Goal: Transaction & Acquisition: Purchase product/service

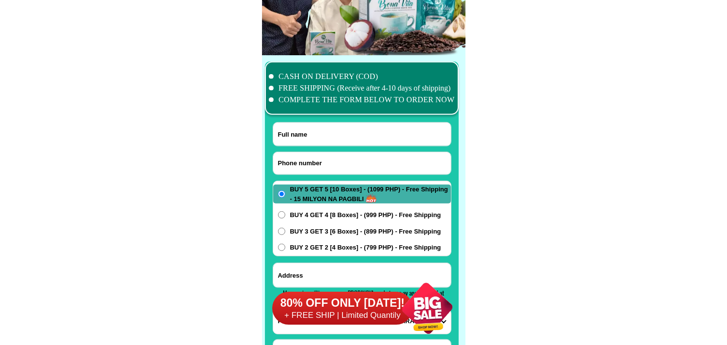
scroll to position [7657, 0]
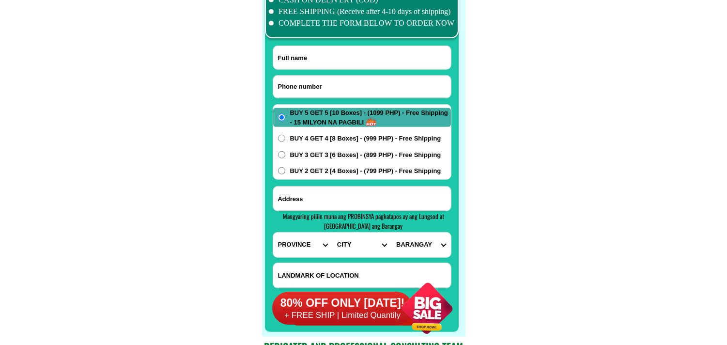
click at [357, 83] on input "Input phone_number" at bounding box center [362, 87] width 178 height 22
paste input "09383866588"
type input "09383866588"
drag, startPoint x: 320, startPoint y: 63, endPoint x: 229, endPoint y: 36, distance: 95.0
click at [320, 63] on input "Input full_name" at bounding box center [362, 57] width 178 height 23
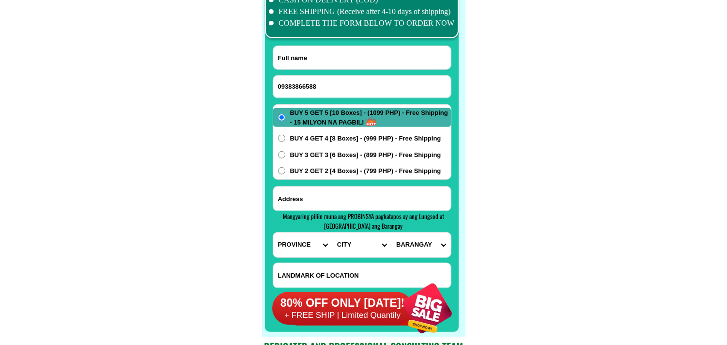
paste input "[PERSON_NAME]"
type input "[PERSON_NAME]"
paste input "address Brgy Amansabina zone 3 Mangaldan Pangasinan malapit sa Aice Ice Cream b…"
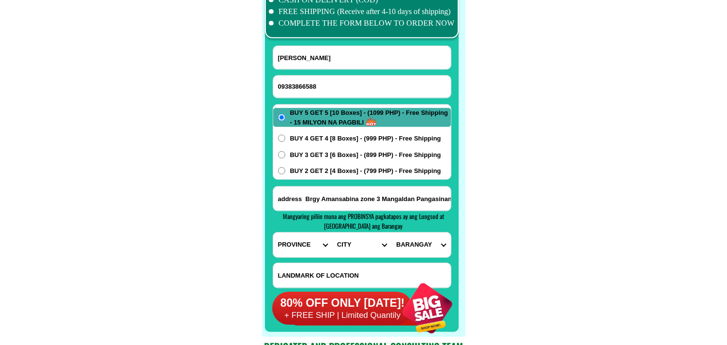
click at [361, 200] on input "address Brgy Amansabina zone 3 Mangaldan Pangasinan malapit sa Aice Ice Cream b…" at bounding box center [362, 198] width 178 height 24
type input "address Brgy Amansabina zone 3 Mangaldan Pangasinan malapit sa Aice Ice Cream b…"
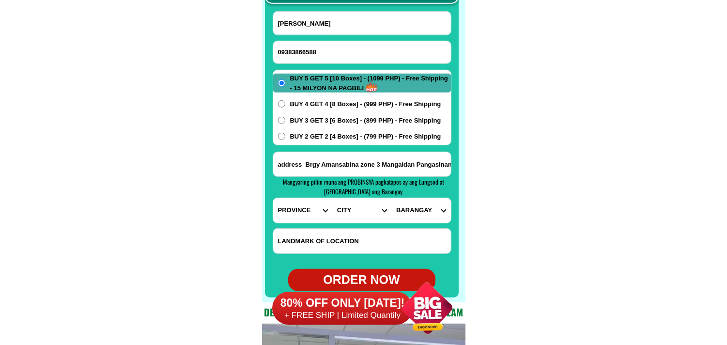
scroll to position [7711, 0]
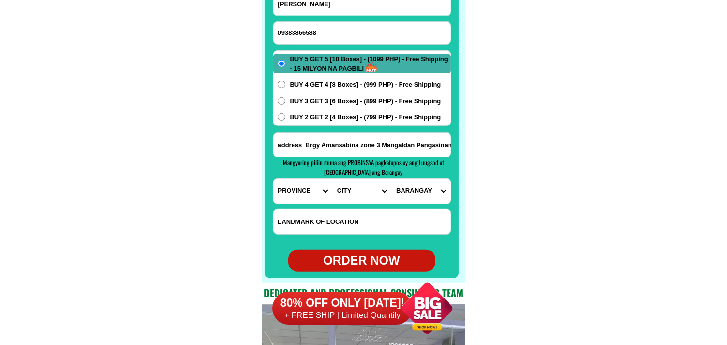
click at [304, 199] on select "PROVINCE [GEOGRAPHIC_DATA] [GEOGRAPHIC_DATA][PERSON_NAME][GEOGRAPHIC_DATA][GEOG…" at bounding box center [302, 191] width 59 height 25
select select "63_247"
click at [273, 179] on select "PROVINCE [GEOGRAPHIC_DATA] [GEOGRAPHIC_DATA][PERSON_NAME][GEOGRAPHIC_DATA][GEOG…" at bounding box center [302, 191] width 59 height 25
click at [365, 198] on select "CITY [GEOGRAPHIC_DATA] [PERSON_NAME]-city [GEOGRAPHIC_DATA] [GEOGRAPHIC_DATA] […" at bounding box center [361, 191] width 59 height 25
select select "63_2479544"
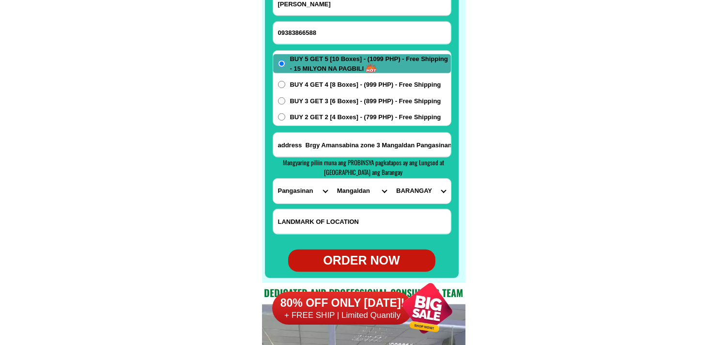
click at [332, 179] on select "CITY [GEOGRAPHIC_DATA] [PERSON_NAME]-city [GEOGRAPHIC_DATA] [GEOGRAPHIC_DATA] […" at bounding box center [361, 191] width 59 height 25
click at [424, 194] on select "BARANGAY [PERSON_NAME] Amansabina Anolid Banaoang [GEOGRAPHIC_DATA] [GEOGRAPHIC…" at bounding box center [420, 191] width 59 height 25
select select "63_24795442168"
click at [391, 179] on select "BARANGAY [PERSON_NAME] Amansabina Anolid Banaoang [GEOGRAPHIC_DATA] [GEOGRAPHIC…" at bounding box center [420, 191] width 59 height 25
click at [310, 102] on span "BUY 3 GET 3 [6 Boxes] - (899 PHP) - Free Shipping" at bounding box center [365, 101] width 151 height 10
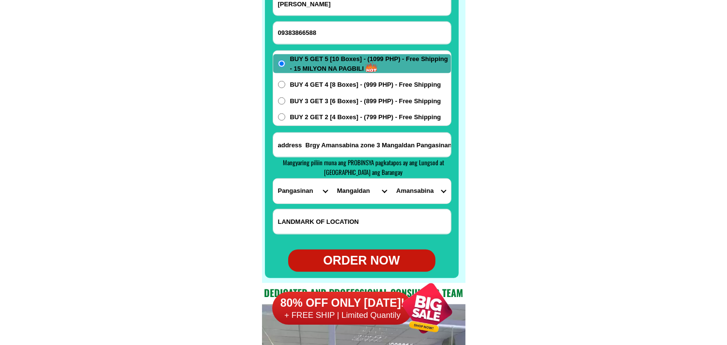
click at [285, 102] on input "BUY 3 GET 3 [6 Boxes] - (899 PHP) - Free Shipping" at bounding box center [281, 100] width 7 height 7
radio input "true"
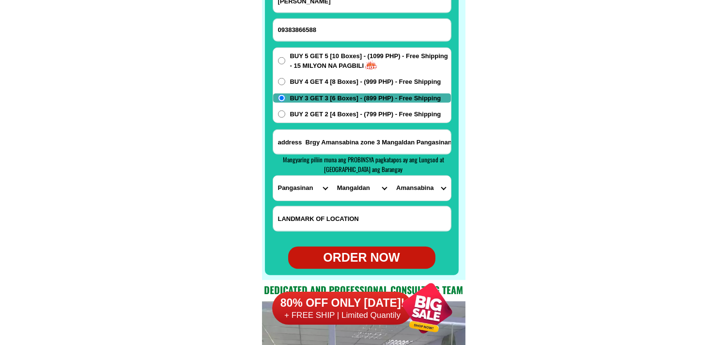
scroll to position [7764, 0]
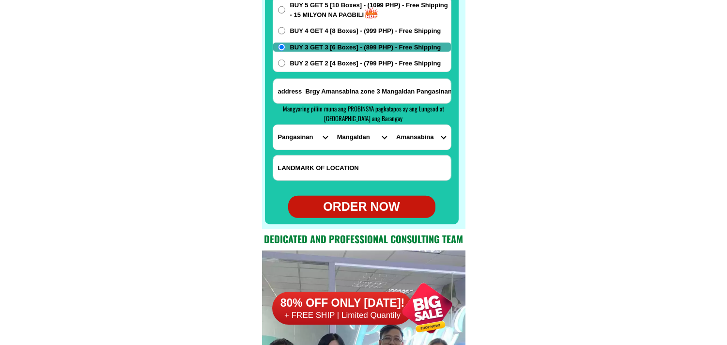
click at [363, 209] on div "ORDER NOW" at bounding box center [361, 207] width 147 height 18
type input "09383866588"
radio input "true"
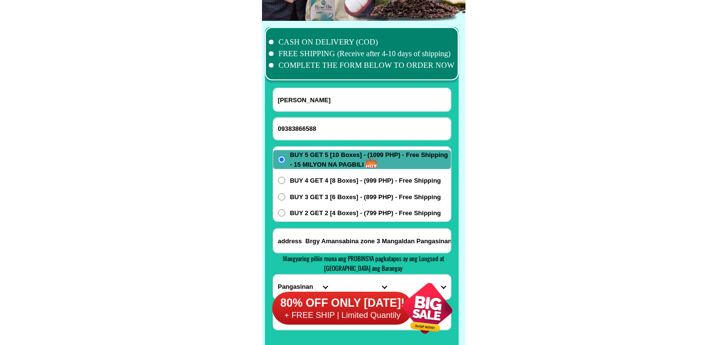
scroll to position [7603, 0]
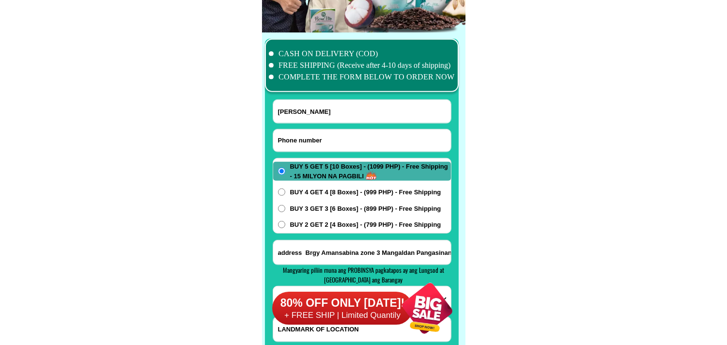
drag, startPoint x: 326, startPoint y: 142, endPoint x: 284, endPoint y: 105, distance: 56.3
click at [326, 142] on input "Input phone_number" at bounding box center [362, 140] width 178 height 22
paste input "09055372683"
type input "09055372683"
paste input "[PERSON_NAME]"
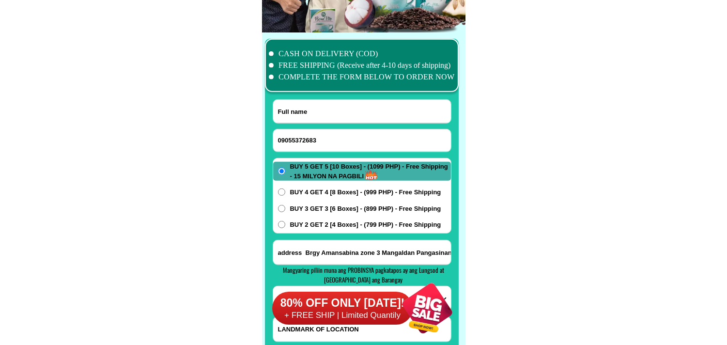
click at [321, 109] on input "Input full_name" at bounding box center [362, 111] width 178 height 23
type input "[PERSON_NAME]"
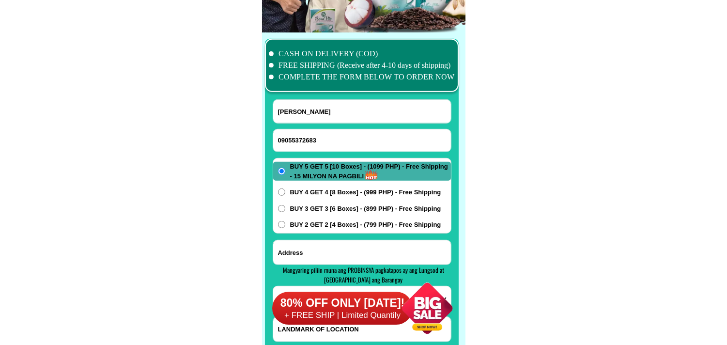
paste input "[GEOGRAPHIC_DATA], BLISS, [GEOGRAPHIC_DATA], [GEOGRAPHIC_DATA] (30 meters East …"
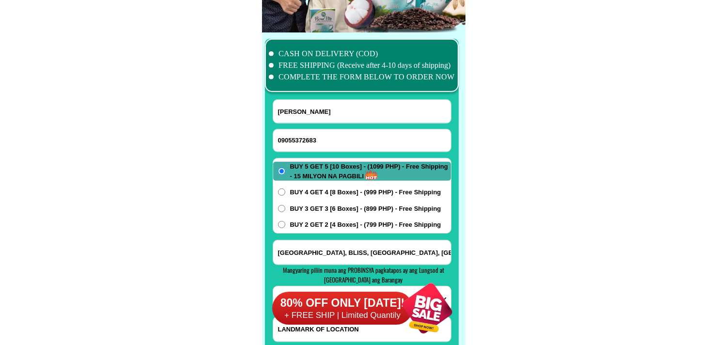
click at [326, 248] on input "[GEOGRAPHIC_DATA], BLISS, [GEOGRAPHIC_DATA], [GEOGRAPHIC_DATA] (30 meters East …" at bounding box center [362, 252] width 178 height 24
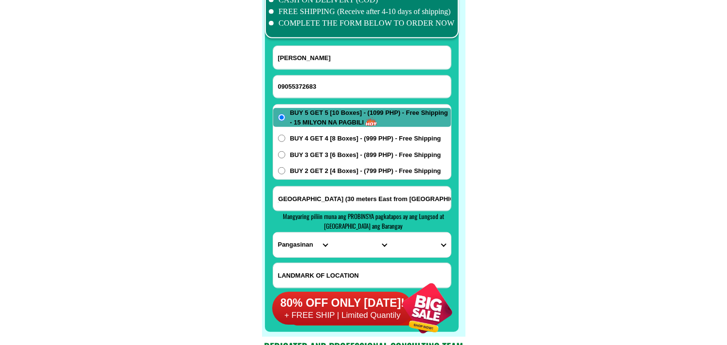
type input "[GEOGRAPHIC_DATA], BLISS, [GEOGRAPHIC_DATA], [GEOGRAPHIC_DATA] (30 meters East …"
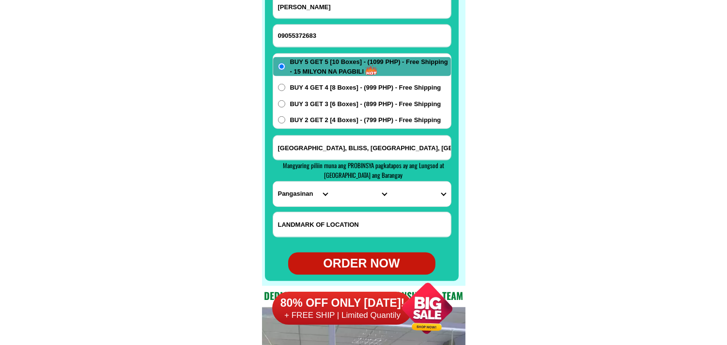
scroll to position [7711, 0]
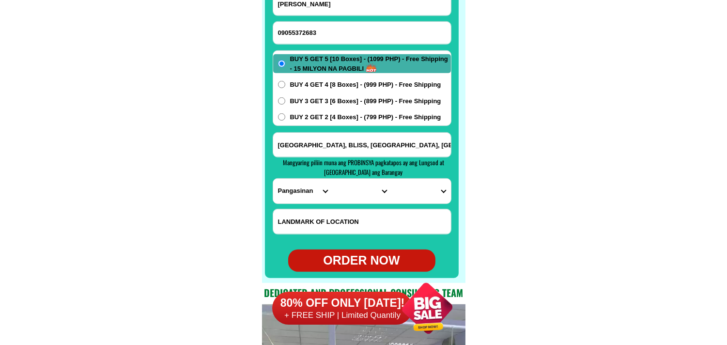
click at [291, 188] on select "PROVINCE [GEOGRAPHIC_DATA] [GEOGRAPHIC_DATA][PERSON_NAME][GEOGRAPHIC_DATA][GEOG…" at bounding box center [302, 191] width 59 height 25
select select "63_8"
click at [273, 179] on select "PROVINCE [GEOGRAPHIC_DATA] [GEOGRAPHIC_DATA][PERSON_NAME][GEOGRAPHIC_DATA][GEOG…" at bounding box center [302, 191] width 59 height 25
click at [353, 187] on select "CITY Alcoy [GEOGRAPHIC_DATA][PERSON_NAME][GEOGRAPHIC_DATA][GEOGRAPHIC_DATA] [GE…" at bounding box center [361, 191] width 59 height 25
select select "63_865"
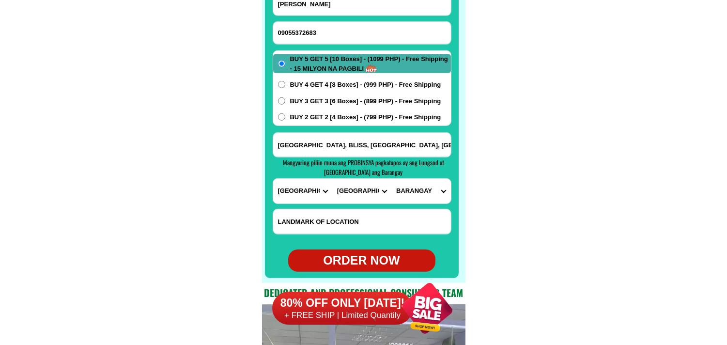
click at [332, 179] on select "CITY Alcoy [GEOGRAPHIC_DATA][PERSON_NAME][GEOGRAPHIC_DATA][GEOGRAPHIC_DATA] [GE…" at bounding box center [361, 191] width 59 height 25
click at [425, 191] on select "BARANGAY Adlaon Agsungot Apas Babag Bacayan Banilad [GEOGRAPHIC_DATA][PERSON_NA…" at bounding box center [420, 191] width 59 height 25
select select "63_8654825"
click at [391, 179] on select "BARANGAY Adlaon Agsungot Apas Babag Bacayan Banilad [GEOGRAPHIC_DATA][PERSON_NA…" at bounding box center [420, 191] width 59 height 25
click at [360, 252] on div "ORDER NOW" at bounding box center [361, 260] width 147 height 22
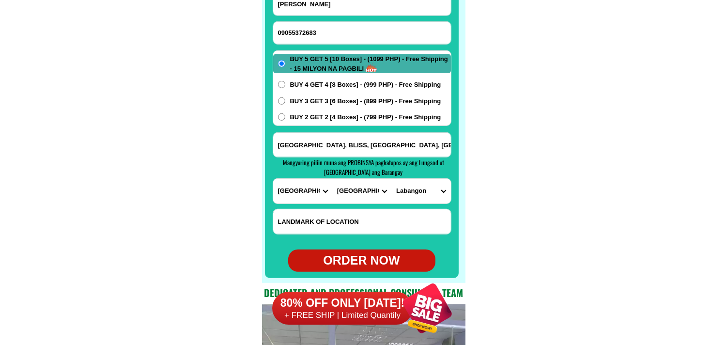
radio input "true"
click at [350, 30] on input "Input phone_number" at bounding box center [362, 33] width 178 height 22
paste input "092708 46 276"
click at [310, 33] on input "092708 46 276" at bounding box center [362, 33] width 178 height 22
click at [302, 31] on input "092708 46276" at bounding box center [362, 33] width 178 height 22
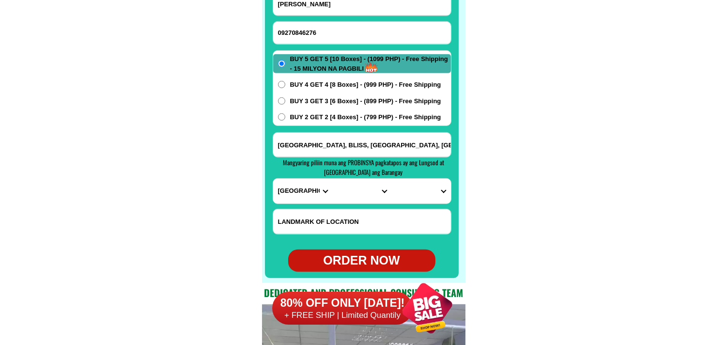
type input "09270846276"
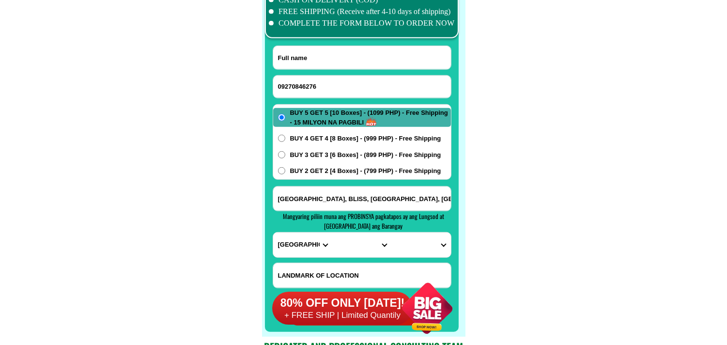
drag, startPoint x: 322, startPoint y: 58, endPoint x: 293, endPoint y: 40, distance: 34.1
click at [322, 58] on input "Input full_name" at bounding box center [362, 57] width 178 height 23
paste input "[PERSON_NAME]"
type input "[PERSON_NAME]"
click at [326, 200] on input "Input address" at bounding box center [362, 198] width 178 height 24
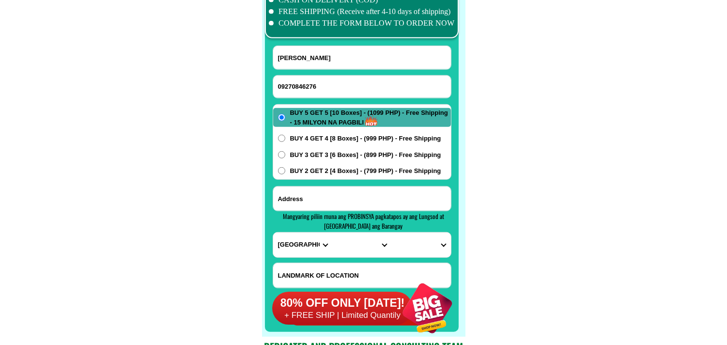
paste input "Tupsanpequino. Porok1. Mahinog Camiguin"
type input "Tupsanpequino. Porok1. Mahinog Camiguin"
click at [306, 247] on select "PROVINCE [GEOGRAPHIC_DATA] [GEOGRAPHIC_DATA][PERSON_NAME][GEOGRAPHIC_DATA][GEOG…" at bounding box center [302, 244] width 59 height 25
select select "63_48"
click at [273, 232] on select "PROVINCE [GEOGRAPHIC_DATA] [GEOGRAPHIC_DATA][PERSON_NAME][GEOGRAPHIC_DATA][GEOG…" at bounding box center [302, 244] width 59 height 25
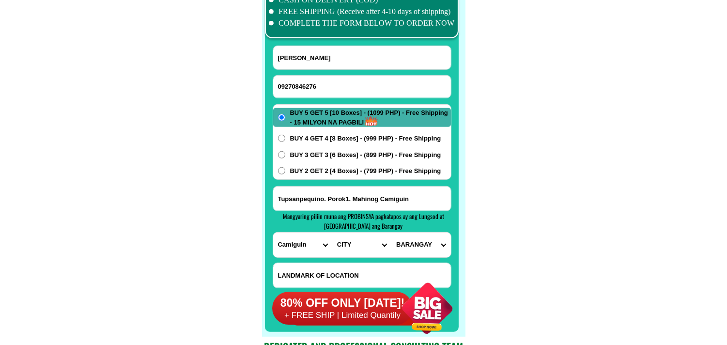
click at [350, 245] on select "CITY [PERSON_NAME] Mahinog [PERSON_NAME]" at bounding box center [361, 244] width 59 height 25
select select "63_482319"
click at [332, 232] on select "CITY [PERSON_NAME] Mahinog [PERSON_NAME]" at bounding box center [361, 244] width 59 height 25
click at [410, 240] on select "BARANGAY [PERSON_NAME][GEOGRAPHIC_DATA] (binaliwan) [GEOGRAPHIC_DATA] [GEOGRAPH…" at bounding box center [420, 244] width 59 height 25
select select "63_4823194687"
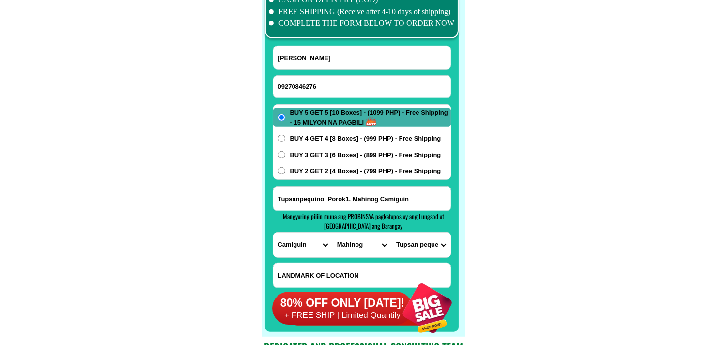
click at [391, 232] on select "BARANGAY [PERSON_NAME][GEOGRAPHIC_DATA] (binaliwan) [GEOGRAPHIC_DATA] [GEOGRAPH…" at bounding box center [420, 244] width 59 height 25
click at [335, 157] on span "BUY 3 GET 3 [6 Boxes] - (899 PHP) - Free Shipping" at bounding box center [365, 155] width 151 height 10
click at [285, 157] on input "BUY 3 GET 3 [6 Boxes] - (899 PHP) - Free Shipping" at bounding box center [281, 154] width 7 height 7
radio input "true"
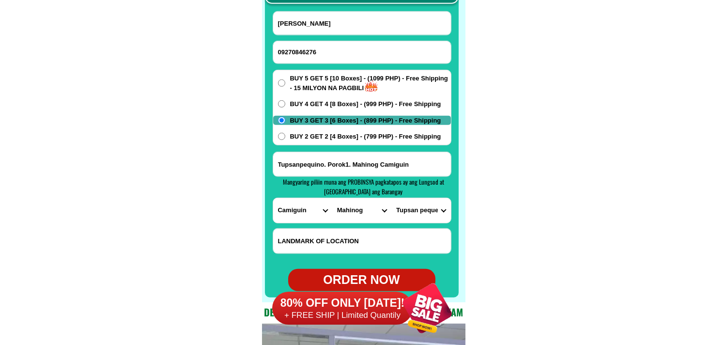
scroll to position [7711, 0]
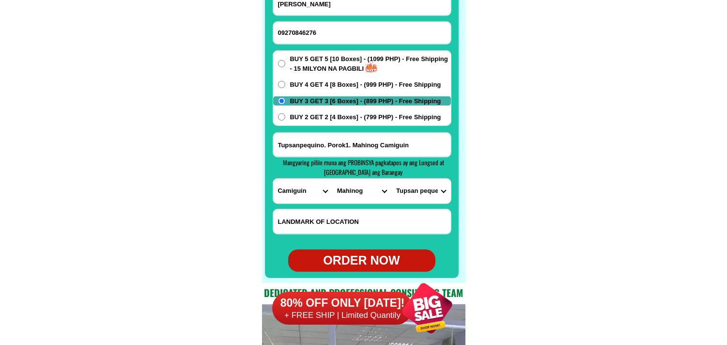
click at [364, 253] on div "ORDER NOW" at bounding box center [361, 260] width 147 height 18
type input "[PERSON_NAME]"
radio input "true"
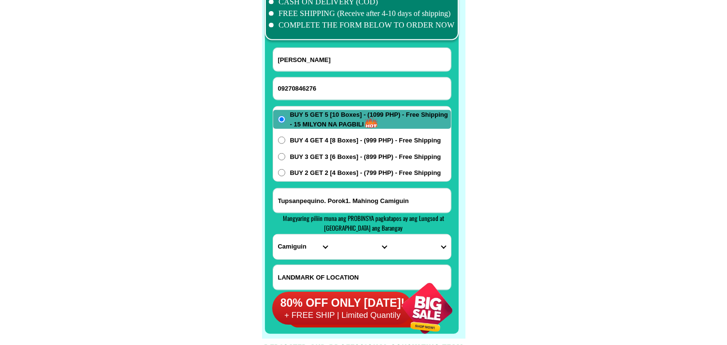
scroll to position [7603, 0]
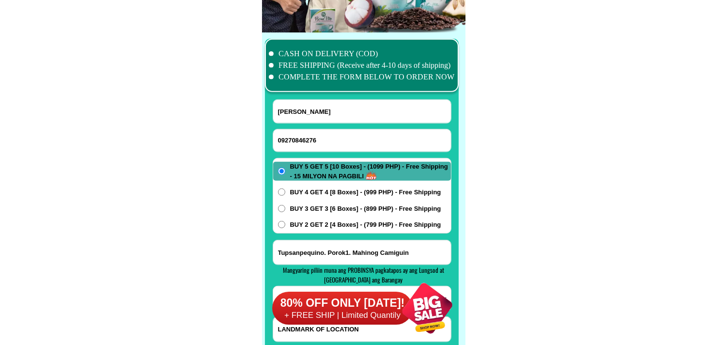
click at [323, 155] on form "[PERSON_NAME] 09270846276 ORDER NOW Tupsanpequino. Porok1. [GEOGRAPHIC_DATA] [G…" at bounding box center [362, 239] width 179 height 280
click at [321, 140] on input "Input phone_number" at bounding box center [362, 140] width 178 height 22
paste input "09297932745"
type input "09297932745"
drag, startPoint x: 346, startPoint y: 116, endPoint x: 339, endPoint y: 110, distance: 9.6
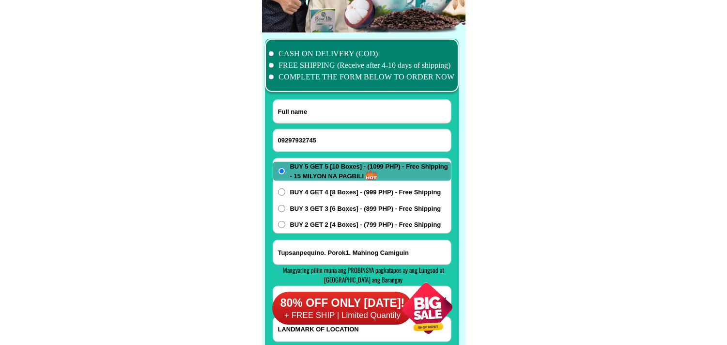
click at [346, 116] on input "Input full_name" at bounding box center [362, 111] width 178 height 23
paste input "[PERSON_NAME]"
type input "[PERSON_NAME]"
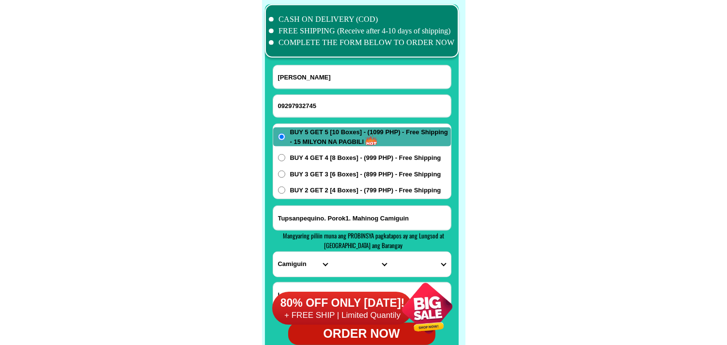
scroll to position [7657, 0]
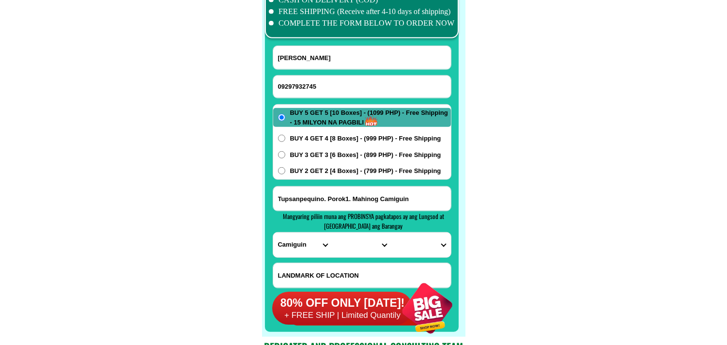
click at [313, 195] on input "Tupsanpequino. Porok1. Mahinog Camiguin" at bounding box center [362, 198] width 178 height 24
paste input "[STREET_ADDRESS]"
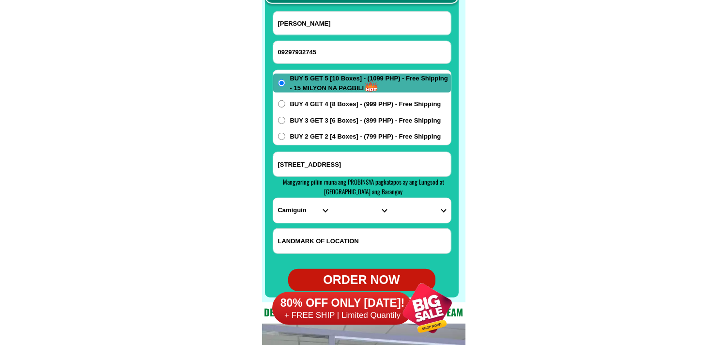
scroll to position [7711, 0]
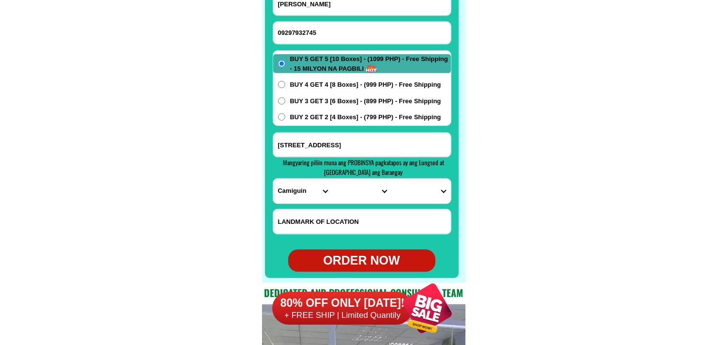
type input "[STREET_ADDRESS]"
click at [294, 194] on select "PROVINCE [GEOGRAPHIC_DATA] [GEOGRAPHIC_DATA][PERSON_NAME][GEOGRAPHIC_DATA][GEOG…" at bounding box center [302, 191] width 59 height 25
select select "63_219"
click at [273, 179] on select "PROVINCE [GEOGRAPHIC_DATA] [GEOGRAPHIC_DATA][PERSON_NAME][GEOGRAPHIC_DATA][GEOG…" at bounding box center [302, 191] width 59 height 25
click at [351, 191] on select "CITY [GEOGRAPHIC_DATA] [GEOGRAPHIC_DATA] [GEOGRAPHIC_DATA] [GEOGRAPHIC_DATA]-ci…" at bounding box center [361, 191] width 59 height 25
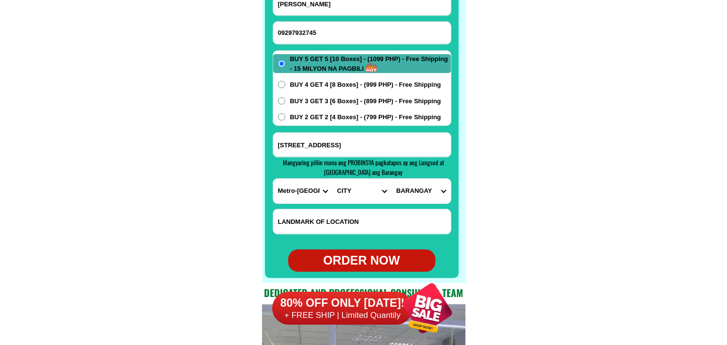
select select "63_2196502"
click at [332, 179] on select "CITY [GEOGRAPHIC_DATA] [GEOGRAPHIC_DATA] [GEOGRAPHIC_DATA] [GEOGRAPHIC_DATA]-ci…" at bounding box center [361, 191] width 59 height 25
click at [413, 201] on select "BARANGAY [GEOGRAPHIC_DATA] [GEOGRAPHIC_DATA] [GEOGRAPHIC_DATA] Buting [GEOGRAPH…" at bounding box center [420, 191] width 59 height 25
click at [391, 179] on select "BARANGAY [GEOGRAPHIC_DATA] [GEOGRAPHIC_DATA] [GEOGRAPHIC_DATA] Buting [GEOGRAPH…" at bounding box center [420, 191] width 59 height 25
click at [415, 192] on select "BARANGAY [GEOGRAPHIC_DATA] [GEOGRAPHIC_DATA] [GEOGRAPHIC_DATA] Buting [GEOGRAPH…" at bounding box center [420, 191] width 59 height 25
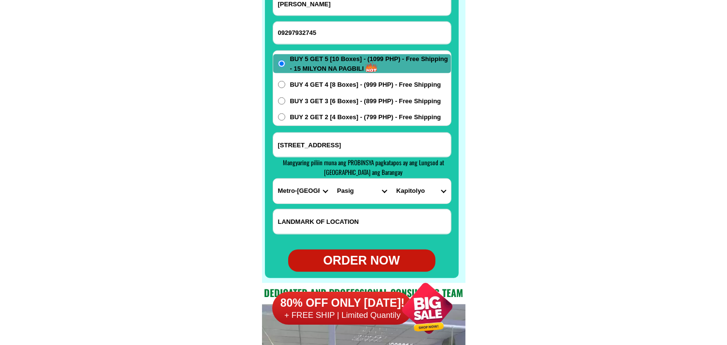
click at [415, 192] on select "BARANGAY [GEOGRAPHIC_DATA] [GEOGRAPHIC_DATA] [GEOGRAPHIC_DATA] Buting [GEOGRAPH…" at bounding box center [420, 191] width 59 height 25
select select "63_21965023645"
click at [391, 179] on select "BARANGAY [GEOGRAPHIC_DATA] [GEOGRAPHIC_DATA] [GEOGRAPHIC_DATA] Buting [GEOGRAPH…" at bounding box center [420, 191] width 59 height 25
click at [381, 143] on input "[STREET_ADDRESS]" at bounding box center [362, 145] width 178 height 24
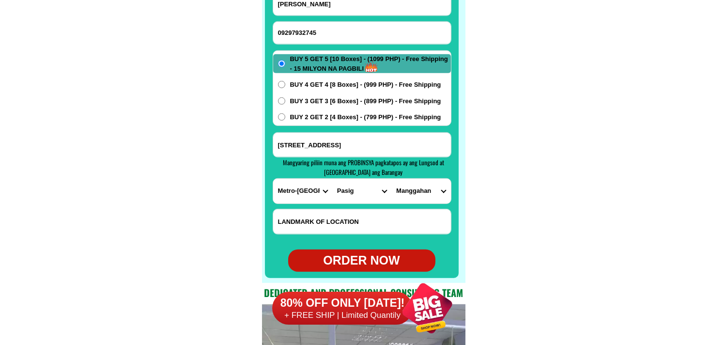
click at [375, 258] on div "ORDER NOW" at bounding box center [361, 260] width 147 height 18
radio input "true"
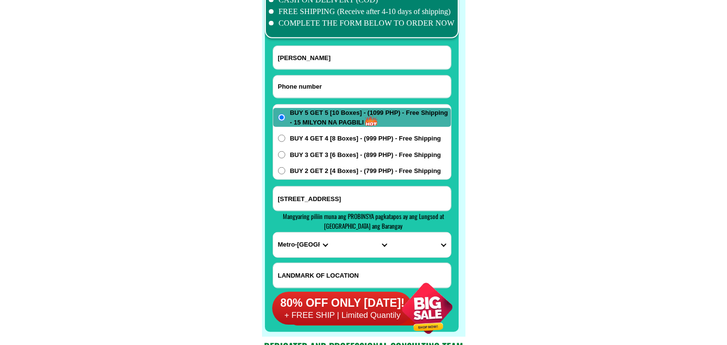
click at [324, 84] on input "Input phone_number" at bounding box center [362, 87] width 178 height 22
paste input "09262887929"
type input "09262887929"
click at [333, 51] on input "Input full_name" at bounding box center [362, 57] width 178 height 23
paste input "[PERSON_NAME] P Tawag"
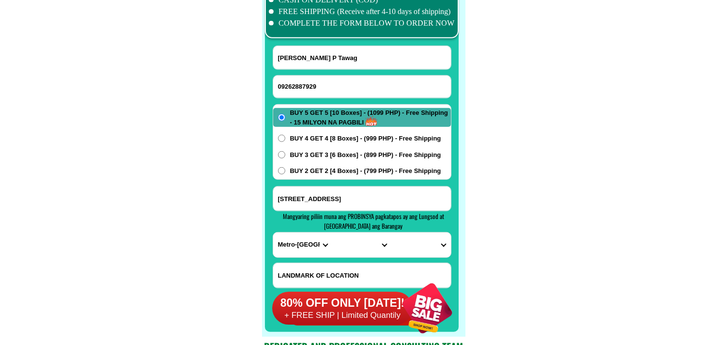
type input "[PERSON_NAME] P Tawag"
click at [319, 199] on input "[STREET_ADDRESS]" at bounding box center [362, 198] width 178 height 24
paste input "Jameetrix Compound Beside U B I [GEOGRAPHIC_DATA] [GEOGRAPHIC_DATA]"
type input "Jameetrix Compound Beside U B I [GEOGRAPHIC_DATA] [GEOGRAPHIC_DATA]"
click at [320, 171] on span "BUY 2 GET 2 [4 Boxes] - (799 PHP) - Free Shipping" at bounding box center [365, 171] width 151 height 10
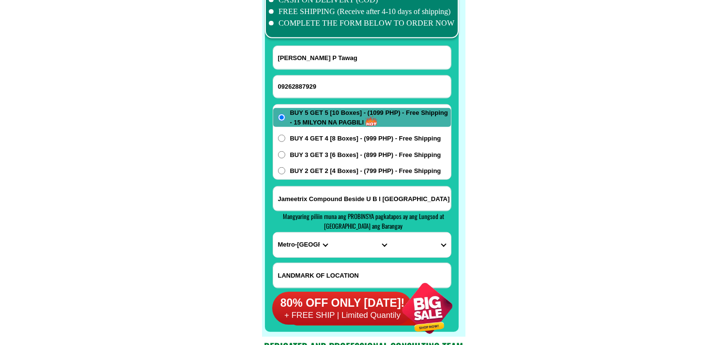
click at [285, 171] on input "BUY 2 GET 2 [4 Boxes] - (799 PHP) - Free Shipping" at bounding box center [281, 170] width 7 height 7
radio input "true"
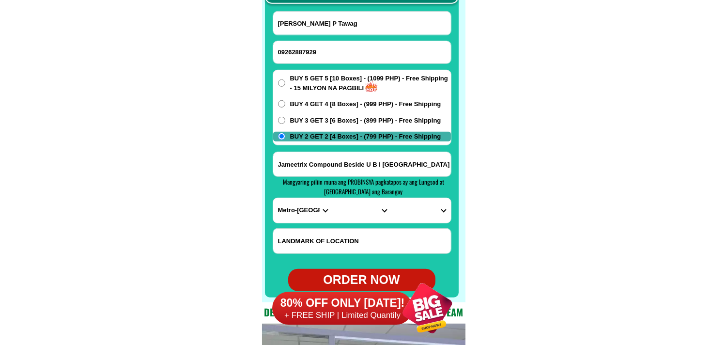
scroll to position [7711, 0]
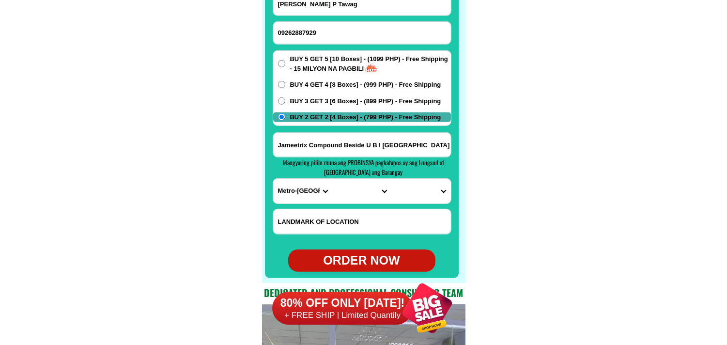
click at [292, 187] on select "PROVINCE [GEOGRAPHIC_DATA] [GEOGRAPHIC_DATA][PERSON_NAME][GEOGRAPHIC_DATA][GEOG…" at bounding box center [302, 191] width 59 height 25
select select "63_738"
click at [273, 179] on select "PROVINCE [GEOGRAPHIC_DATA] [GEOGRAPHIC_DATA][PERSON_NAME][GEOGRAPHIC_DATA][GEOG…" at bounding box center [302, 191] width 59 height 25
click at [355, 196] on select "CITY [GEOGRAPHIC_DATA] [GEOGRAPHIC_DATA]-city [GEOGRAPHIC_DATA] [GEOGRAPHIC_DAT…" at bounding box center [361, 191] width 59 height 25
select select "63_7387159"
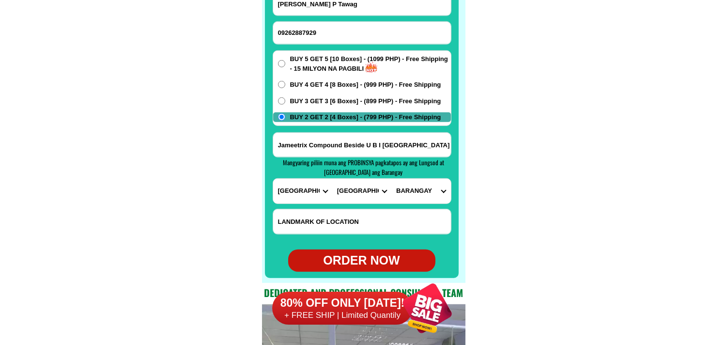
click at [332, 179] on select "CITY [GEOGRAPHIC_DATA] [GEOGRAPHIC_DATA]-city [GEOGRAPHIC_DATA] [GEOGRAPHIC_DAT…" at bounding box center [361, 191] width 59 height 25
click at [423, 188] on select "[GEOGRAPHIC_DATA] [PERSON_NAME] (lasang) [PERSON_NAME] Angalan Atan-awe Baganih…" at bounding box center [420, 191] width 59 height 25
click at [414, 194] on select "[GEOGRAPHIC_DATA] [PERSON_NAME] (lasang) [PERSON_NAME] Angalan Atan-awe Baganih…" at bounding box center [420, 191] width 59 height 25
select select "63_73871592690"
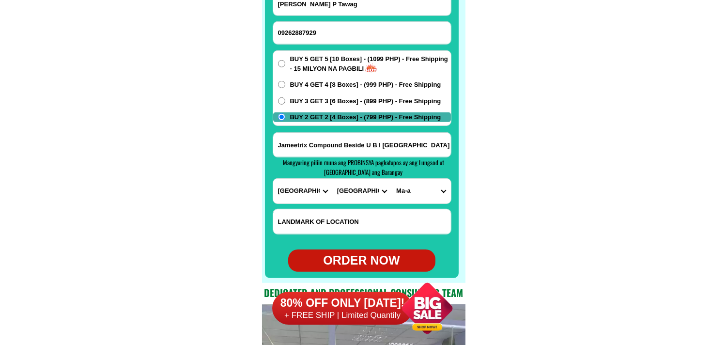
click at [391, 179] on select "[GEOGRAPHIC_DATA] [PERSON_NAME] (lasang) [PERSON_NAME] Angalan Atan-awe Baganih…" at bounding box center [420, 191] width 59 height 25
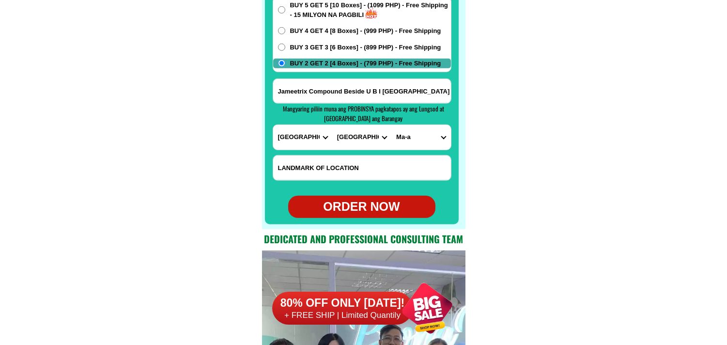
click at [367, 205] on div "ORDER NOW" at bounding box center [361, 207] width 147 height 18
type input "[PERSON_NAME] P Tawag"
radio input "true"
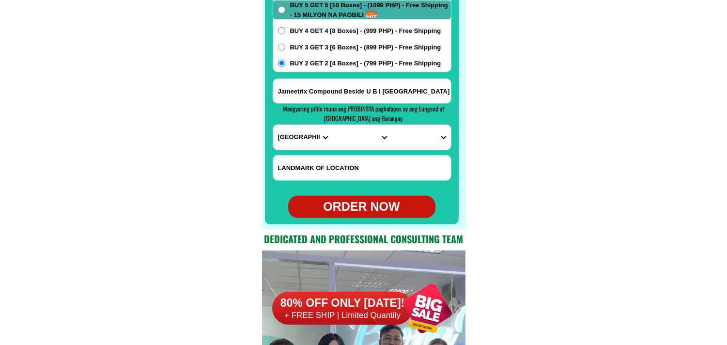
radio input "true"
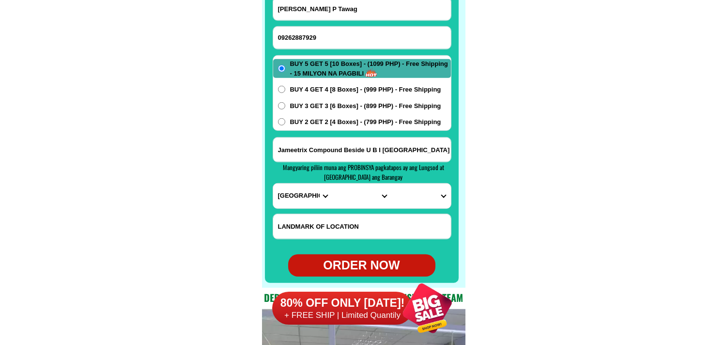
scroll to position [7657, 0]
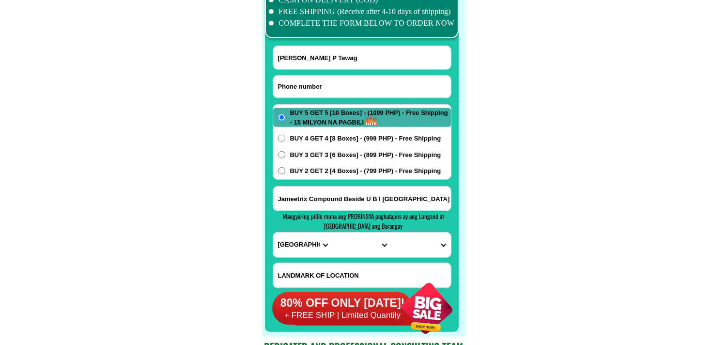
click at [330, 77] on input "Input phone_number" at bounding box center [362, 87] width 178 height 22
paste input "09658766677"
type input "09658766677"
click at [362, 52] on input "Input full_name" at bounding box center [362, 57] width 178 height 23
paste input "[PERSON_NAME]"
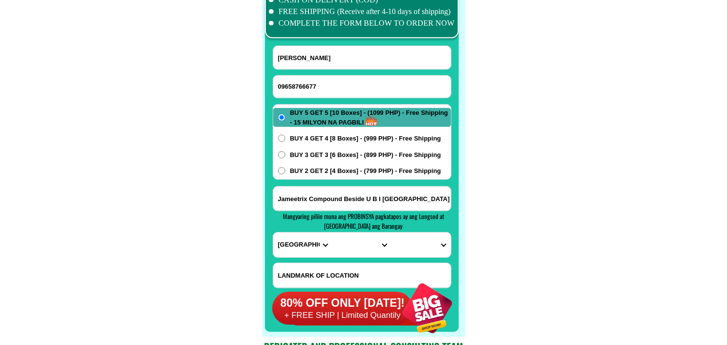
type input "[PERSON_NAME]"
paste input "Brgy care son [DEMOGRAPHIC_DATA] tarlac city"
click at [310, 202] on input "Brgy care son [DEMOGRAPHIC_DATA] tarlac city" at bounding box center [362, 198] width 178 height 24
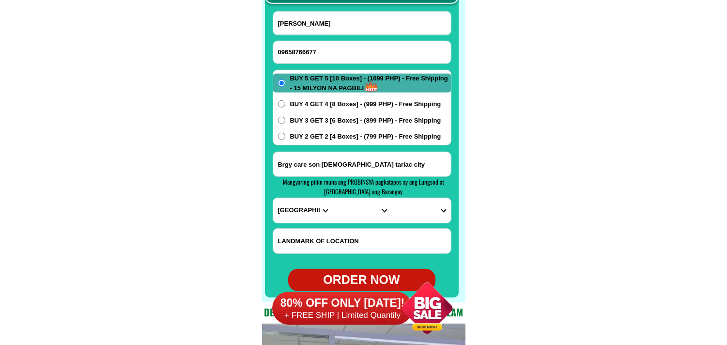
scroll to position [7711, 0]
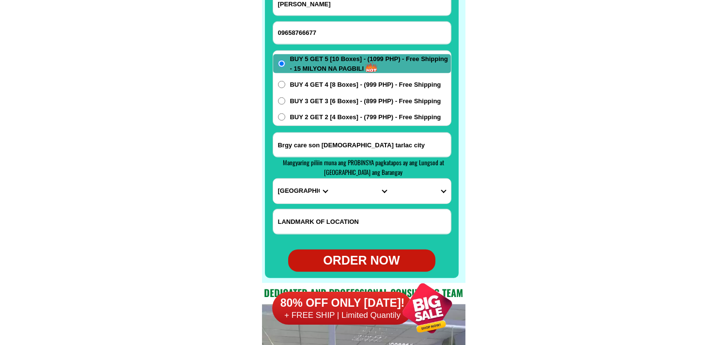
type input "Brgy care son [DEMOGRAPHIC_DATA] tarlac city"
click at [301, 197] on select "PROVINCE [GEOGRAPHIC_DATA] [GEOGRAPHIC_DATA][PERSON_NAME][GEOGRAPHIC_DATA][GEOG…" at bounding box center [302, 191] width 59 height 25
select select "63_225"
click at [273, 179] on select "PROVINCE [GEOGRAPHIC_DATA] [GEOGRAPHIC_DATA][PERSON_NAME][GEOGRAPHIC_DATA][GEOG…" at bounding box center [302, 191] width 59 height 25
click at [345, 193] on select "CITY Anao Bamban Camiling Capas [PERSON_NAME] Paniqui [PERSON_NAME] [GEOGRAPHIC…" at bounding box center [361, 191] width 59 height 25
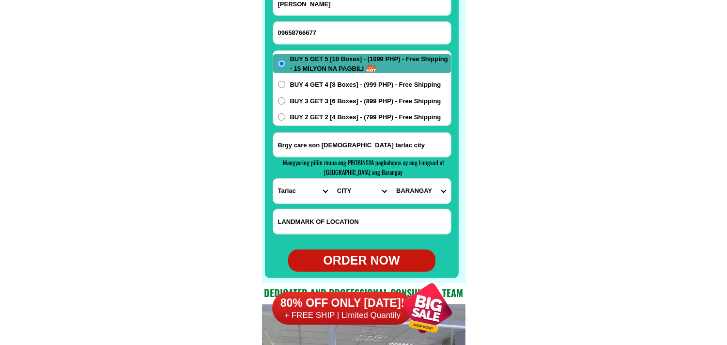
select select "63_2256220"
click at [332, 179] on select "CITY Anao Bamban Camiling Capas [PERSON_NAME] Paniqui [PERSON_NAME] [GEOGRAPHIC…" at bounding box center [361, 191] width 59 height 25
click at [418, 194] on select "BARANGAY Aguso [GEOGRAPHIC_DATA] [PERSON_NAME][GEOGRAPHIC_DATA] [GEOGRAPHIC_DAT…" at bounding box center [420, 191] width 59 height 25
select select "63_22562208326"
click at [391, 179] on select "BARANGAY Aguso [GEOGRAPHIC_DATA] [PERSON_NAME][GEOGRAPHIC_DATA] [GEOGRAPHIC_DAT…" at bounding box center [420, 191] width 59 height 25
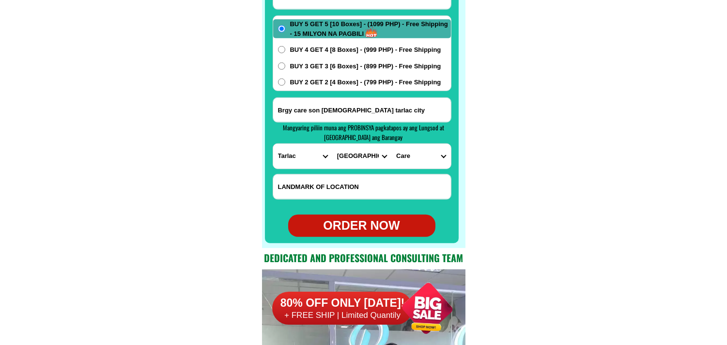
scroll to position [7764, 0]
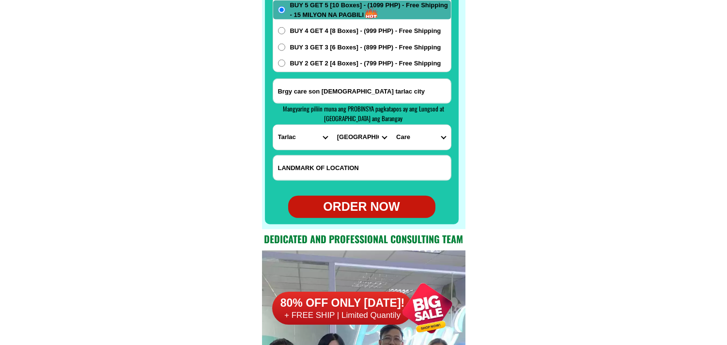
click at [379, 220] on div at bounding box center [362, 50] width 194 height 347
click at [360, 211] on div "ORDER NOW" at bounding box center [361, 207] width 147 height 18
radio input "true"
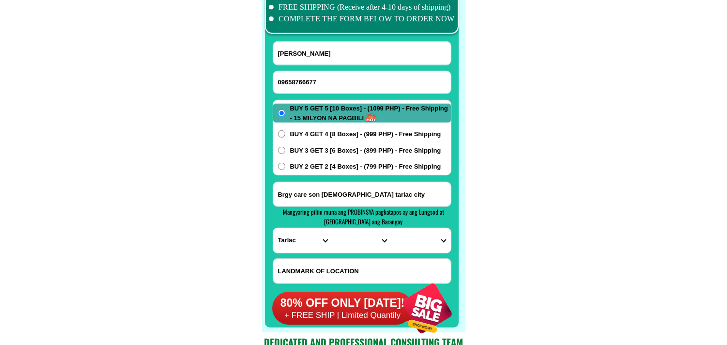
scroll to position [7657, 0]
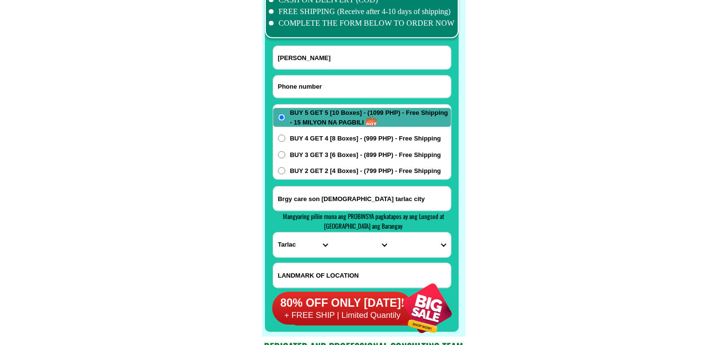
click at [319, 85] on input "Input phone_number" at bounding box center [362, 87] width 178 height 22
paste input "09978895335"
type input "09978895335"
drag, startPoint x: 334, startPoint y: 52, endPoint x: 316, endPoint y: 47, distance: 18.4
click at [334, 51] on input "Input full_name" at bounding box center [362, 57] width 178 height 23
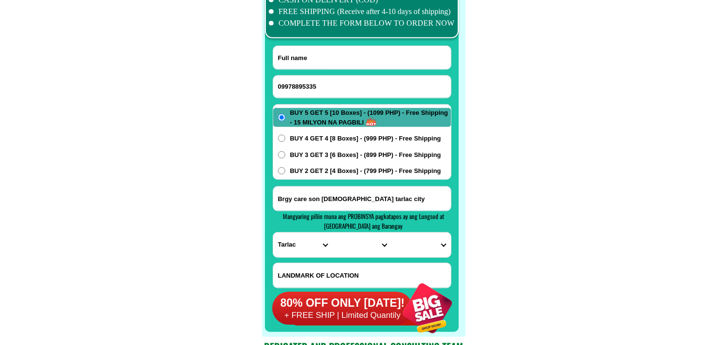
paste input "[PERSON_NAME]"
type input "[PERSON_NAME]"
click at [331, 195] on input "Input address" at bounding box center [362, 198] width 178 height 24
paste input "Bry,G_E,[PERSON_NAME] St. [GEOGRAPHIC_DATA], [GEOGRAPHIC_DATA]"
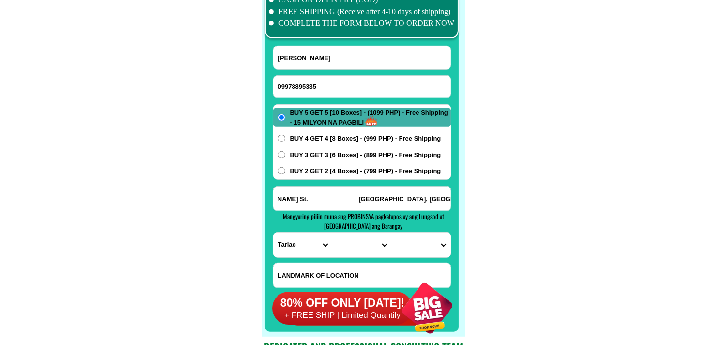
type input "Bry,G_E,[PERSON_NAME] St. [GEOGRAPHIC_DATA], [GEOGRAPHIC_DATA]"
click at [292, 246] on select "PROVINCE [GEOGRAPHIC_DATA] [GEOGRAPHIC_DATA][PERSON_NAME][GEOGRAPHIC_DATA][GEOG…" at bounding box center [302, 244] width 59 height 25
select select "63_791"
click at [273, 232] on select "PROVINCE [GEOGRAPHIC_DATA] [GEOGRAPHIC_DATA][PERSON_NAME][GEOGRAPHIC_DATA][GEOG…" at bounding box center [302, 244] width 59 height 25
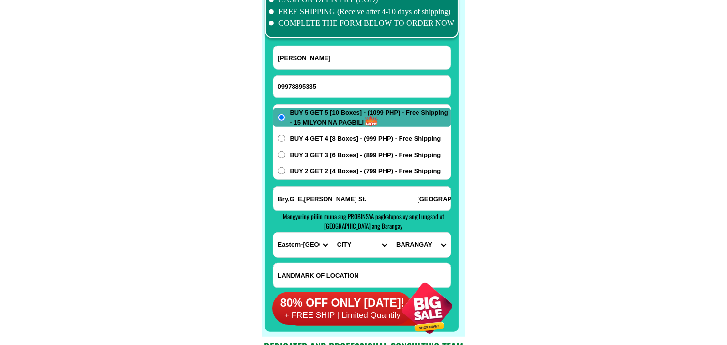
click at [357, 258] on form "[PERSON_NAME] 09978895335 ORDER NOW Bry,G_E,[PERSON_NAME] St. [GEOGRAPHIC_DATA]…" at bounding box center [362, 186] width 179 height 280
click at [349, 249] on select "CITY [PERSON_NAME] [PERSON_NAME]-city Can-[GEOGRAPHIC_DATA] Eastern-[GEOGRAPHIC…" at bounding box center [361, 244] width 59 height 25
select select "63_7912209"
click at [332, 232] on select "CITY [PERSON_NAME] [PERSON_NAME]-city Can-[GEOGRAPHIC_DATA] Eastern-[GEOGRAPHIC…" at bounding box center [361, 244] width 59 height 25
click at [424, 245] on select "BARANGAY Alang-alang [PERSON_NAME] [PERSON_NAME] [PERSON_NAME] Bayobay [GEOGRAP…" at bounding box center [420, 244] width 59 height 25
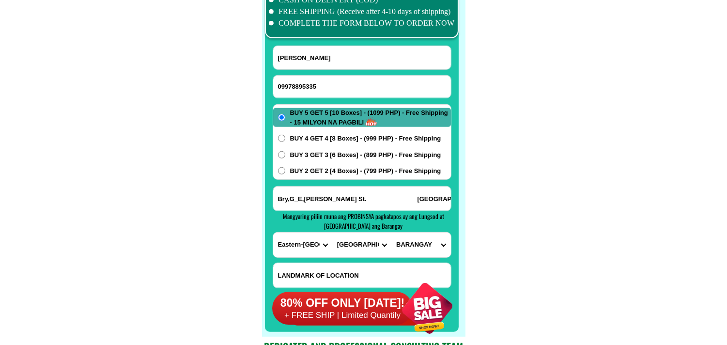
click at [433, 246] on select "BARANGAY Alang-alang [PERSON_NAME] [PERSON_NAME] [PERSON_NAME] Bayobay [GEOGRAP…" at bounding box center [420, 244] width 59 height 25
select select "63_79122097518"
click at [391, 232] on select "BARANGAY Alang-alang [PERSON_NAME] [PERSON_NAME] [PERSON_NAME] Bayobay [GEOGRAP…" at bounding box center [420, 244] width 59 height 25
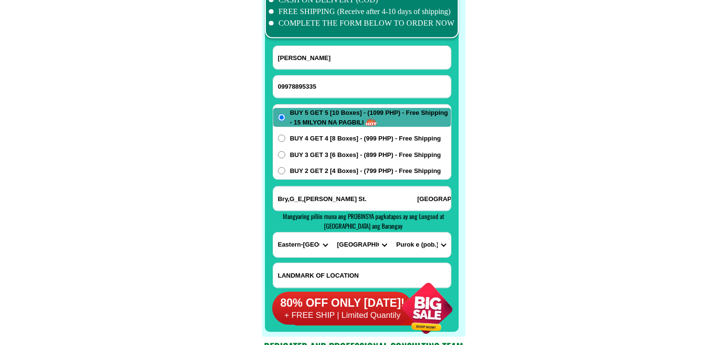
click at [438, 243] on select "BARANGAY Alang-alang [PERSON_NAME] [PERSON_NAME] [PERSON_NAME] Bayobay [GEOGRAP…" at bounding box center [420, 244] width 59 height 25
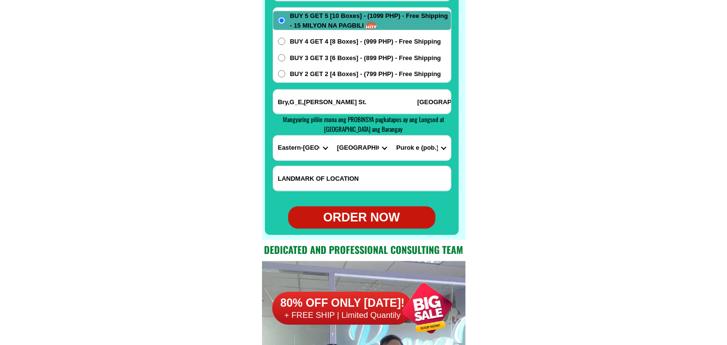
scroll to position [7764, 0]
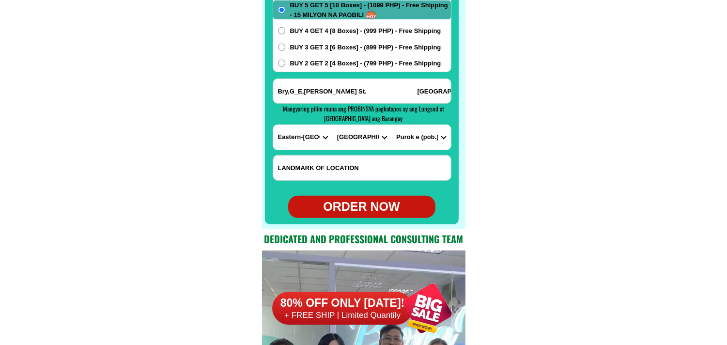
click at [379, 209] on div "ORDER NOW" at bounding box center [361, 207] width 147 height 18
type input "Bry,G_E,[PERSON_NAME] St. [GEOGRAPHIC_DATA], [GEOGRAPHIC_DATA]"
radio input "true"
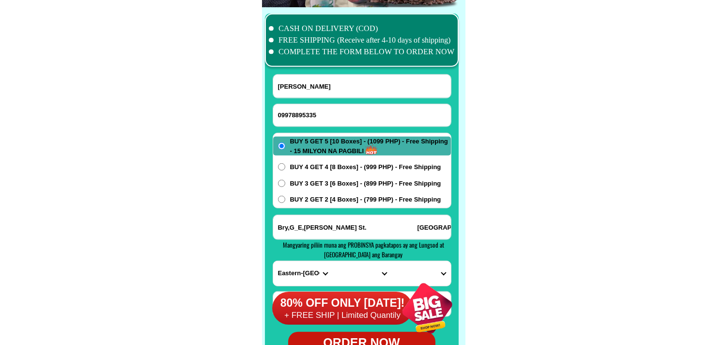
scroll to position [7603, 0]
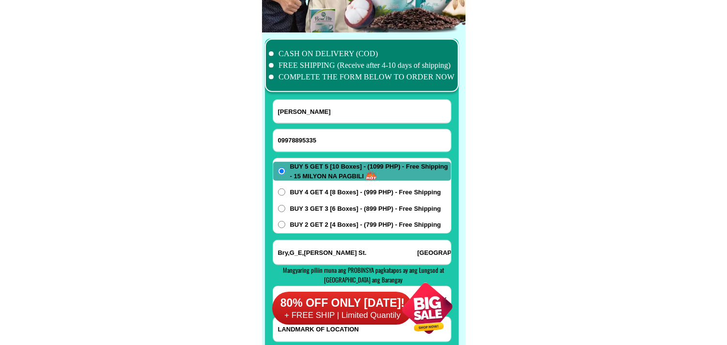
paste input "09099327515"
drag, startPoint x: 312, startPoint y: 132, endPoint x: 310, endPoint y: 125, distance: 7.1
click at [311, 129] on input "09099327515" at bounding box center [362, 140] width 178 height 22
type input "09099327515"
drag, startPoint x: 323, startPoint y: 108, endPoint x: 301, endPoint y: 90, distance: 28.5
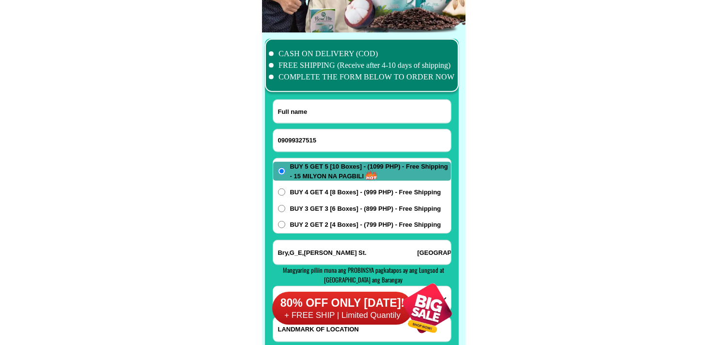
click at [322, 108] on input "Input full_name" at bounding box center [362, 111] width 178 height 23
paste input "Inida O Pauly"
type input "Inida O Pauly"
drag, startPoint x: 326, startPoint y: 185, endPoint x: 325, endPoint y: 194, distance: 8.8
click at [327, 188] on div "BUY 5 GET 5 [10 Boxes] - (1099 PHP) - Free Shipping - 15 MILYON NA PAGBILI BUY …" at bounding box center [362, 196] width 179 height 76
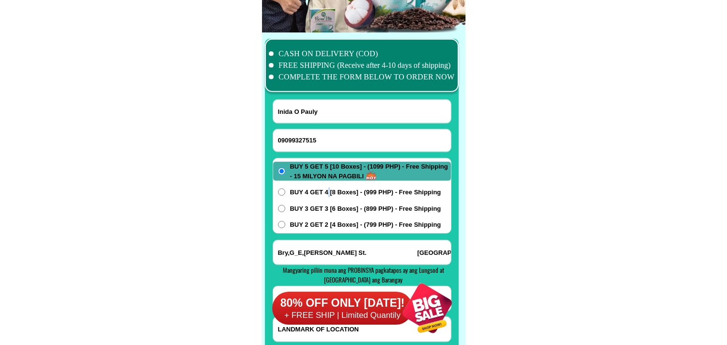
click at [324, 194] on span "BUY 4 GET 4 [8 Boxes] - (999 PHP) - Free Shipping" at bounding box center [365, 192] width 151 height 10
click at [285, 194] on input "BUY 4 GET 4 [8 Boxes] - (999 PHP) - Free Shipping" at bounding box center [281, 191] width 7 height 7
radio input "true"
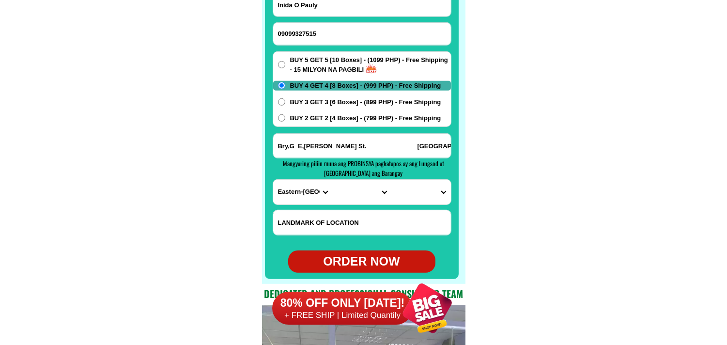
scroll to position [7711, 0]
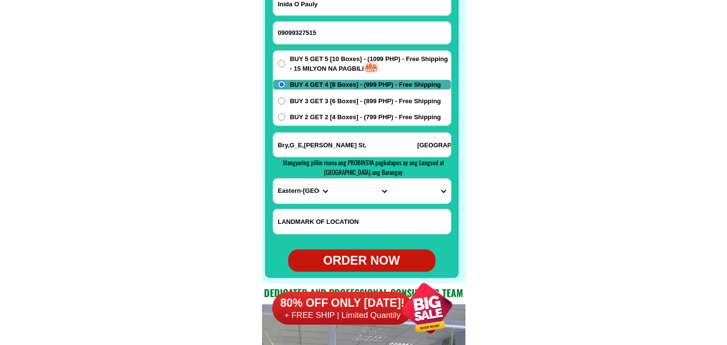
click at [335, 151] on input "Bry,G_E,[PERSON_NAME] St. [GEOGRAPHIC_DATA], [GEOGRAPHIC_DATA]" at bounding box center [362, 145] width 178 height 24
paste input "ibabang [PERSON_NAME] [GEOGRAPHIC_DATA] 1 [GEOGRAPHIC_DATA] [GEOGRAPHIC_DATA] […"
type input "ibabang [PERSON_NAME] [GEOGRAPHIC_DATA] 1 [GEOGRAPHIC_DATA] [GEOGRAPHIC_DATA] […"
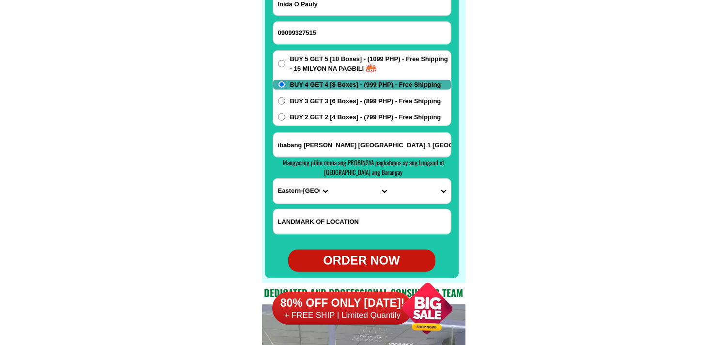
click at [288, 191] on select "PROVINCE [GEOGRAPHIC_DATA] [GEOGRAPHIC_DATA][PERSON_NAME][GEOGRAPHIC_DATA][GEOG…" at bounding box center [302, 191] width 59 height 25
select select "63_397"
click at [273, 179] on select "PROVINCE [GEOGRAPHIC_DATA] [GEOGRAPHIC_DATA][PERSON_NAME][GEOGRAPHIC_DATA][GEOG…" at bounding box center [302, 191] width 59 height 25
click at [366, 188] on select "CITY [GEOGRAPHIC_DATA][PERSON_NAME][GEOGRAPHIC_DATA][GEOGRAPHIC_DATA] [GEOGRAPH…" at bounding box center [361, 191] width 59 height 25
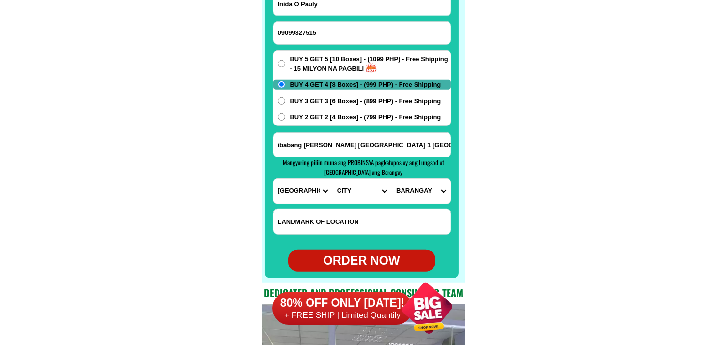
select select "63_3977552"
click at [332, 179] on select "CITY [GEOGRAPHIC_DATA][PERSON_NAME][GEOGRAPHIC_DATA][GEOGRAPHIC_DATA] [GEOGRAPH…" at bounding box center [361, 191] width 59 height 25
click at [412, 185] on select "BARANGAY Binagbag Dayap [GEOGRAPHIC_DATA] [PERSON_NAME] [GEOGRAPHIC_DATA] [PERS…" at bounding box center [420, 191] width 59 height 25
select select "63_39775528992"
click at [391, 179] on select "BARANGAY Binagbag Dayap [GEOGRAPHIC_DATA] [PERSON_NAME] [GEOGRAPHIC_DATA] [PERS…" at bounding box center [420, 191] width 59 height 25
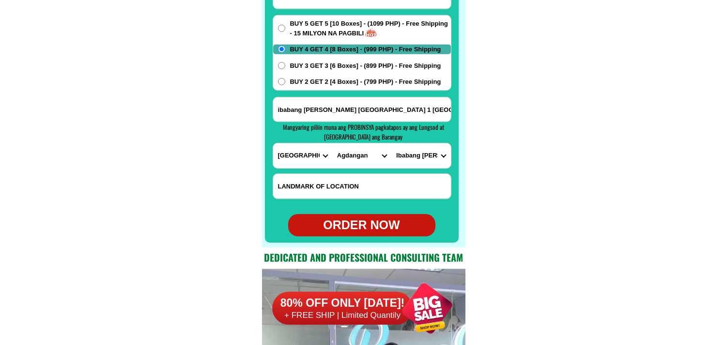
scroll to position [7764, 0]
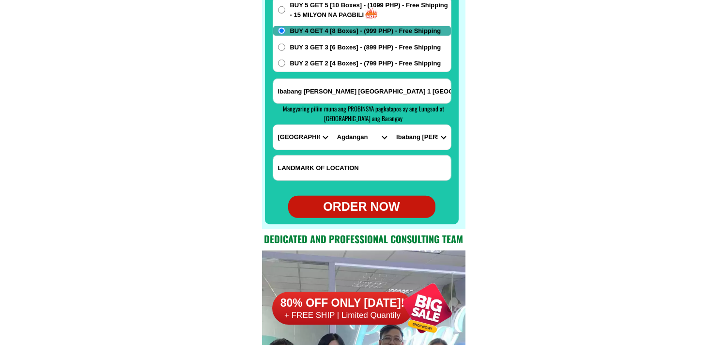
click at [357, 200] on div "ORDER NOW" at bounding box center [361, 207] width 147 height 18
type input "Inida O Pauly"
radio input "true"
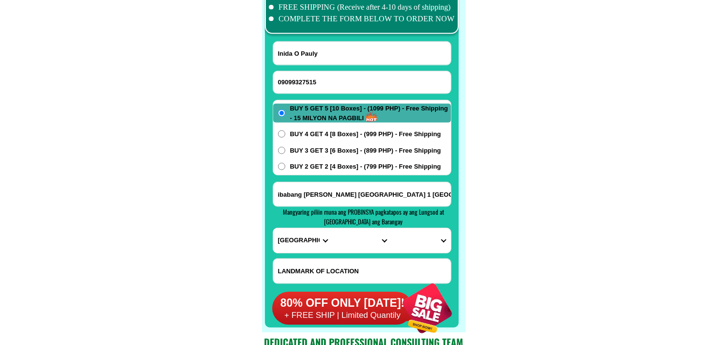
scroll to position [7657, 0]
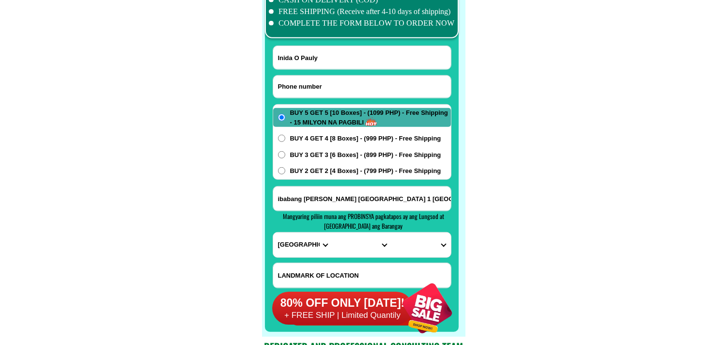
click at [346, 87] on input "Input phone_number" at bounding box center [362, 87] width 178 height 22
paste input "09972968229"
type input "09972968229"
click at [362, 60] on input "Input full_name" at bounding box center [362, 57] width 178 height 23
paste input "[PERSON_NAME]"
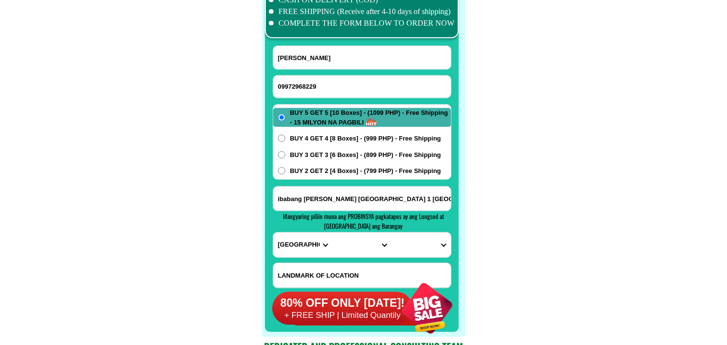
type input "[PERSON_NAME]"
click at [336, 203] on input "Input address" at bounding box center [362, 198] width 178 height 24
paste input "blk9,lot16 calabeño ville 5,[PERSON_NAME] anlog [GEOGRAPHIC_DATA] but 5 get 5-1…"
type input "blk9,lot16 calabeño ville 5,[PERSON_NAME] anlog [GEOGRAPHIC_DATA] but 5 get 5-1…"
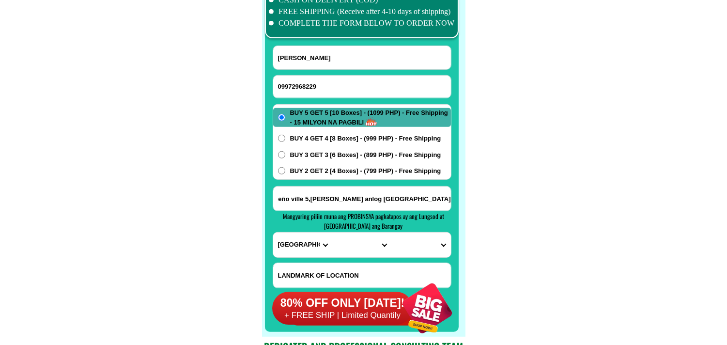
click at [291, 244] on select "PROVINCE [GEOGRAPHIC_DATA] [GEOGRAPHIC_DATA][PERSON_NAME][GEOGRAPHIC_DATA][GEOG…" at bounding box center [302, 244] width 59 height 25
select select "63_904"
click at [273, 232] on select "PROVINCE [GEOGRAPHIC_DATA] [GEOGRAPHIC_DATA][PERSON_NAME][GEOGRAPHIC_DATA][GEOG…" at bounding box center [302, 244] width 59 height 25
click at [355, 252] on select "CITY [GEOGRAPHIC_DATA]-city [GEOGRAPHIC_DATA]-city [GEOGRAPHIC_DATA][PERSON_NAM…" at bounding box center [361, 244] width 59 height 25
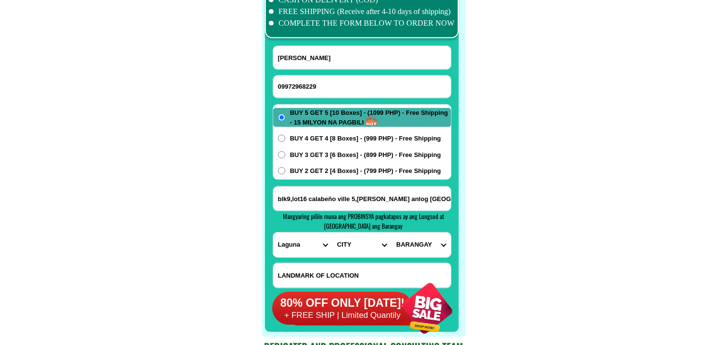
select select "63_9049493"
click at [332, 232] on select "CITY [GEOGRAPHIC_DATA]-city [GEOGRAPHIC_DATA]-city [GEOGRAPHIC_DATA][PERSON_NAM…" at bounding box center [361, 244] width 59 height 25
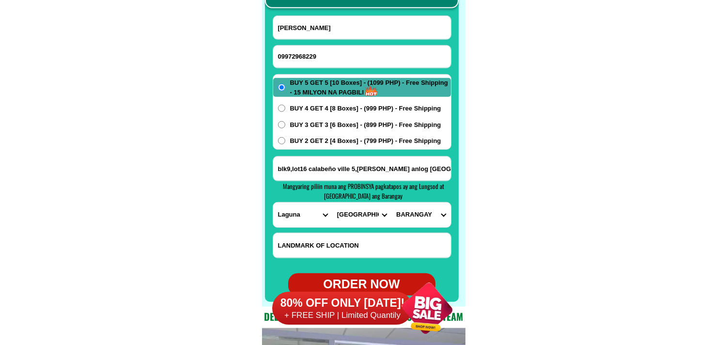
scroll to position [7711, 0]
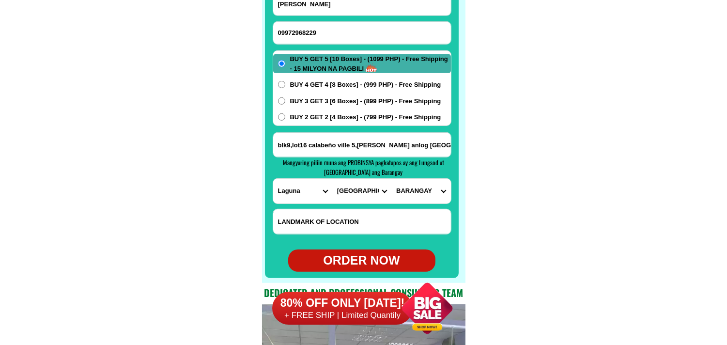
click at [432, 185] on select "BARANGAY [GEOGRAPHIC_DATA] Banadero Banlic Barandal Barangay 1 (pob.) Barangay …" at bounding box center [420, 191] width 59 height 25
select select "63_90494939979"
click at [391, 179] on select "BARANGAY [GEOGRAPHIC_DATA] Banadero Banlic Barandal Barangay 1 (pob.) Barangay …" at bounding box center [420, 191] width 59 height 25
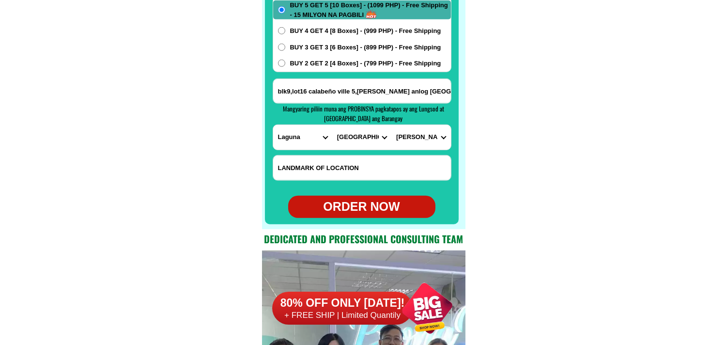
click at [365, 205] on div "ORDER NOW" at bounding box center [361, 207] width 147 height 18
radio input "true"
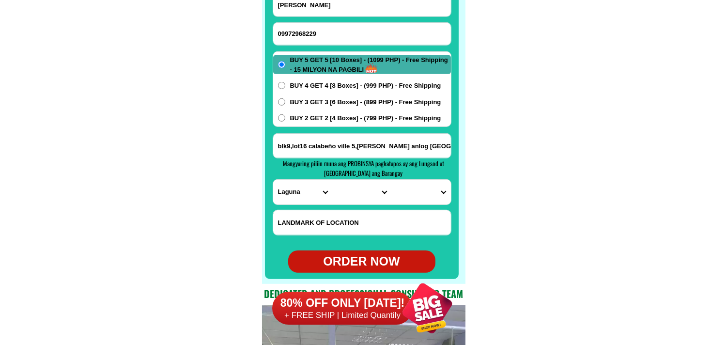
scroll to position [7657, 0]
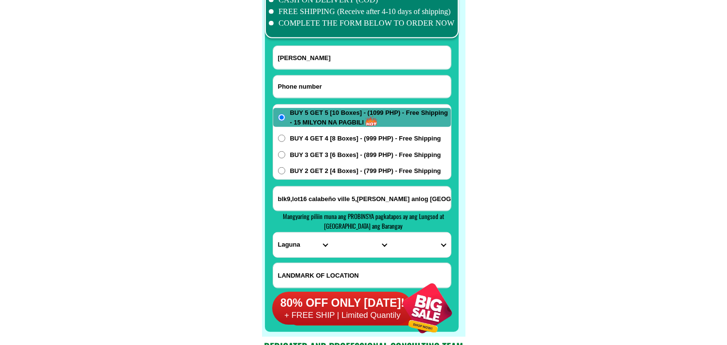
paste input "-0999-458-1458"
click at [329, 81] on input "-0999-458-1458" at bounding box center [362, 87] width 178 height 22
click at [309, 86] on input "-0999-458-1458" at bounding box center [362, 87] width 178 height 22
click at [297, 85] on input "-0999-4581458" at bounding box center [362, 87] width 178 height 22
click at [281, 85] on input "-09994581458" at bounding box center [362, 87] width 178 height 22
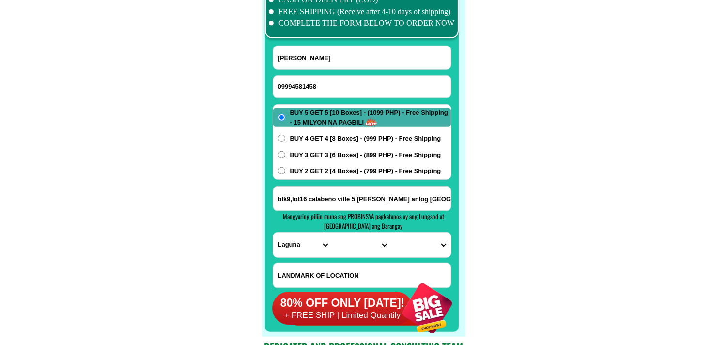
type input "09994581458"
drag, startPoint x: 119, startPoint y: 104, endPoint x: 113, endPoint y: 21, distance: 83.1
click at [310, 47] on input "Input full_name" at bounding box center [362, 57] width 178 height 23
paste input "[PERSON_NAME]"
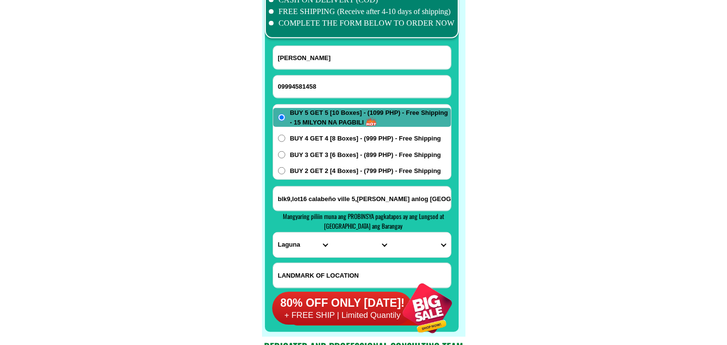
type input "[PERSON_NAME]"
drag, startPoint x: 362, startPoint y: 195, endPoint x: 356, endPoint y: 195, distance: 5.8
click at [362, 195] on input "Input address" at bounding box center [362, 198] width 178 height 24
paste input "Libaba Palauig , [GEOGRAPHIC_DATA] sa [DEMOGRAPHIC_DATA] at School"
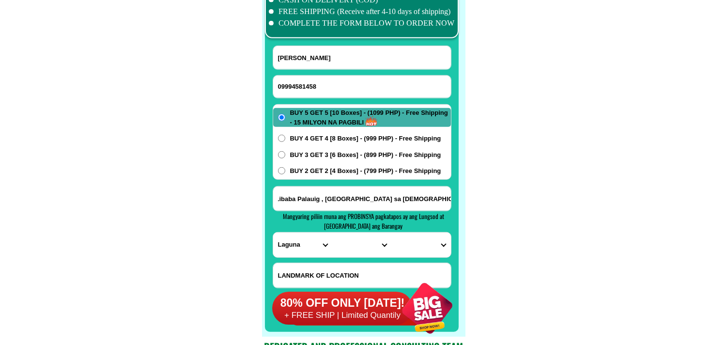
type input "Libaba Palauig , [GEOGRAPHIC_DATA] sa [DEMOGRAPHIC_DATA] at School"
click at [286, 239] on select "PROVINCE [GEOGRAPHIC_DATA] [GEOGRAPHIC_DATA][PERSON_NAME][GEOGRAPHIC_DATA][GEOG…" at bounding box center [302, 244] width 59 height 25
select select "63_803"
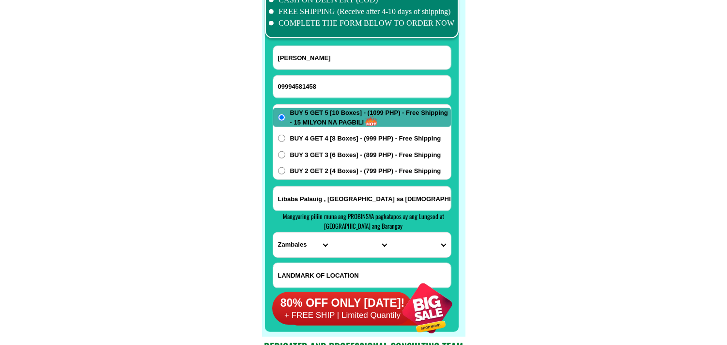
click at [273, 232] on select "PROVINCE [GEOGRAPHIC_DATA] [GEOGRAPHIC_DATA][PERSON_NAME][GEOGRAPHIC_DATA][GEOG…" at bounding box center [302, 244] width 59 height 25
click at [345, 246] on select "CITY Botolan Cabangan [PERSON_NAME] [GEOGRAPHIC_DATA] [GEOGRAPHIC_DATA] [GEOGRA…" at bounding box center [361, 244] width 59 height 25
select select "63_8035244"
click at [332, 232] on select "CITY Botolan Cabangan [PERSON_NAME] [GEOGRAPHIC_DATA] [GEOGRAPHIC_DATA] [GEOGRA…" at bounding box center [361, 244] width 59 height 25
click at [418, 243] on select "BARANGAY [GEOGRAPHIC_DATA][PERSON_NAME][GEOGRAPHIC_DATA] [GEOGRAPHIC_DATA] [GEO…" at bounding box center [420, 244] width 59 height 25
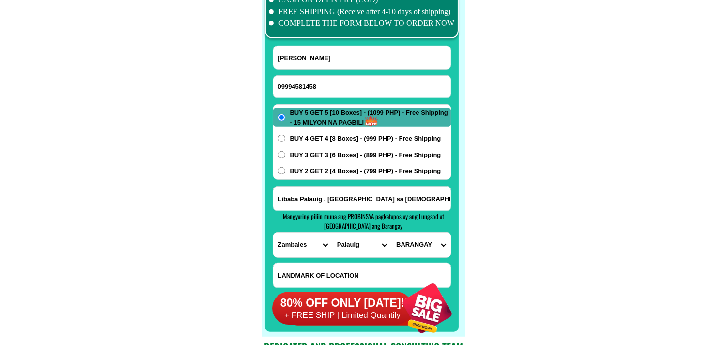
select select "63_80352444295"
click at [391, 232] on select "BARANGAY [GEOGRAPHIC_DATA][PERSON_NAME][GEOGRAPHIC_DATA] [GEOGRAPHIC_DATA] [GEO…" at bounding box center [420, 244] width 59 height 25
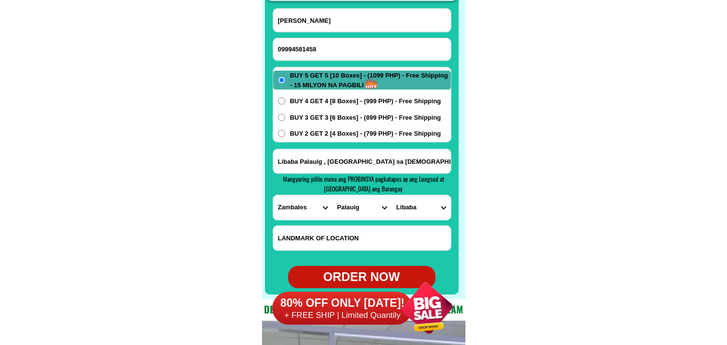
scroll to position [7711, 0]
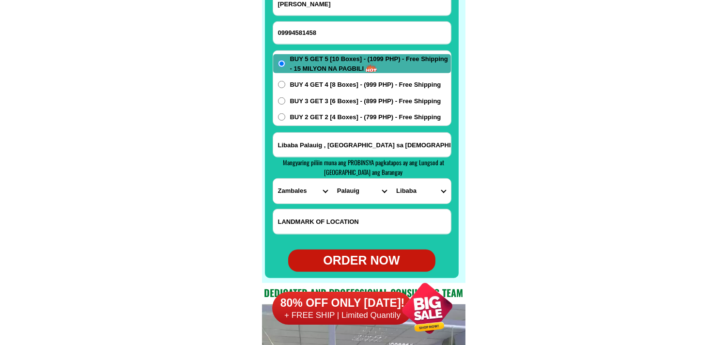
click at [376, 260] on div "ORDER NOW" at bounding box center [361, 260] width 147 height 18
type input "Libaba Palauig , [GEOGRAPHIC_DATA] sa [DEMOGRAPHIC_DATA] at School"
radio input "true"
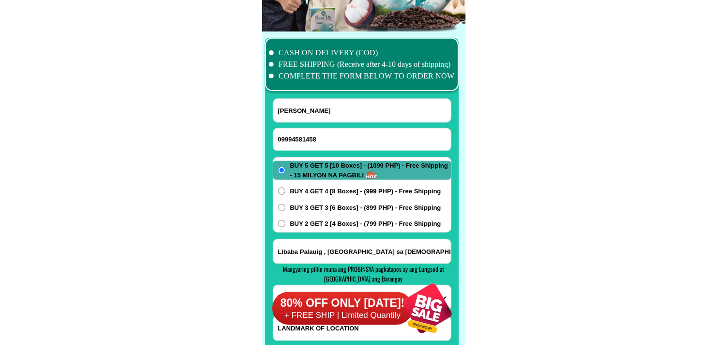
scroll to position [7603, 0]
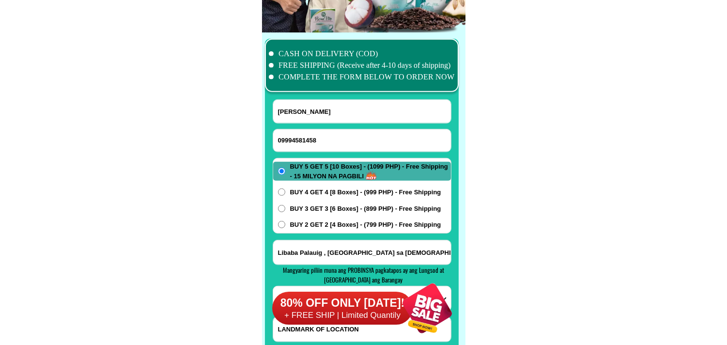
click at [312, 139] on input "09994581458" at bounding box center [362, 140] width 178 height 22
paste input "09294883414"
type input "09294883414"
drag, startPoint x: 346, startPoint y: 118, endPoint x: 323, endPoint y: 81, distance: 43.8
click at [346, 118] on input "[PERSON_NAME]" at bounding box center [362, 111] width 178 height 23
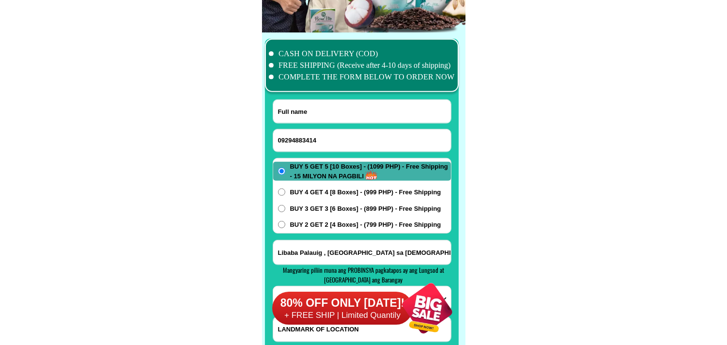
paste input "Mhel Cresido"
type input "Mhel Cresido"
click at [324, 250] on input "Input address" at bounding box center [362, 252] width 178 height 24
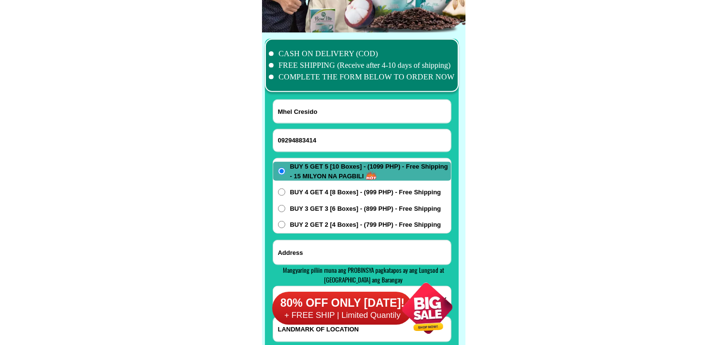
paste input "No 41Patillo Alulod Indang Caviye Purok1 5Get5 Dali Alfa Mark"
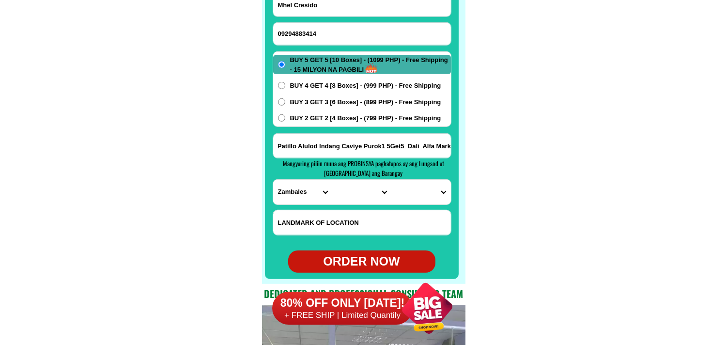
scroll to position [7711, 0]
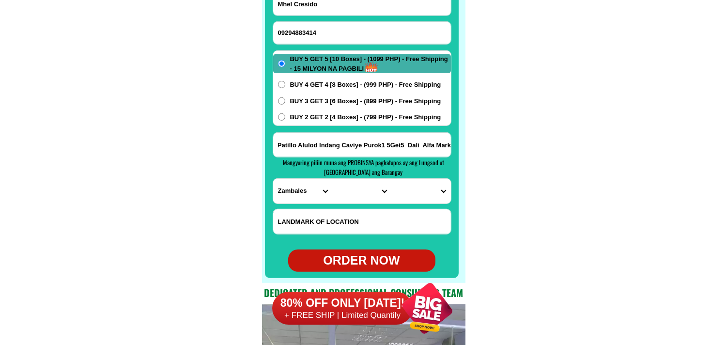
type input "No 41Patillo Alulod Indang Caviye Purok1 5Get5 Dali Alfa Mark"
click at [277, 191] on select "PROVINCE [GEOGRAPHIC_DATA] [GEOGRAPHIC_DATA][PERSON_NAME][GEOGRAPHIC_DATA][GEOG…" at bounding box center [302, 191] width 59 height 25
select select "63_826"
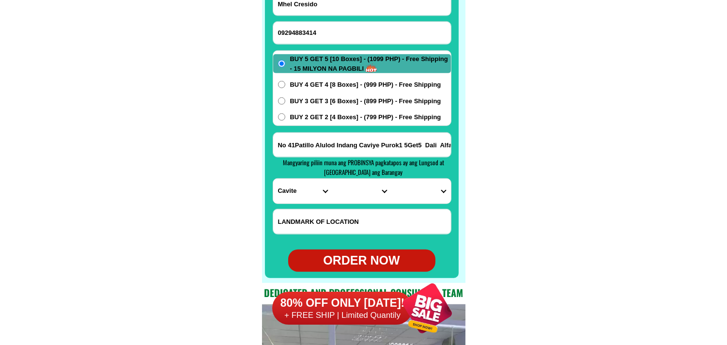
click at [273, 179] on select "PROVINCE [GEOGRAPHIC_DATA] [GEOGRAPHIC_DATA][PERSON_NAME][GEOGRAPHIC_DATA][GEOG…" at bounding box center [302, 191] width 59 height 25
click at [351, 193] on select "CITY [PERSON_NAME] Bacoor [PERSON_NAME] [GEOGRAPHIC_DATA]-city [GEOGRAPHIC_DATA…" at bounding box center [361, 191] width 59 height 25
select select "63_8266882"
click at [332, 179] on select "CITY [PERSON_NAME] Bacoor [PERSON_NAME] [GEOGRAPHIC_DATA]-city [GEOGRAPHIC_DATA…" at bounding box center [361, 191] width 59 height 25
click at [419, 186] on select "BARANGAY Agus-us Alulod Banaba cerca [GEOGRAPHIC_DATA] lejos Bancod Barangay 1 …" at bounding box center [420, 191] width 59 height 25
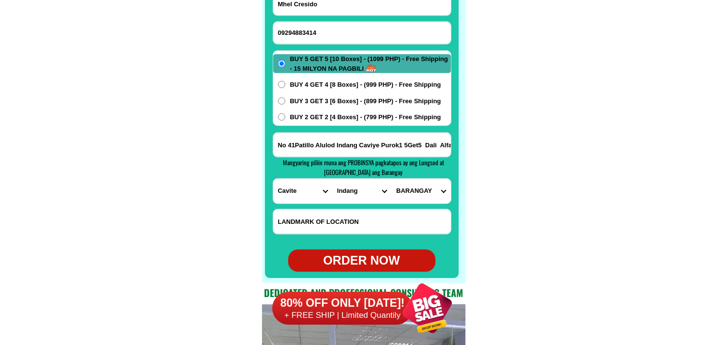
select select "63_82668828541"
click at [391, 179] on select "BARANGAY Agus-us Alulod Banaba cerca [GEOGRAPHIC_DATA] lejos Bancod Barangay 1 …" at bounding box center [420, 191] width 59 height 25
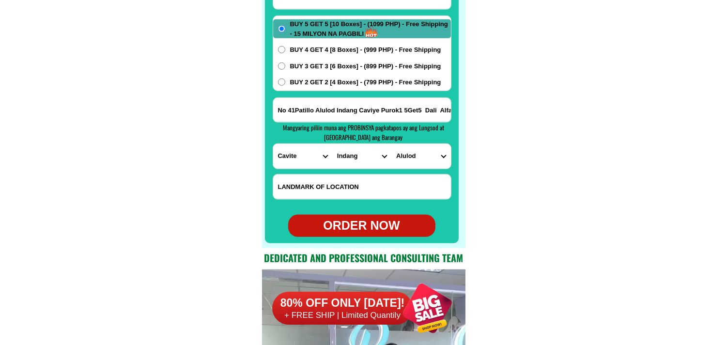
scroll to position [7764, 0]
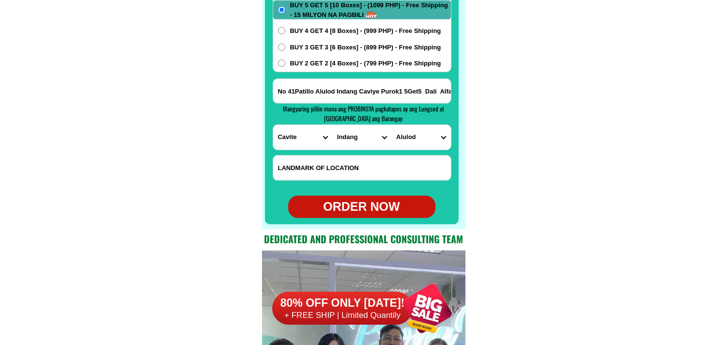
click at [384, 214] on div "ORDER NOW" at bounding box center [361, 207] width 147 height 18
type input "09294883414"
type input "No 41Patillo Alulod Indang Caviye Purok1 5Get5 Dali Alfa Mark"
radio input "true"
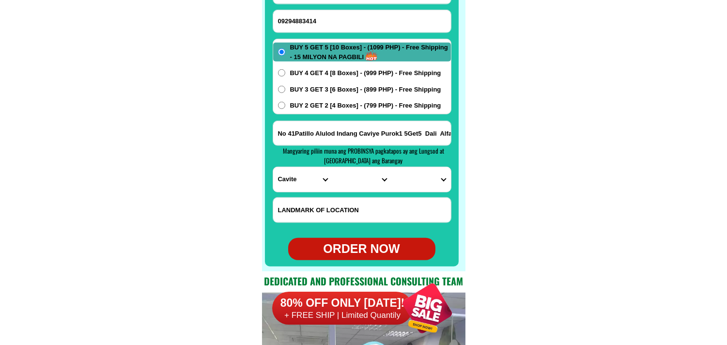
scroll to position [7657, 0]
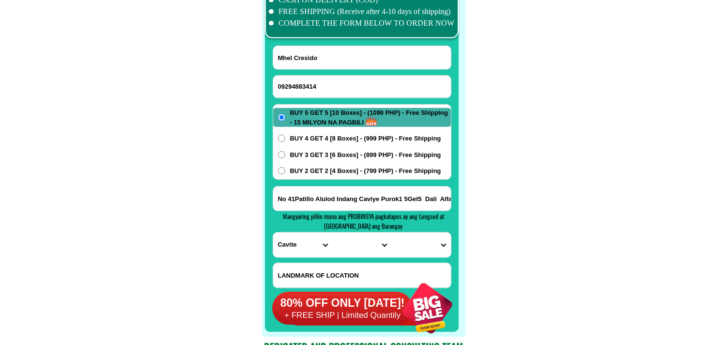
drag, startPoint x: 298, startPoint y: 72, endPoint x: 288, endPoint y: 62, distance: 14.0
click at [299, 70] on form "Mhel Cresido 09294883414 ORDER NOW No 41Patillo Alulod Indang Caviye Purok1 5Ge…" at bounding box center [362, 186] width 179 height 280
drag, startPoint x: 298, startPoint y: 85, endPoint x: 255, endPoint y: 62, distance: 49.2
click at [298, 86] on input "09294883414" at bounding box center [362, 87] width 178 height 22
paste input "09973449681"
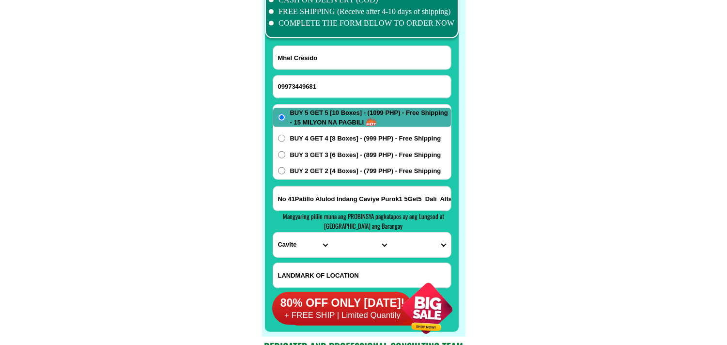
type input "09973449681"
click at [336, 61] on input "Input full_name" at bounding box center [362, 57] width 178 height 23
paste input "[PERSON_NAME]"
type input "[PERSON_NAME]"
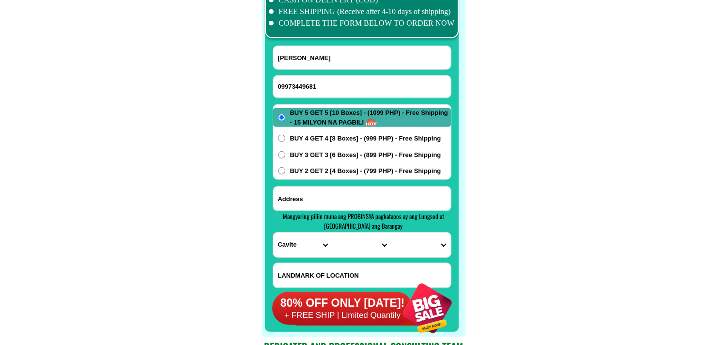
click at [326, 199] on input "Input address" at bounding box center [362, 198] width 178 height 24
paste input "villanuevs [GEOGRAPHIC_DATA] pob brby 3 [GEOGRAPHIC_DATA] near the [GEOGRAPHIC_…"
type input "villanuevs [GEOGRAPHIC_DATA] pob brby 3 [GEOGRAPHIC_DATA] near the [GEOGRAPHIC_…"
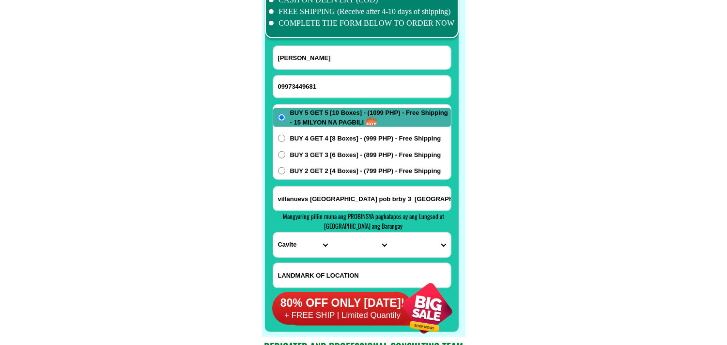
click at [286, 243] on select "PROVINCE [GEOGRAPHIC_DATA] [GEOGRAPHIC_DATA][PERSON_NAME][GEOGRAPHIC_DATA][GEOG…" at bounding box center [302, 244] width 59 height 25
select select "63_386"
click at [273, 232] on select "PROVINCE [GEOGRAPHIC_DATA] [GEOGRAPHIC_DATA][PERSON_NAME][GEOGRAPHIC_DATA][GEOG…" at bounding box center [302, 244] width 59 height 25
click at [349, 246] on select "CITY Alubijid [PERSON_NAME][GEOGRAPHIC_DATA][GEOGRAPHIC_DATA] [GEOGRAPHIC_DATA]…" at bounding box center [361, 244] width 59 height 25
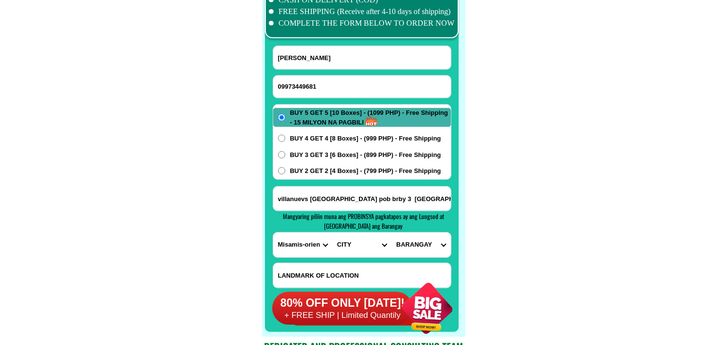
select select "63_38629"
click at [332, 232] on select "CITY Alubijid [PERSON_NAME][GEOGRAPHIC_DATA][GEOGRAPHIC_DATA] [GEOGRAPHIC_DATA]…" at bounding box center [361, 244] width 59 height 25
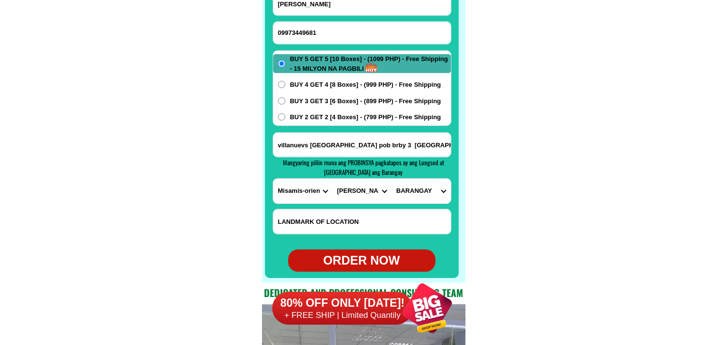
click at [419, 182] on select "BARANGAY Balacanas [PERSON_NAME] Katipunan [GEOGRAPHIC_DATA] [GEOGRAPHIC_DATA] …" at bounding box center [420, 191] width 59 height 25
select select "63_386294519"
click at [391, 179] on select "BARANGAY Balacanas [PERSON_NAME] Katipunan [GEOGRAPHIC_DATA] [GEOGRAPHIC_DATA] …" at bounding box center [420, 191] width 59 height 25
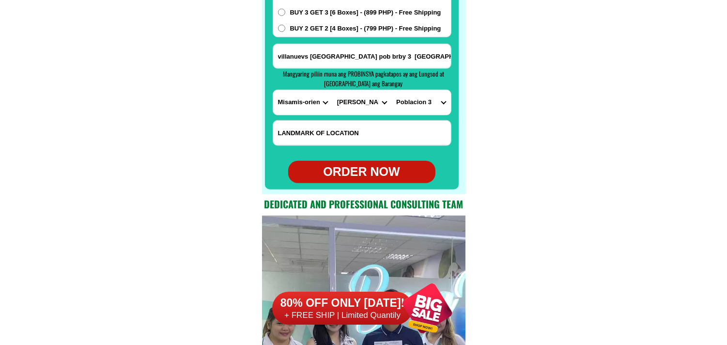
scroll to position [7818, 0]
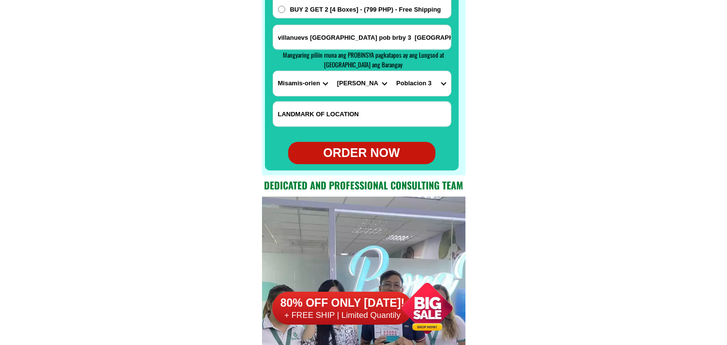
click at [376, 152] on div "ORDER NOW" at bounding box center [361, 153] width 147 height 18
type input "09973449681"
radio input "true"
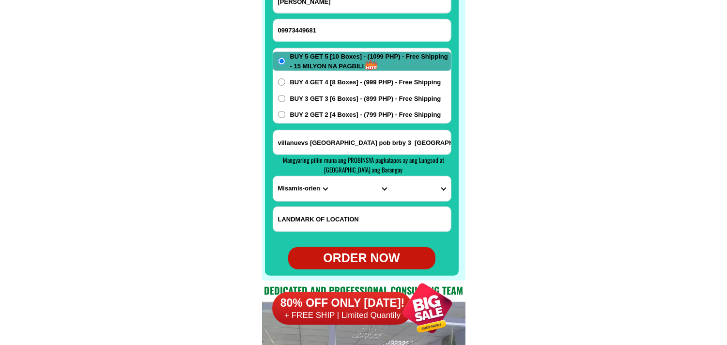
scroll to position [7711, 0]
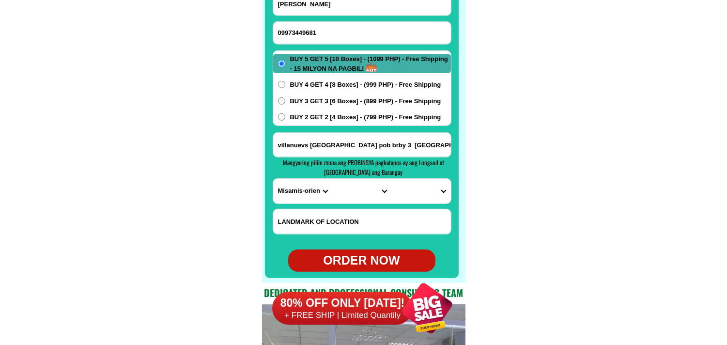
click at [329, 31] on input "09973449681" at bounding box center [362, 33] width 178 height 22
paste input "09163077857"
type input "09163077857"
click at [324, 11] on input "Input full_name" at bounding box center [362, 3] width 178 height 23
paste input "[PERSON_NAME]"
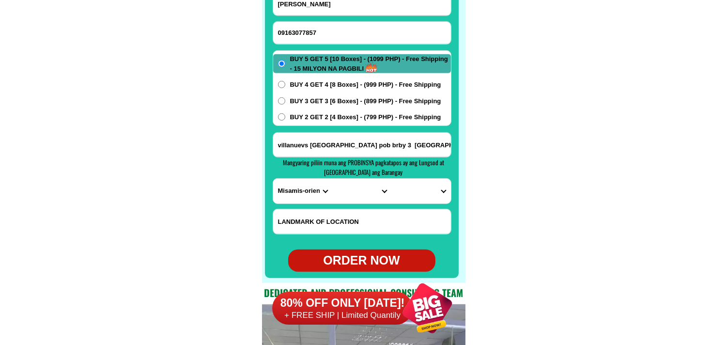
type input "[PERSON_NAME]"
click at [301, 80] on span "BUY 4 GET 4 [8 Boxes] - (999 PHP) - Free Shipping" at bounding box center [365, 85] width 151 height 10
click at [285, 81] on input "BUY 4 GET 4 [8 Boxes] - (999 PHP) - Free Shipping" at bounding box center [281, 84] width 7 height 7
radio input "true"
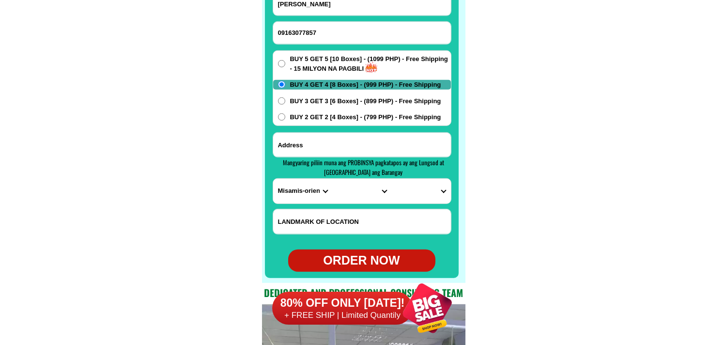
click at [302, 151] on input "Input address" at bounding box center [362, 145] width 178 height 24
paste input "Pagsibol 3BSouth Block3l lot 14 cmmitment st sabang naic"
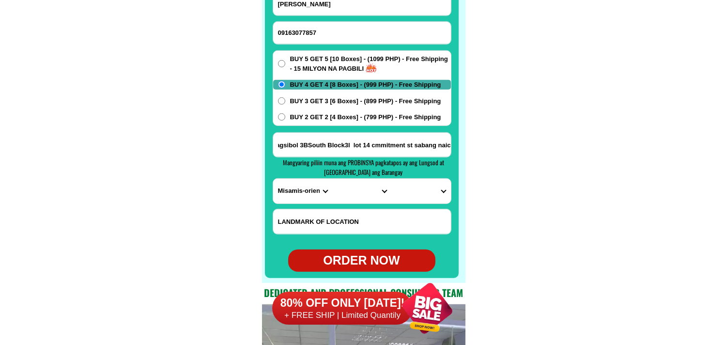
type input "Pagsibol 3BSouth Block3l lot 14 cmmitment st sabang naic"
click at [431, 140] on input "Pagsibol 3BSouth Block3l lot 14 cmmitment st sabang naic" at bounding box center [362, 145] width 178 height 24
click at [302, 191] on select "PROVINCE [GEOGRAPHIC_DATA] [GEOGRAPHIC_DATA][PERSON_NAME][GEOGRAPHIC_DATA][GEOG…" at bounding box center [302, 191] width 59 height 25
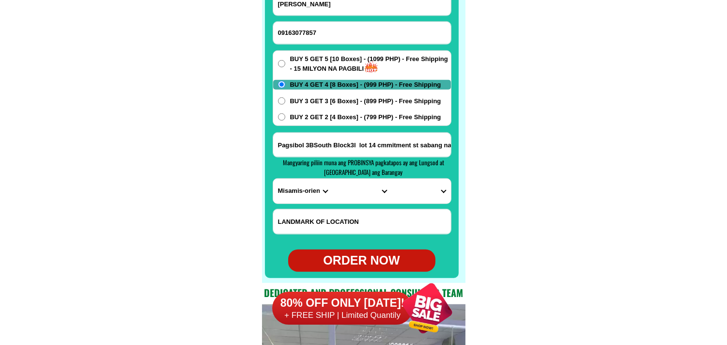
select select "63_826"
click at [273, 179] on select "PROVINCE [GEOGRAPHIC_DATA] [GEOGRAPHIC_DATA][PERSON_NAME][GEOGRAPHIC_DATA][GEOG…" at bounding box center [302, 191] width 59 height 25
click at [345, 192] on select "CITY [PERSON_NAME] Bacoor [PERSON_NAME] [GEOGRAPHIC_DATA]-city [GEOGRAPHIC_DATA…" at bounding box center [361, 191] width 59 height 25
select select "63_8262470"
click at [332, 179] on select "CITY [PERSON_NAME] Bacoor [PERSON_NAME] [GEOGRAPHIC_DATA]-city [GEOGRAPHIC_DATA…" at bounding box center [361, 191] width 59 height 25
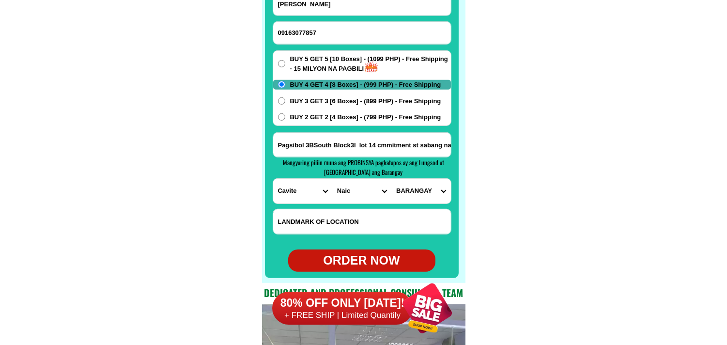
click at [421, 184] on select "BARANGAY Bagong karsada Balsahan Bancaan Bucana malaki Bucana sasahan [PERSON_N…" at bounding box center [420, 191] width 59 height 25
select select "63_82624707660"
click at [391, 179] on select "BARANGAY Bagong karsada Balsahan Bancaan Bucana malaki Bucana sasahan [PERSON_N…" at bounding box center [420, 191] width 59 height 25
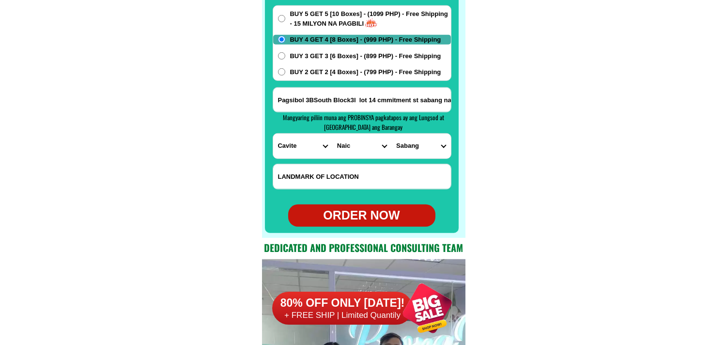
scroll to position [7818, 0]
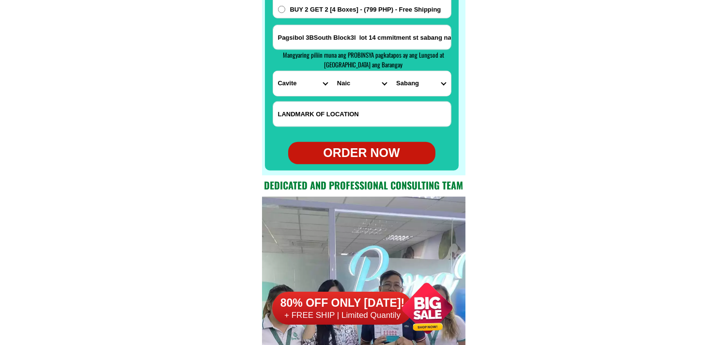
click at [362, 153] on div "ORDER NOW" at bounding box center [361, 153] width 147 height 18
type input "Pagsibol 3BSouth Block3l lot 14 cmmitment st sabang naic"
radio input "true"
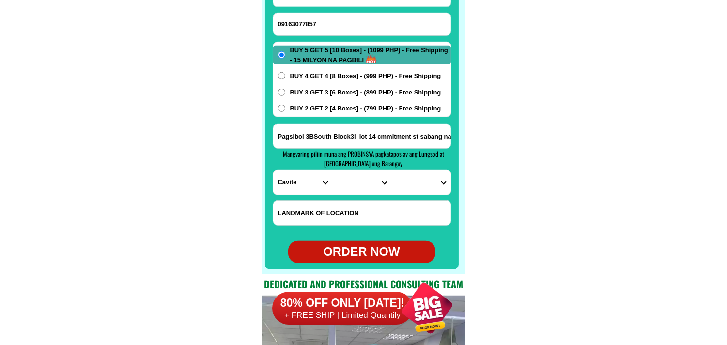
scroll to position [7657, 0]
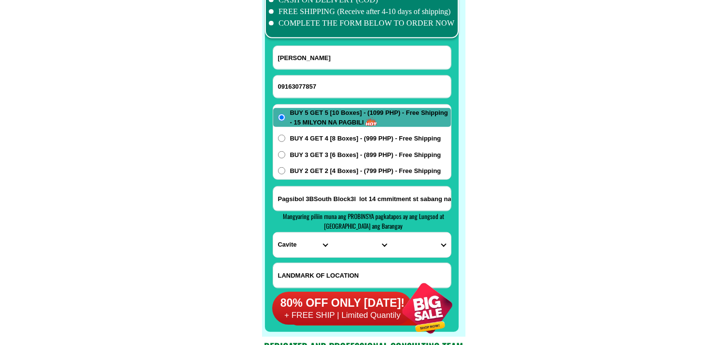
click at [315, 86] on input "09163077857" at bounding box center [362, 87] width 178 height 22
paste input "09911906458"
type input "09911906458"
click at [311, 59] on input "[PERSON_NAME]" at bounding box center [362, 57] width 178 height 23
paste input "[PERSON_NAME]"
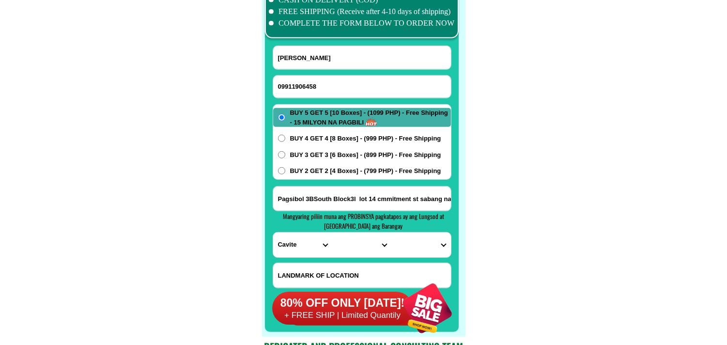
type input "[PERSON_NAME]"
click at [331, 197] on input "Input address" at bounding box center [362, 198] width 178 height 24
paste input "brgy 105 daguhoy [GEOGRAPHIC_DATA][PERSON_NAME] [GEOGRAPHIC_DATA]"
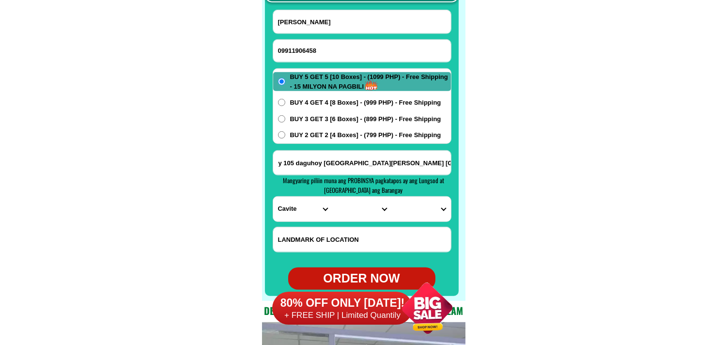
scroll to position [7711, 0]
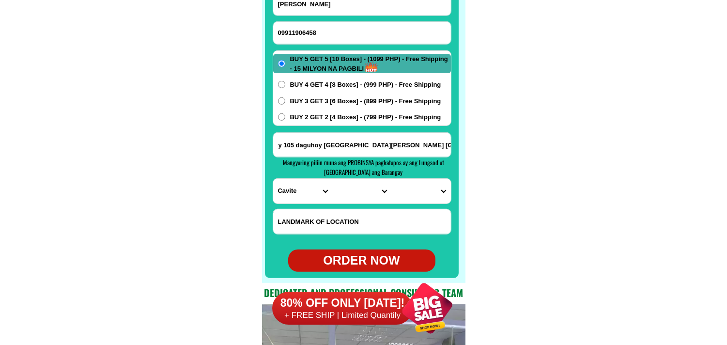
type input "brgy 105 daguhoy [GEOGRAPHIC_DATA][PERSON_NAME] [GEOGRAPHIC_DATA]"
click at [308, 195] on select "PROVINCE [GEOGRAPHIC_DATA] [GEOGRAPHIC_DATA][PERSON_NAME][GEOGRAPHIC_DATA][GEOG…" at bounding box center [302, 191] width 59 height 25
select select "63_219"
click at [273, 179] on select "PROVINCE [GEOGRAPHIC_DATA] [GEOGRAPHIC_DATA][PERSON_NAME][GEOGRAPHIC_DATA][GEOG…" at bounding box center [302, 191] width 59 height 25
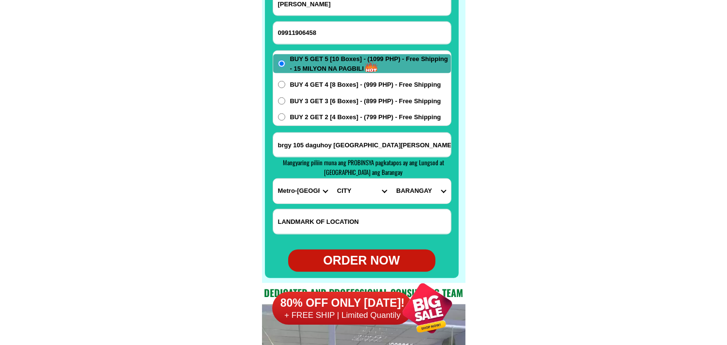
click at [341, 189] on select "CITY [GEOGRAPHIC_DATA] [GEOGRAPHIC_DATA] [GEOGRAPHIC_DATA] [GEOGRAPHIC_DATA]-ci…" at bounding box center [361, 191] width 59 height 25
click at [332, 179] on select "CITY [GEOGRAPHIC_DATA] [GEOGRAPHIC_DATA] [GEOGRAPHIC_DATA] [GEOGRAPHIC_DATA]-ci…" at bounding box center [361, 191] width 59 height 25
click at [362, 170] on span "Mangyaring piliin muna ang PROBINSYA pagkatapos ay ang Lungsod at [GEOGRAPHIC_D…" at bounding box center [363, 166] width 161 height 19
click at [359, 191] on select "CITY [GEOGRAPHIC_DATA] [GEOGRAPHIC_DATA] [GEOGRAPHIC_DATA] [GEOGRAPHIC_DATA]-ci…" at bounding box center [361, 191] width 59 height 25
select select "63_2199023"
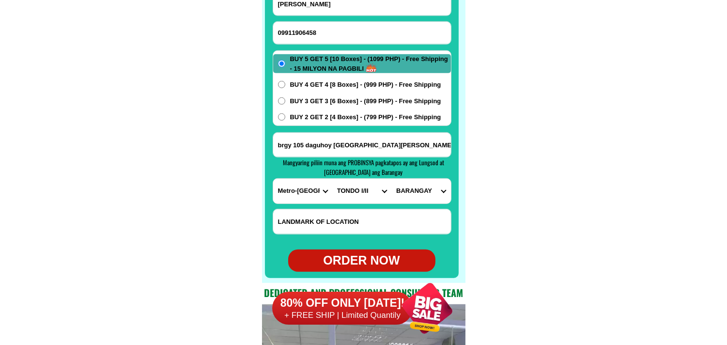
click at [332, 179] on select "CITY [GEOGRAPHIC_DATA] [GEOGRAPHIC_DATA] [GEOGRAPHIC_DATA] [GEOGRAPHIC_DATA]-ci…" at bounding box center [361, 191] width 59 height 25
click at [420, 146] on input "brgy 105 daguhoy [GEOGRAPHIC_DATA][PERSON_NAME] [GEOGRAPHIC_DATA]" at bounding box center [362, 145] width 178 height 24
drag, startPoint x: 416, startPoint y: 198, endPoint x: 416, endPoint y: 181, distance: 16.9
click at [416, 198] on select "[GEOGRAPHIC_DATA]" at bounding box center [420, 191] width 59 height 25
select select "63_2199023309"
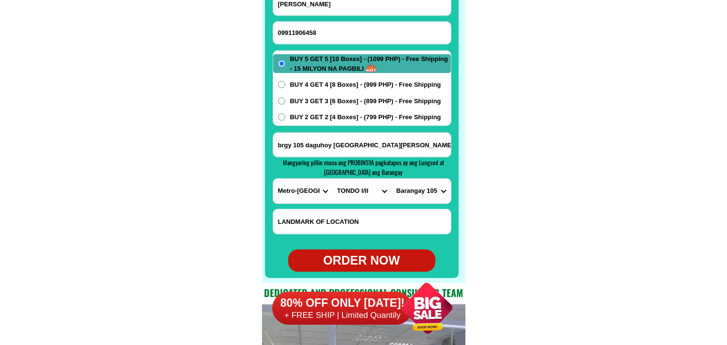
click at [391, 179] on select "[GEOGRAPHIC_DATA]" at bounding box center [420, 191] width 59 height 25
click at [369, 253] on div "ORDER NOW" at bounding box center [361, 260] width 147 height 18
type input "09911906458"
type input "brgy 105 daguhoy [GEOGRAPHIC_DATA][PERSON_NAME] [GEOGRAPHIC_DATA]"
radio input "true"
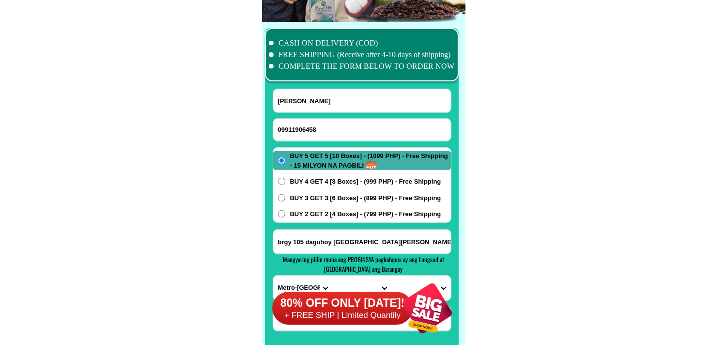
scroll to position [7603, 0]
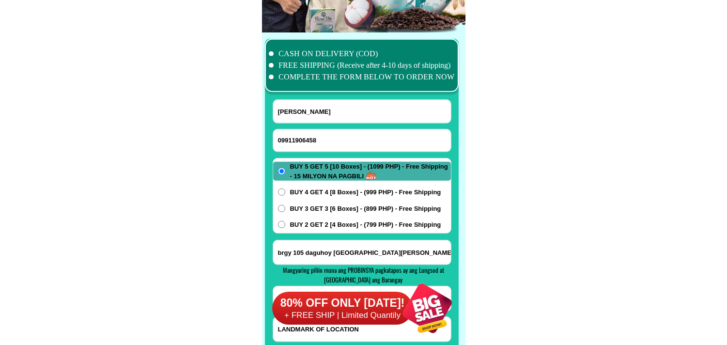
click at [302, 153] on form "[PERSON_NAME] 09911906458 ORDER NOW brgy 105 daguhoy [GEOGRAPHIC_DATA][PERSON_N…" at bounding box center [362, 239] width 179 height 280
paste input "09755219674"
click at [307, 144] on input "Input phone_number" at bounding box center [362, 140] width 178 height 22
type input "09755219674"
drag, startPoint x: 330, startPoint y: 119, endPoint x: 262, endPoint y: 79, distance: 79.0
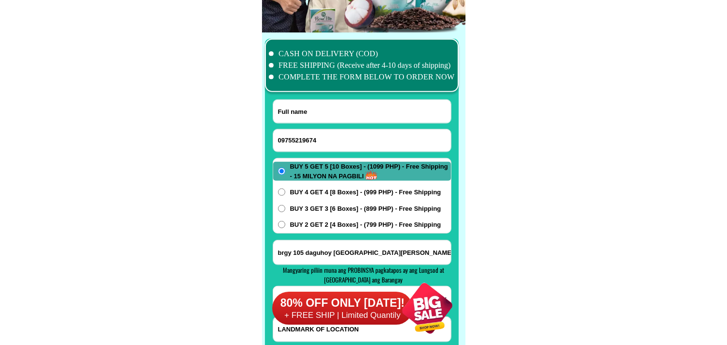
click at [330, 119] on input "Input full_name" at bounding box center [362, 111] width 178 height 23
paste input "[PERSON_NAME]"
type input "[PERSON_NAME]"
paste input "[PERSON_NAME]"
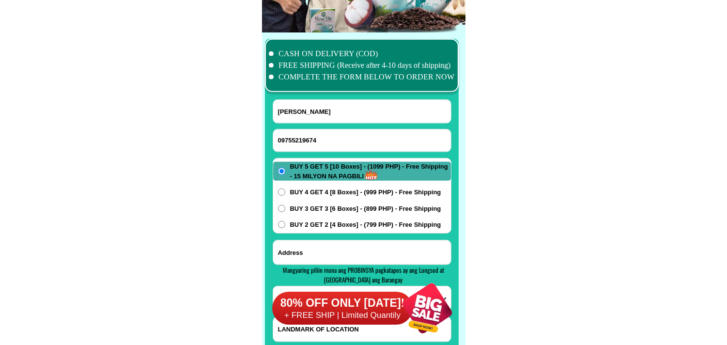
drag, startPoint x: 315, startPoint y: 257, endPoint x: 323, endPoint y: 246, distance: 13.7
click at [315, 258] on input "Input address" at bounding box center [362, 252] width 178 height 24
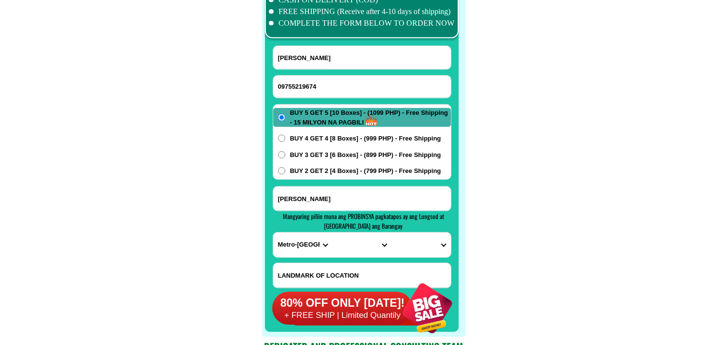
type input "[PERSON_NAME]"
click at [293, 243] on select "PROVINCE [GEOGRAPHIC_DATA] [GEOGRAPHIC_DATA][PERSON_NAME][GEOGRAPHIC_DATA][GEOG…" at bounding box center [302, 244] width 59 height 25
select select "63_598"
click at [273, 232] on select "PROVINCE [GEOGRAPHIC_DATA] [GEOGRAPHIC_DATA][PERSON_NAME][GEOGRAPHIC_DATA][GEOG…" at bounding box center [302, 244] width 59 height 25
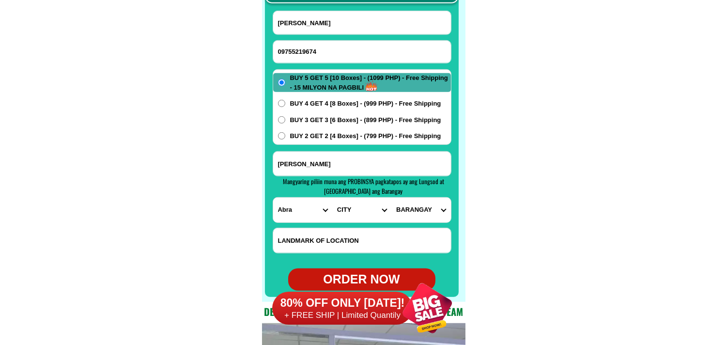
scroll to position [7711, 0]
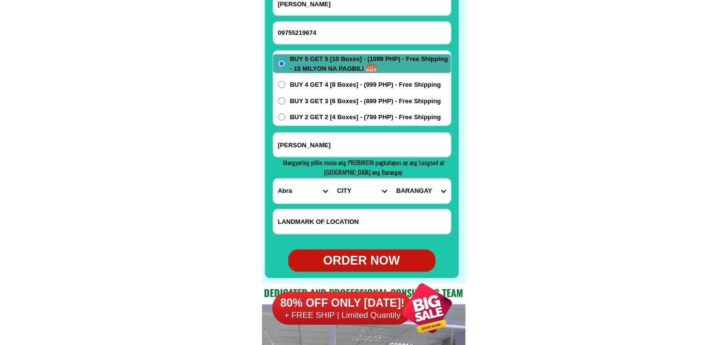
click at [361, 194] on select "CITY Abra-[PERSON_NAME]-[GEOGRAPHIC_DATA][PERSON_NAME][GEOGRAPHIC_DATA][GEOGRAP…" at bounding box center [361, 191] width 59 height 25
select select "63_5985203"
click at [332, 179] on select "CITY Abra-[PERSON_NAME]-[GEOGRAPHIC_DATA][PERSON_NAME][GEOGRAPHIC_DATA][GEOGRAP…" at bounding box center [361, 191] width 59 height 25
click at [417, 187] on select "BARANGAY Bayabas Binasaran [PERSON_NAME] Lat-ey Malibcong Malibcong (pob.) [PER…" at bounding box center [420, 191] width 59 height 25
select select "63_598520379540"
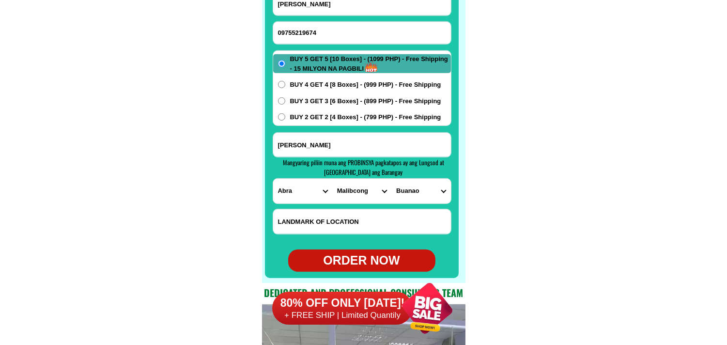
click at [391, 179] on select "BARANGAY Bayabas Binasaran [PERSON_NAME] Lat-ey Malibcong Malibcong (pob.) [PER…" at bounding box center [420, 191] width 59 height 25
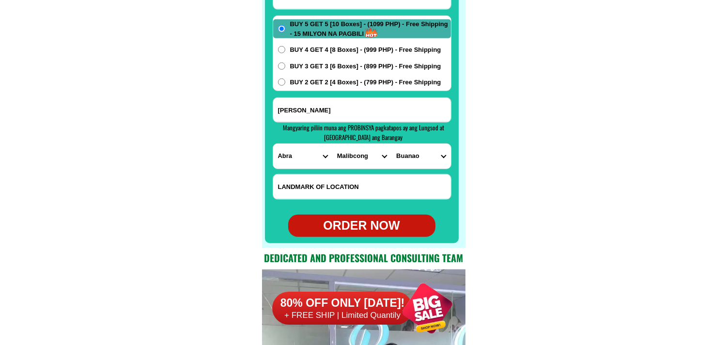
scroll to position [7764, 0]
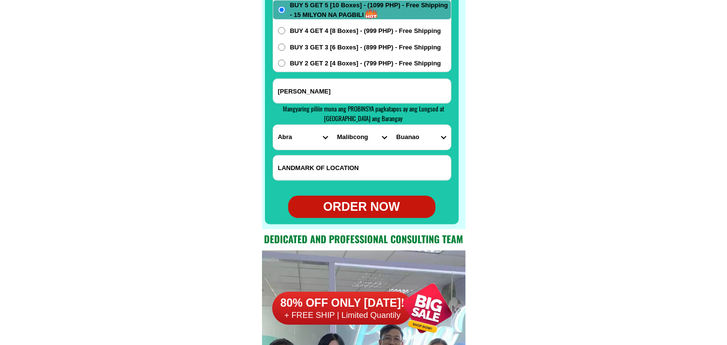
click at [374, 201] on div "ORDER NOW" at bounding box center [361, 207] width 147 height 18
type input "[PERSON_NAME]"
radio input "true"
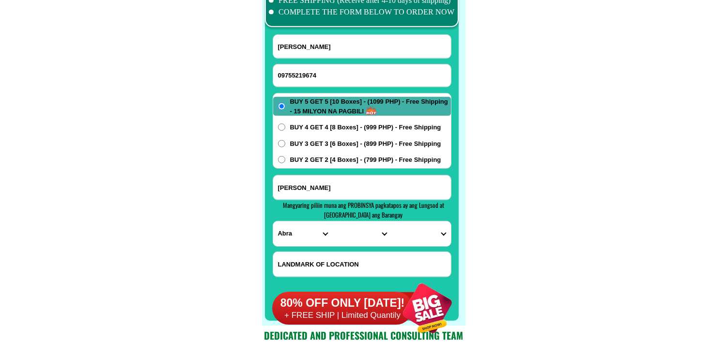
scroll to position [7657, 0]
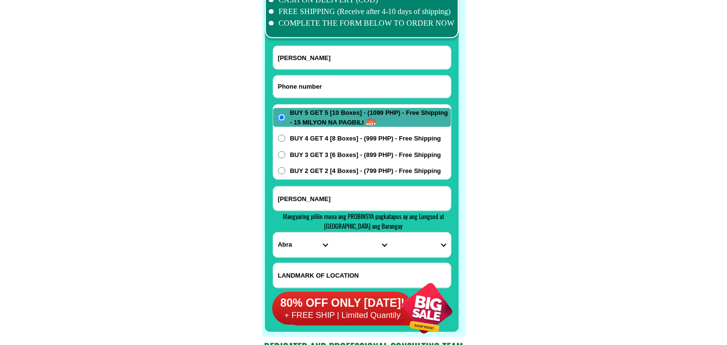
drag, startPoint x: 358, startPoint y: 80, endPoint x: 288, endPoint y: 39, distance: 82.1
click at [358, 80] on input "Input phone_number" at bounding box center [362, 87] width 178 height 22
paste input "09632059162"
type input "09632059162"
click at [338, 60] on input "Input full_name" at bounding box center [362, 57] width 178 height 23
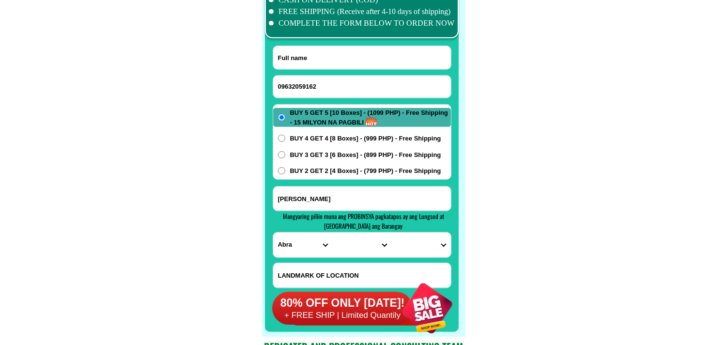
paste input "[PERSON_NAME]"
type input "[PERSON_NAME]"
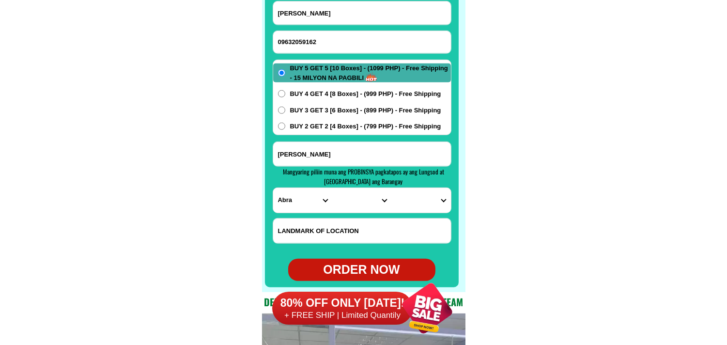
scroll to position [7711, 0]
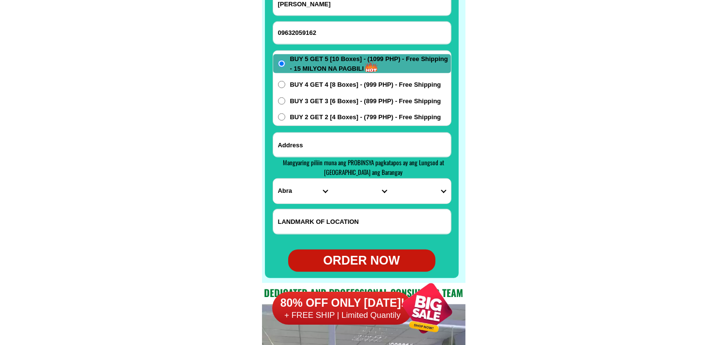
click at [352, 138] on input "Input address" at bounding box center [362, 145] width 178 height 24
paste input "[PERSON_NAME] [PERSON_NAME] purok 2"
type input "[PERSON_NAME] [PERSON_NAME] purok 2"
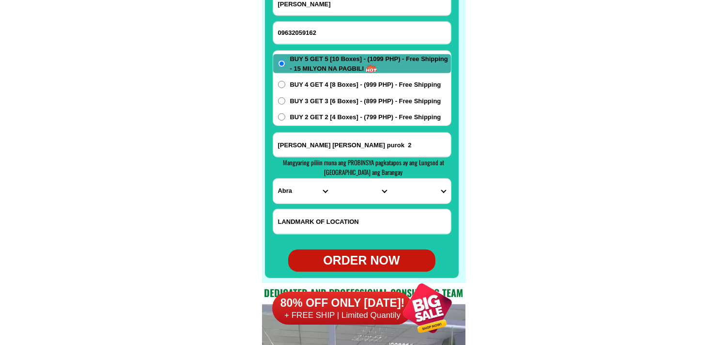
click at [288, 196] on select "PROVINCE [GEOGRAPHIC_DATA] [GEOGRAPHIC_DATA][PERSON_NAME][GEOGRAPHIC_DATA][GEOG…" at bounding box center [302, 191] width 59 height 25
select select "63_870"
click at [273, 179] on select "PROVINCE [GEOGRAPHIC_DATA] [GEOGRAPHIC_DATA][PERSON_NAME][GEOGRAPHIC_DATA][GEOG…" at bounding box center [302, 191] width 59 height 25
click at [342, 192] on select "CITY [PERSON_NAME] [PERSON_NAME][GEOGRAPHIC_DATA]-san-[PERSON_NAME]-[DATE][PERS…" at bounding box center [361, 191] width 59 height 25
select select "63_8701632"
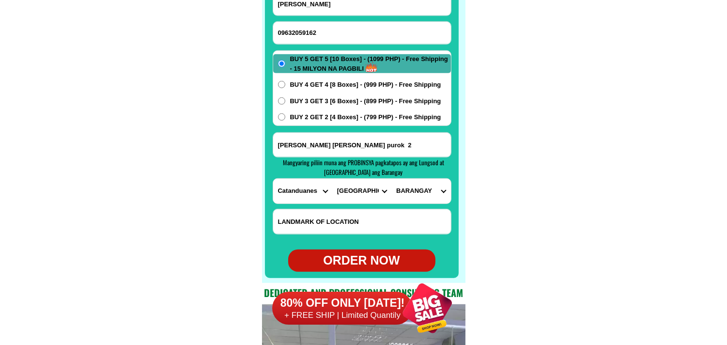
click at [332, 179] on select "CITY [PERSON_NAME] [PERSON_NAME][GEOGRAPHIC_DATA]-san-[PERSON_NAME]-[DATE][PERS…" at bounding box center [361, 191] width 59 height 25
click at [416, 189] on select "BARANGAY Alinawan [GEOGRAPHIC_DATA] Bagong bayan Burabod [PERSON_NAME] [GEOGRAP…" at bounding box center [420, 191] width 59 height 25
select select "63_87016325971"
click at [391, 179] on select "BARANGAY Alinawan [GEOGRAPHIC_DATA] Bagong bayan Burabod [PERSON_NAME] [GEOGRAP…" at bounding box center [420, 191] width 59 height 25
click at [327, 100] on span "BUY 3 GET 3 [6 Boxes] - (899 PHP) - Free Shipping" at bounding box center [365, 101] width 151 height 10
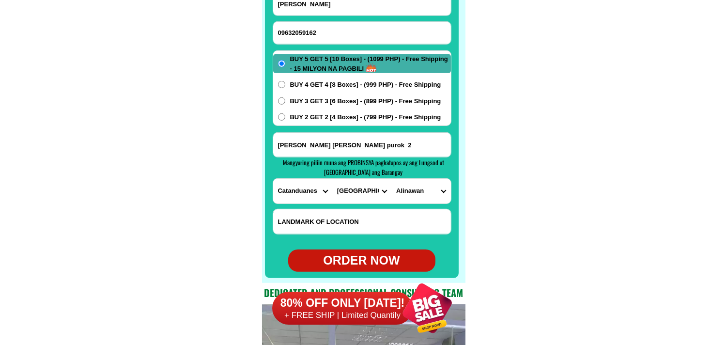
click at [285, 100] on input "BUY 3 GET 3 [6 Boxes] - (899 PHP) - Free Shipping" at bounding box center [281, 100] width 7 height 7
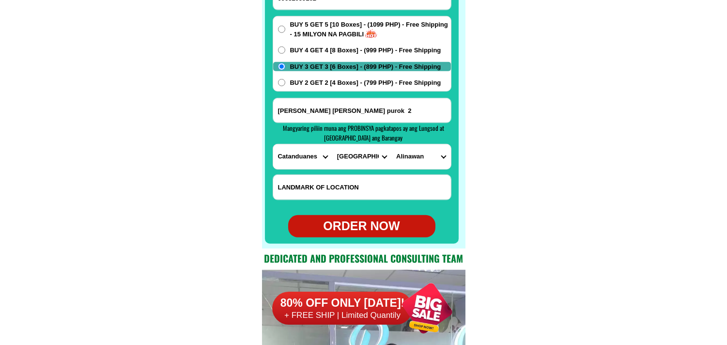
scroll to position [7764, 0]
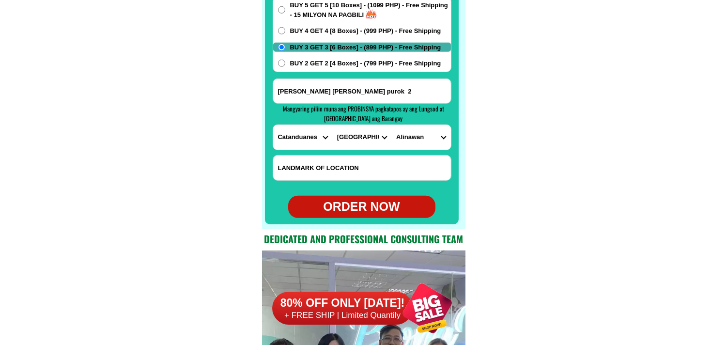
click at [378, 191] on form "[PERSON_NAME] 09632059162 ORDER NOW [PERSON_NAME] [GEOGRAPHIC_DATA][PERSON_NAME…" at bounding box center [362, 78] width 179 height 280
click at [379, 200] on div "ORDER NOW" at bounding box center [361, 207] width 147 height 18
radio input "true"
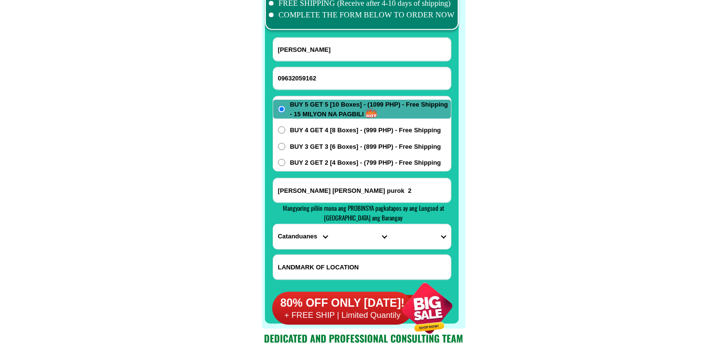
scroll to position [7657, 0]
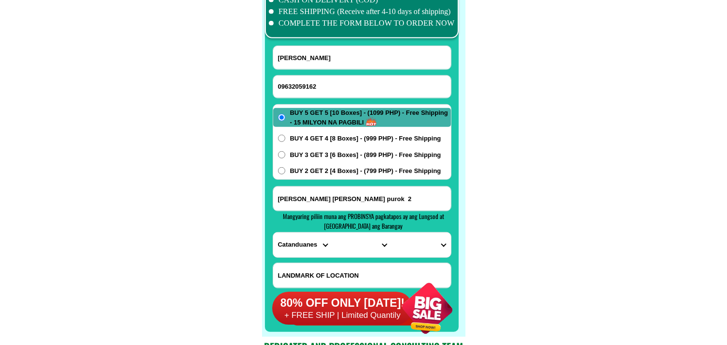
paste input "0969¹834150"
click at [352, 81] on input "0969¹834150" at bounding box center [362, 87] width 178 height 22
click at [293, 84] on input "0969¹834150" at bounding box center [362, 87] width 178 height 22
click at [294, 84] on input "0969¹834150" at bounding box center [362, 87] width 178 height 22
type input "09691834150"
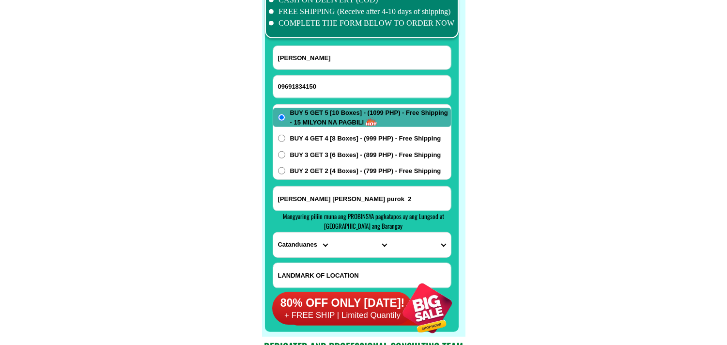
click at [312, 64] on input "[PERSON_NAME]" at bounding box center [362, 57] width 178 height 23
paste input "Desing Belgira"
type input "Desing Belgira"
click at [336, 202] on input "Input address" at bounding box center [362, 198] width 178 height 24
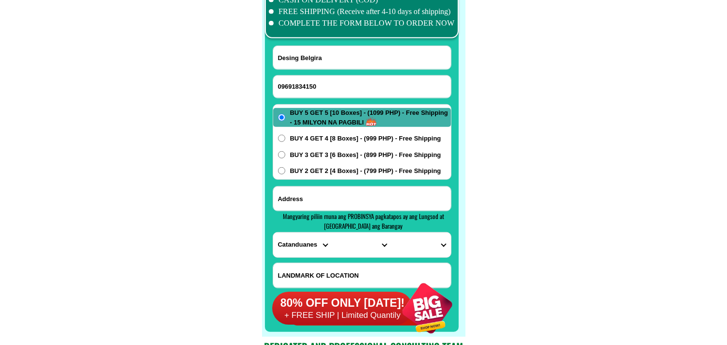
paste input "[PERSON_NAME] sohoton sityo Bacolod btac [GEOGRAPHIC_DATA] city"
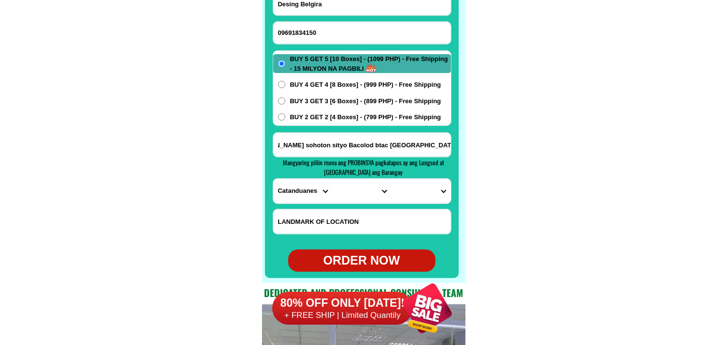
type input "[PERSON_NAME] sohoton sityo Bacolod btac [GEOGRAPHIC_DATA] city"
click at [302, 183] on select "PROVINCE [GEOGRAPHIC_DATA] [GEOGRAPHIC_DATA][PERSON_NAME][GEOGRAPHIC_DATA][GEOG…" at bounding box center [302, 191] width 59 height 25
select select "63_151"
click at [273, 179] on select "PROVINCE [GEOGRAPHIC_DATA] [GEOGRAPHIC_DATA][PERSON_NAME][GEOGRAPHIC_DATA][GEOG…" at bounding box center [302, 191] width 59 height 25
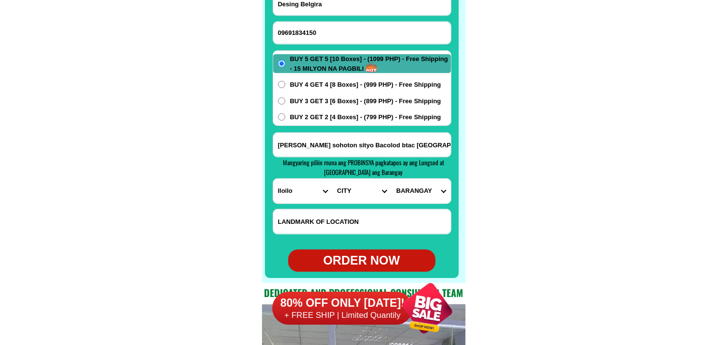
click at [355, 187] on select "CITY [PERSON_NAME] [PERSON_NAME][GEOGRAPHIC_DATA][GEOGRAPHIC_DATA]-[GEOGRAPHIC_…" at bounding box center [361, 191] width 59 height 25
click at [364, 192] on select "CITY [PERSON_NAME] [PERSON_NAME][GEOGRAPHIC_DATA][GEOGRAPHIC_DATA]-[GEOGRAPHIC_…" at bounding box center [361, 191] width 59 height 25
select select "63_1515841"
click at [332, 179] on select "CITY [PERSON_NAME] [PERSON_NAME][GEOGRAPHIC_DATA][GEOGRAPHIC_DATA]-[GEOGRAPHIC_…" at bounding box center [361, 191] width 59 height 25
click at [418, 190] on select "BARANGAY [PERSON_NAME] [GEOGRAPHIC_DATA] pulo [PERSON_NAME][GEOGRAPHIC_DATA] [P…" at bounding box center [420, 191] width 59 height 25
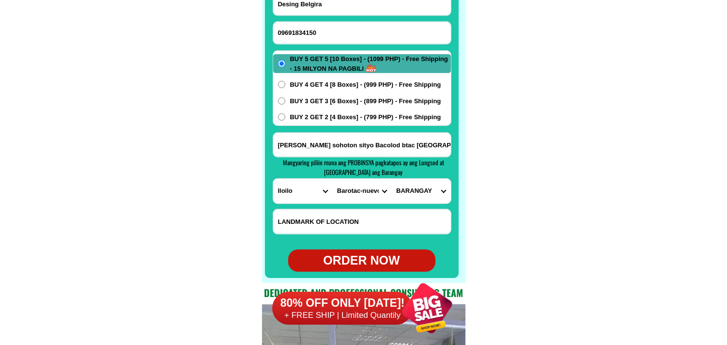
select select "63_15158419804"
click at [391, 179] on select "BARANGAY [PERSON_NAME] [GEOGRAPHIC_DATA] pulo [PERSON_NAME][GEOGRAPHIC_DATA] [P…" at bounding box center [420, 191] width 59 height 25
click at [359, 247] on form "Desing Belgira 09691834150 ORDER NOW [PERSON_NAME] [GEOGRAPHIC_DATA] sityo Baco…" at bounding box center [362, 132] width 179 height 280
drag, startPoint x: 370, startPoint y: 239, endPoint x: 365, endPoint y: 250, distance: 11.7
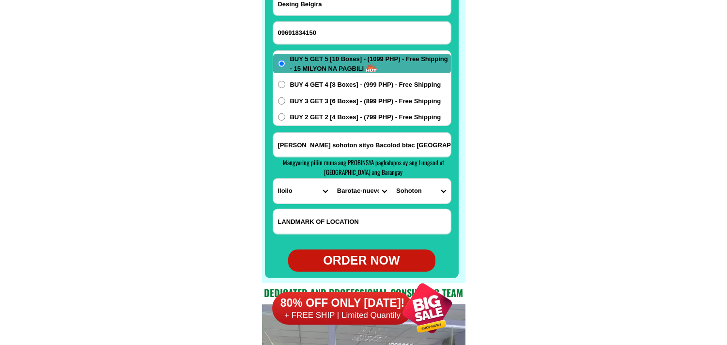
click at [369, 242] on form "Desing Belgira 09691834150 ORDER NOW [PERSON_NAME] [GEOGRAPHIC_DATA] sityo Baco…" at bounding box center [362, 132] width 179 height 280
click at [359, 260] on div "ORDER NOW" at bounding box center [361, 260] width 147 height 18
type input "[PERSON_NAME] sohoton sityo Bacolod btac [GEOGRAPHIC_DATA] city"
radio input "true"
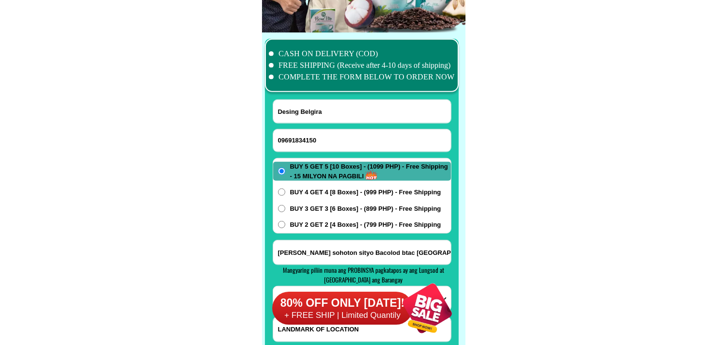
click at [317, 139] on input "09691834150" at bounding box center [362, 140] width 178 height 22
paste input "09494410376"
type input "09494410376"
drag, startPoint x: 340, startPoint y: 117, endPoint x: 320, endPoint y: 100, distance: 26.8
click at [340, 117] on input "Input full_name" at bounding box center [362, 111] width 178 height 23
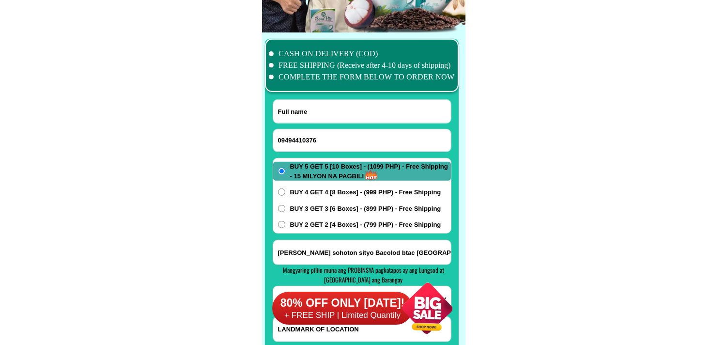
paste input "[PERSON_NAME]"
type input "[PERSON_NAME]"
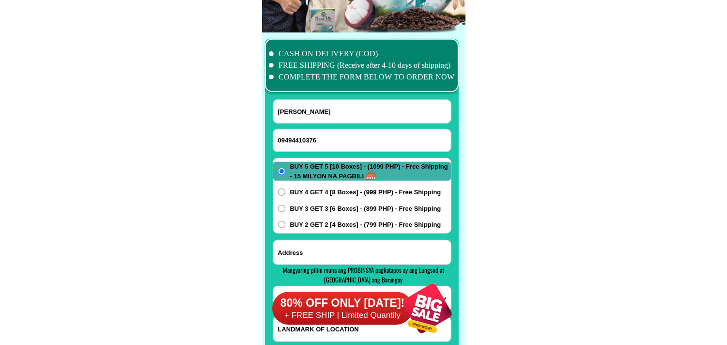
click at [322, 255] on input "Input address" at bounding box center [362, 252] width 178 height 24
paste input "3. [PERSON_NAME] sub. [PERSON_NAME], [PERSON_NAME] Neg OCC. [DATE]"
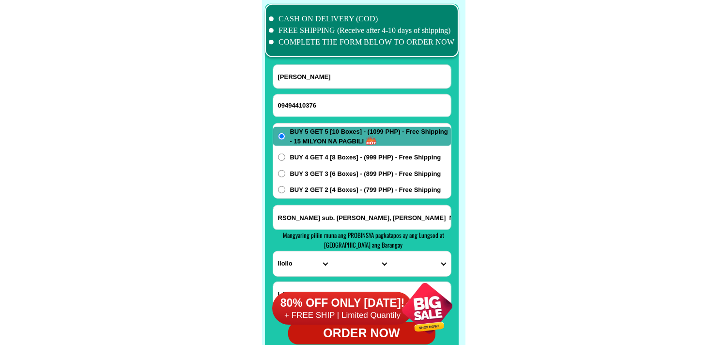
scroll to position [7657, 0]
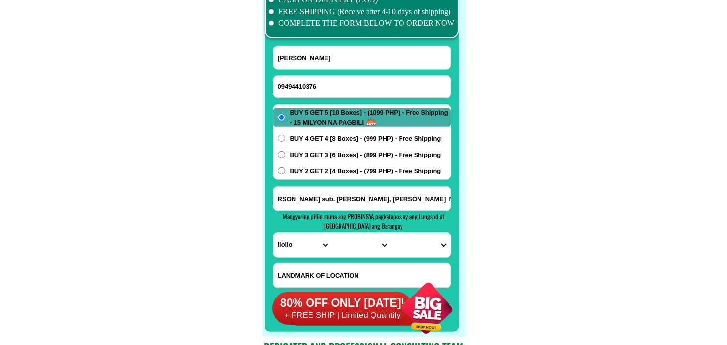
type input "3. [PERSON_NAME] sub. [PERSON_NAME], [PERSON_NAME] Neg OCC. [DATE]"
click at [304, 243] on select "PROVINCE [GEOGRAPHIC_DATA] [GEOGRAPHIC_DATA][PERSON_NAME][GEOGRAPHIC_DATA][GEOG…" at bounding box center [302, 244] width 59 height 25
select select "63_396"
click at [273, 232] on select "PROVINCE [GEOGRAPHIC_DATA] [GEOGRAPHIC_DATA][PERSON_NAME][GEOGRAPHIC_DATA][GEOG…" at bounding box center [302, 244] width 59 height 25
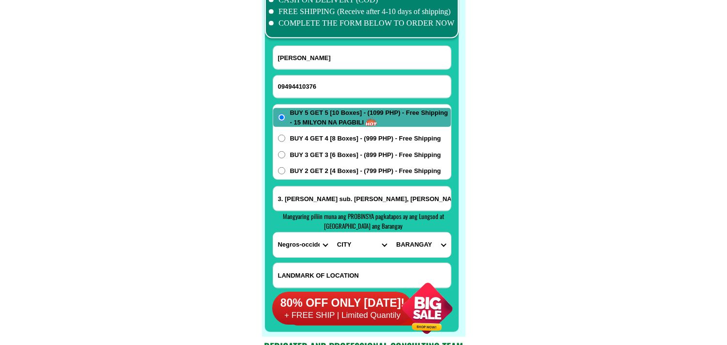
click at [367, 248] on select "CITY [GEOGRAPHIC_DATA]-city [GEOGRAPHIC_DATA]-city [GEOGRAPHIC_DATA][PERSON_NAM…" at bounding box center [361, 244] width 59 height 25
select select "63_3961357"
click at [332, 232] on select "CITY [GEOGRAPHIC_DATA]-city [GEOGRAPHIC_DATA]-city [GEOGRAPHIC_DATA][PERSON_NAM…" at bounding box center [361, 244] width 59 height 25
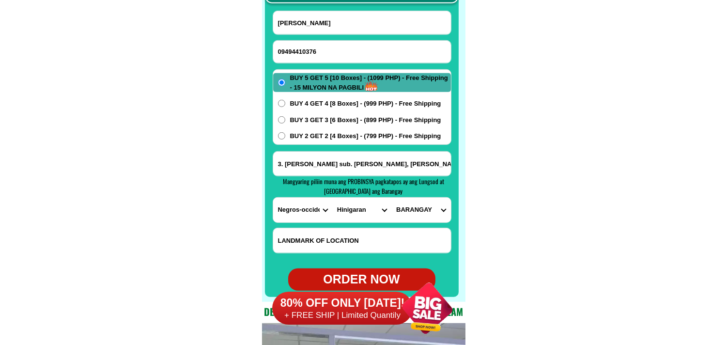
scroll to position [7711, 0]
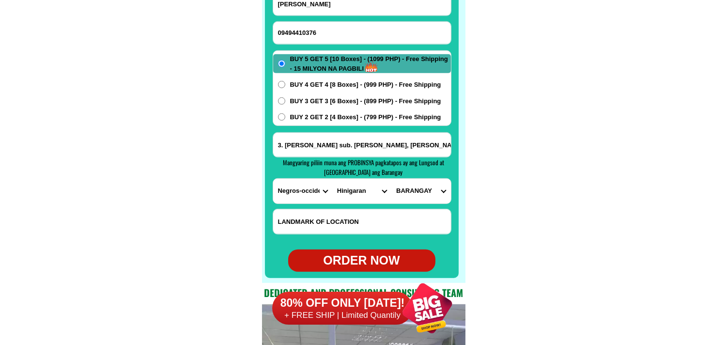
click at [425, 189] on select "BARANGAY [PERSON_NAME]-as Barangay i (pob.) [GEOGRAPHIC_DATA] (pob.) [GEOGRAPHI…" at bounding box center [420, 191] width 59 height 25
select select "63_396135755667"
click at [391, 179] on select "BARANGAY [PERSON_NAME]-as Barangay i (pob.) [GEOGRAPHIC_DATA] (pob.) [GEOGRAPHI…" at bounding box center [420, 191] width 59 height 25
click at [301, 122] on div "BUY 5 GET 5 [10 Boxes] - (1099 PHP) - Free Shipping - 15 MILYON NA PAGBILI BUY …" at bounding box center [362, 88] width 179 height 76
click at [336, 114] on span "BUY 2 GET 2 [4 Boxes] - (799 PHP) - Free Shipping" at bounding box center [365, 117] width 151 height 10
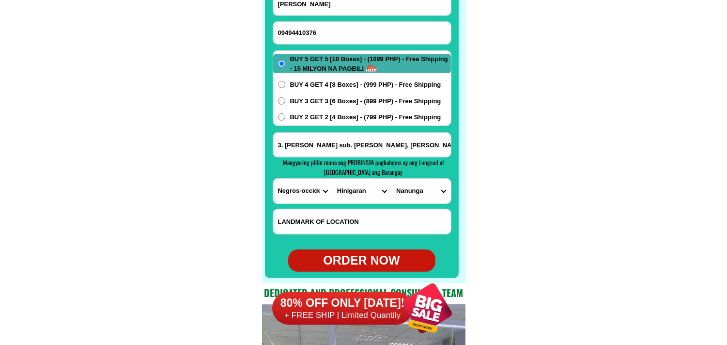
click at [285, 114] on input "BUY 2 GET 2 [4 Boxes] - (799 PHP) - Free Shipping" at bounding box center [281, 116] width 7 height 7
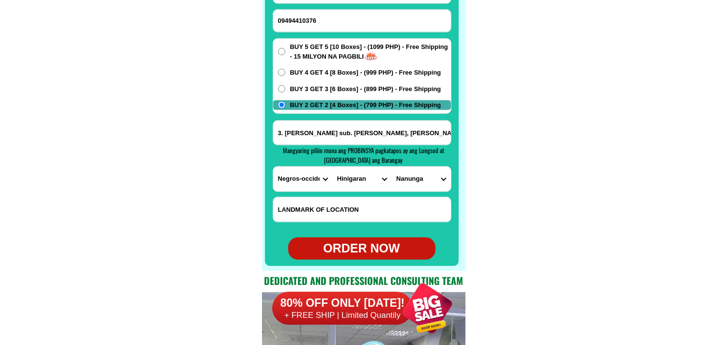
scroll to position [7764, 0]
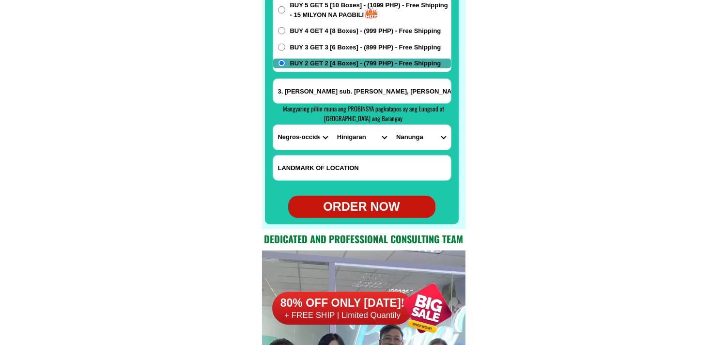
drag, startPoint x: 352, startPoint y: 194, endPoint x: 346, endPoint y: 197, distance: 6.7
click at [352, 195] on form "[PERSON_NAME] 09494410376 ORDER NOW 3. [PERSON_NAME][GEOGRAPHIC_DATA] [GEOGRAPH…" at bounding box center [362, 78] width 179 height 280
click at [355, 216] on div "ORDER NOW" at bounding box center [361, 207] width 147 height 18
radio input "true"
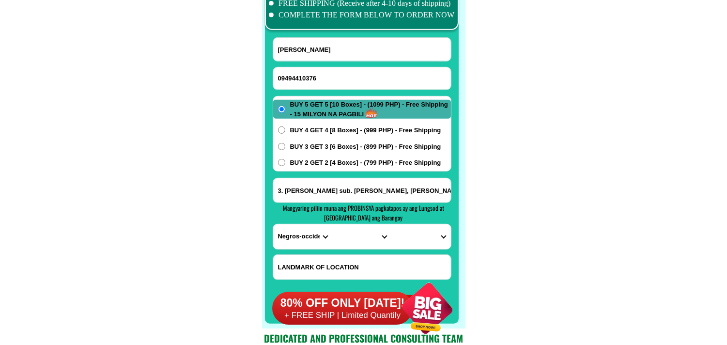
scroll to position [7657, 0]
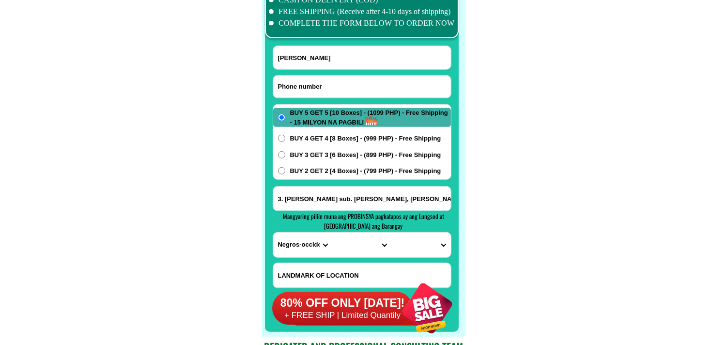
click at [309, 85] on input "Input phone_number" at bounding box center [362, 87] width 178 height 22
paste input "09920402679"
type input "09920402679"
drag, startPoint x: 311, startPoint y: 57, endPoint x: 293, endPoint y: 45, distance: 22.7
click at [311, 57] on input "Input full_name" at bounding box center [362, 57] width 178 height 23
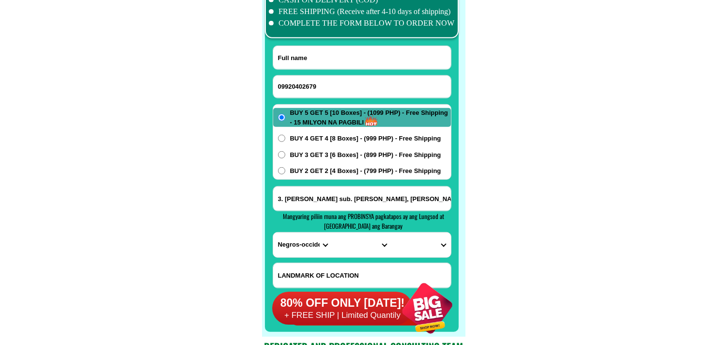
paste input "[PERSON_NAME]"
type input "[PERSON_NAME]"
click at [329, 174] on span "BUY 2 GET 2 [4 Boxes] - (799 PHP) - Free Shipping" at bounding box center [365, 171] width 151 height 10
click at [285, 174] on input "BUY 2 GET 2 [4 Boxes] - (799 PHP) - Free Shipping" at bounding box center [281, 170] width 7 height 7
radio input "true"
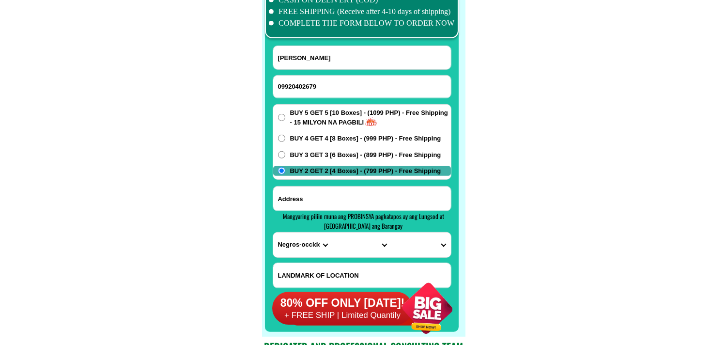
click at [315, 195] on input "Input address" at bounding box center [362, 198] width 178 height 24
paste input "[PERSON_NAME] nueva ecija"
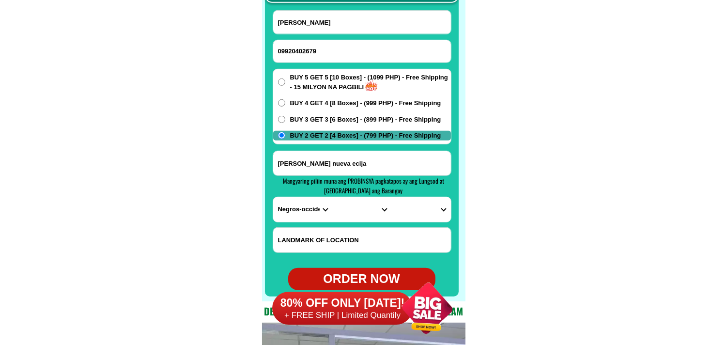
scroll to position [7711, 0]
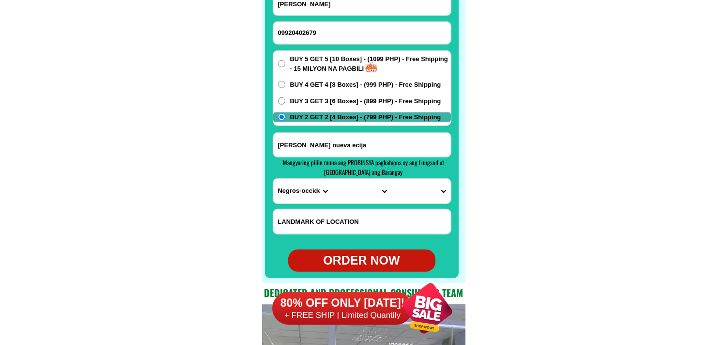
type input "[PERSON_NAME] nueva ecija"
click at [296, 196] on select "PROVINCE [GEOGRAPHIC_DATA] [GEOGRAPHIC_DATA][PERSON_NAME][GEOGRAPHIC_DATA][GEOG…" at bounding box center [302, 191] width 59 height 25
select select "63_198"
click at [273, 179] on select "PROVINCE [GEOGRAPHIC_DATA] [GEOGRAPHIC_DATA][PERSON_NAME][GEOGRAPHIC_DATA][GEOG…" at bounding box center [302, 191] width 59 height 25
click at [351, 182] on select "CITY [PERSON_NAME][GEOGRAPHIC_DATA] [GEOGRAPHIC_DATA]-city [GEOGRAPHIC_DATA] [G…" at bounding box center [361, 191] width 59 height 25
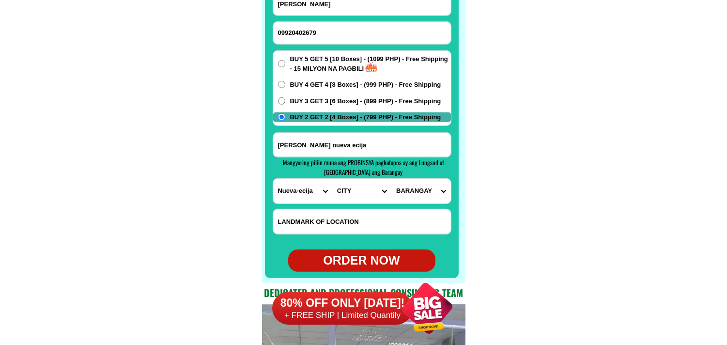
select select "63_1981602"
click at [332, 179] on select "CITY [PERSON_NAME][GEOGRAPHIC_DATA] [GEOGRAPHIC_DATA]-city [GEOGRAPHIC_DATA] [G…" at bounding box center [361, 191] width 59 height 25
click at [416, 189] on select "[GEOGRAPHIC_DATA] Aglipay (curva) [GEOGRAPHIC_DATA][PERSON_NAME][GEOGRAPHIC_DAT…" at bounding box center [420, 191] width 59 height 25
select select "63_19816021995"
click at [391, 179] on select "[GEOGRAPHIC_DATA] Aglipay (curva) [GEOGRAPHIC_DATA][PERSON_NAME][GEOGRAPHIC_DAT…" at bounding box center [420, 191] width 59 height 25
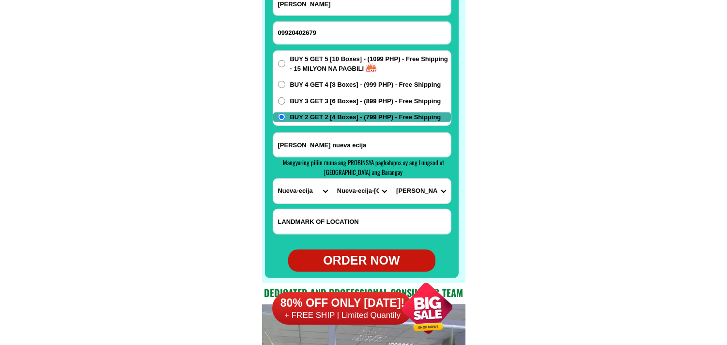
scroll to position [7764, 0]
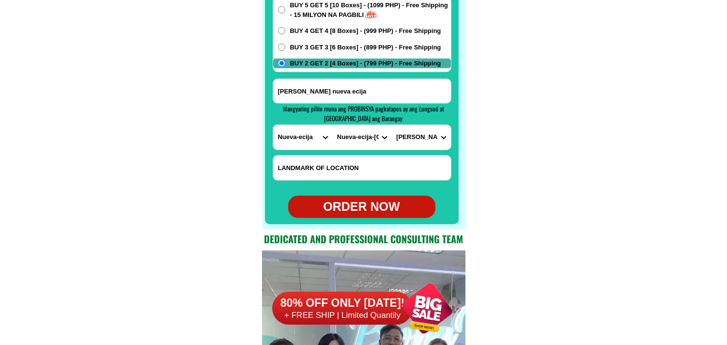
click at [365, 199] on div "ORDER NOW" at bounding box center [361, 207] width 147 height 18
radio input "true"
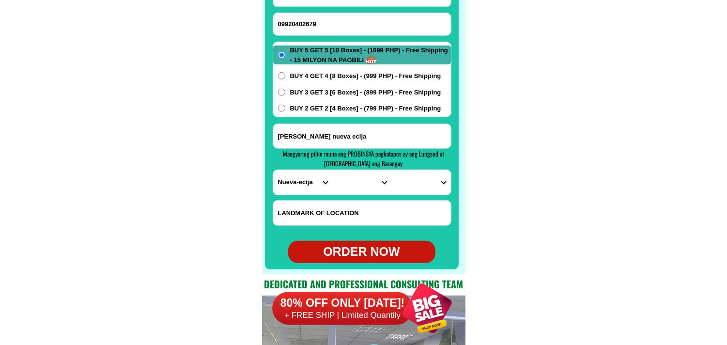
scroll to position [7657, 0]
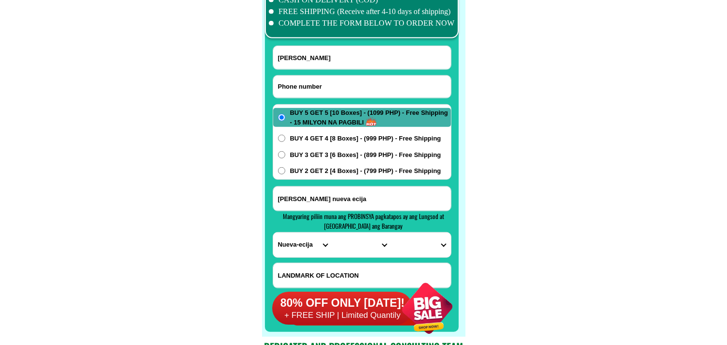
click at [304, 81] on input "Input phone_number" at bounding box center [362, 87] width 178 height 22
paste input "08658642572"
type input "08658642572"
click at [346, 56] on input "Input full_name" at bounding box center [362, 57] width 178 height 23
paste input "[PERSON_NAME]"
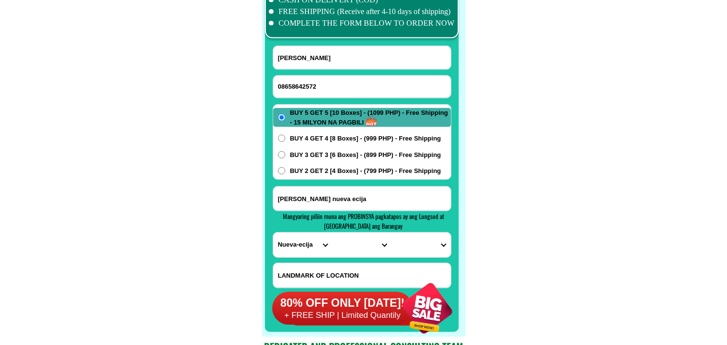
type input "[PERSON_NAME]"
click at [330, 78] on input "08658642572" at bounding box center [362, 87] width 178 height 22
paste input "9171072248"
type input "09171072248"
click at [344, 59] on input "[PERSON_NAME]" at bounding box center [362, 57] width 178 height 23
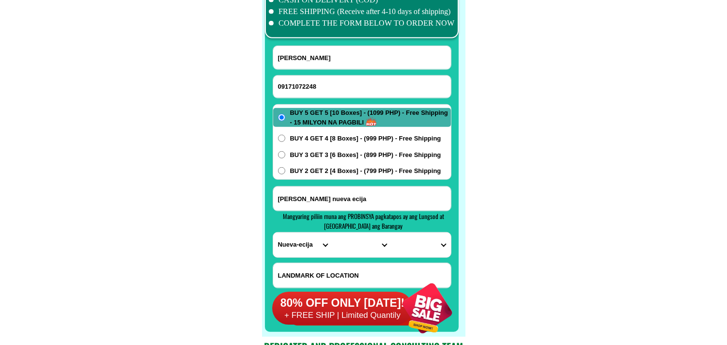
paste input "[PERSON_NAME]"
type input "[PERSON_NAME]"
click at [354, 192] on input "Input address" at bounding box center [362, 198] width 178 height 24
paste input "[PERSON_NAME] After covered court 2nd Street light"
type input "[PERSON_NAME] After covered court 2nd Street light"
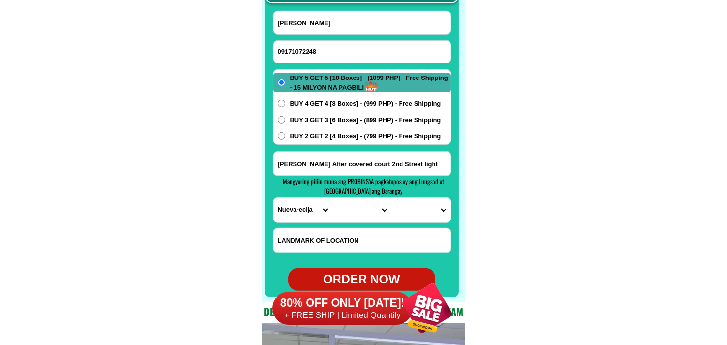
scroll to position [7711, 0]
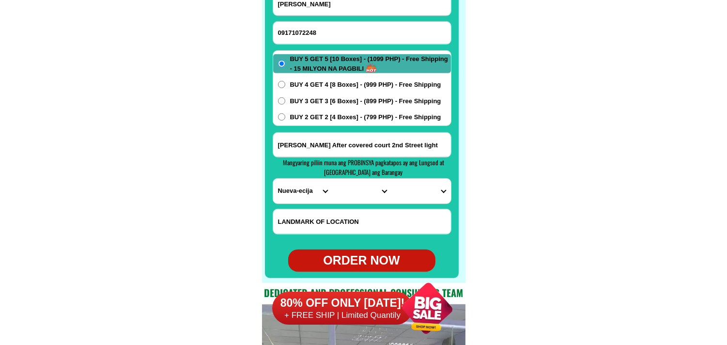
click at [287, 209] on input "Input LANDMARKOFLOCATION" at bounding box center [362, 221] width 178 height 25
type input "A"
click at [293, 194] on select "PROVINCE [GEOGRAPHIC_DATA] [GEOGRAPHIC_DATA][PERSON_NAME][GEOGRAPHIC_DATA][GEOG…" at bounding box center [302, 191] width 59 height 25
select select "63_598"
click at [273, 179] on select "PROVINCE [GEOGRAPHIC_DATA] [GEOGRAPHIC_DATA][PERSON_NAME][GEOGRAPHIC_DATA][GEOG…" at bounding box center [302, 191] width 59 height 25
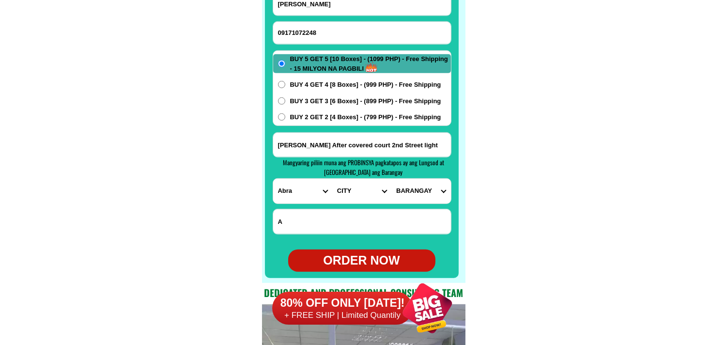
click at [347, 191] on select "CITY Abra-[PERSON_NAME]-[GEOGRAPHIC_DATA][PERSON_NAME][GEOGRAPHIC_DATA][GEOGRAP…" at bounding box center [361, 191] width 59 height 25
select select "63_5984273"
click at [332, 179] on select "CITY Abra-[PERSON_NAME]-[GEOGRAPHIC_DATA][PERSON_NAME][GEOGRAPHIC_DATA][GEOGRAP…" at bounding box center [361, 191] width 59 height 25
click at [422, 197] on select "[GEOGRAPHIC_DATA] Cabaroan [PERSON_NAME][GEOGRAPHIC_DATA] Isit [GEOGRAPHIC_DATA…" at bounding box center [420, 191] width 59 height 25
select select "63_598427386240"
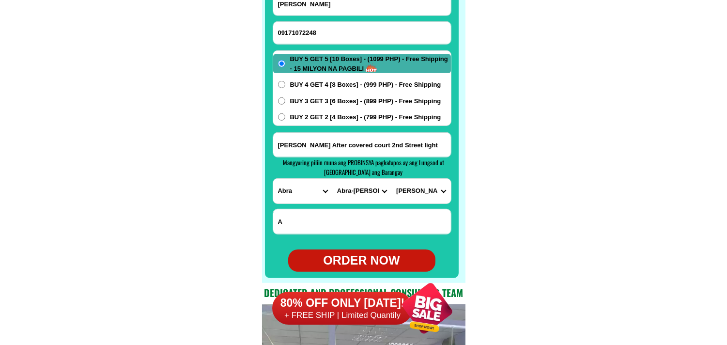
click at [391, 179] on select "[GEOGRAPHIC_DATA] Cabaroan [PERSON_NAME][GEOGRAPHIC_DATA] Isit [GEOGRAPHIC_DATA…" at bounding box center [420, 191] width 59 height 25
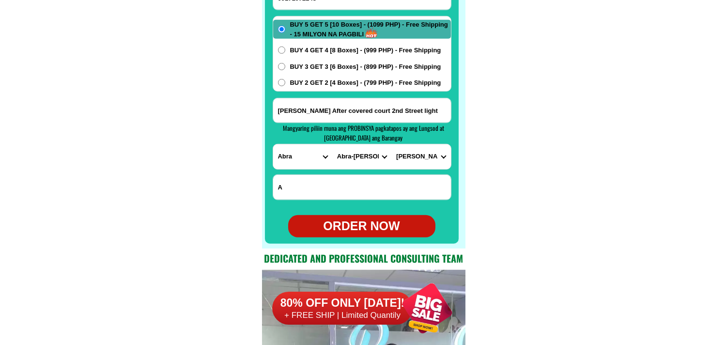
scroll to position [7764, 0]
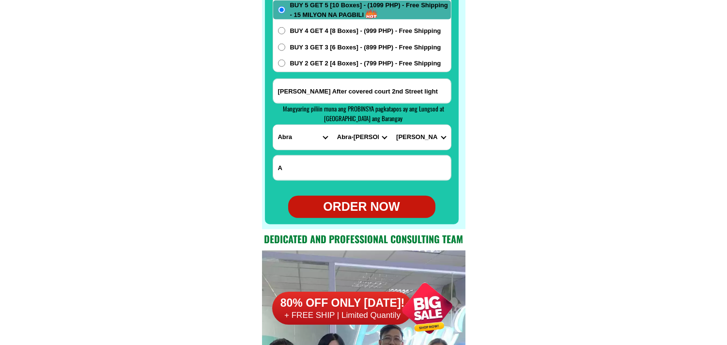
click at [378, 201] on div "ORDER NOW" at bounding box center [361, 207] width 147 height 18
radio input "true"
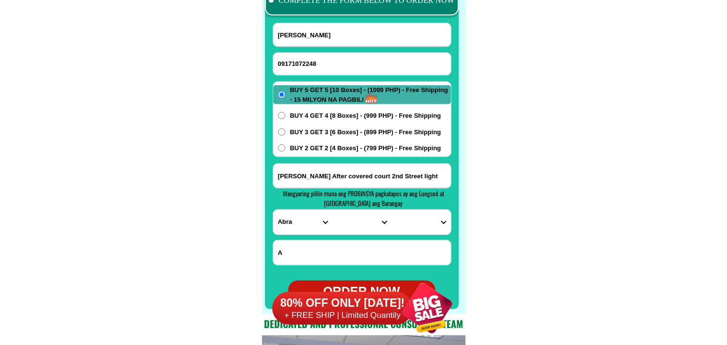
scroll to position [7657, 0]
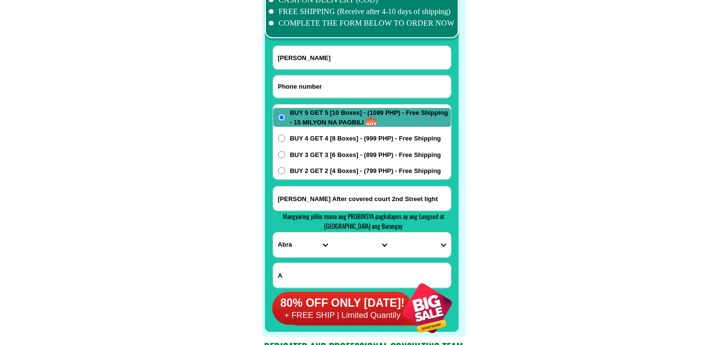
click at [331, 94] on input "Input phone_number" at bounding box center [362, 87] width 178 height 22
paste input "09616280948"
type input "09616280948"
click at [331, 60] on input "Input full_name" at bounding box center [362, 57] width 178 height 23
paste input "[PERSON_NAME]"
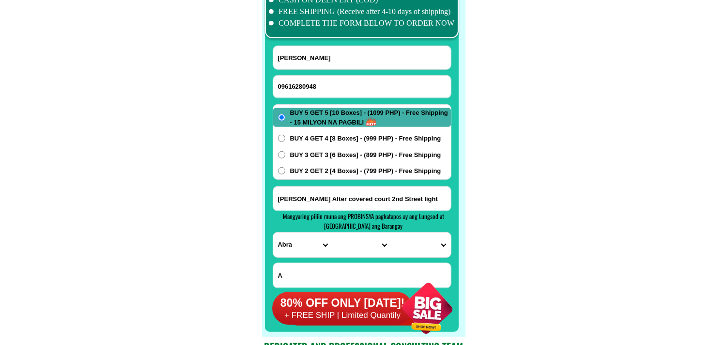
type input "[PERSON_NAME]"
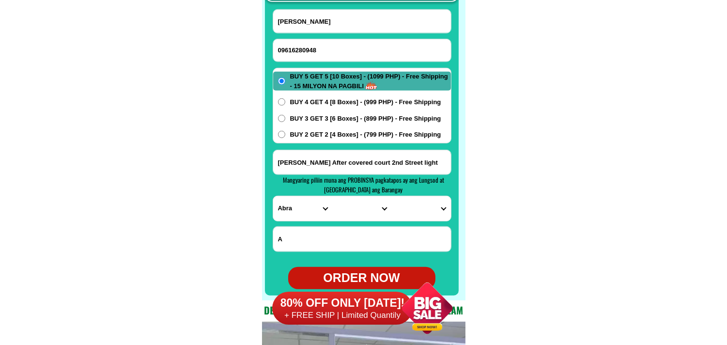
scroll to position [7764, 0]
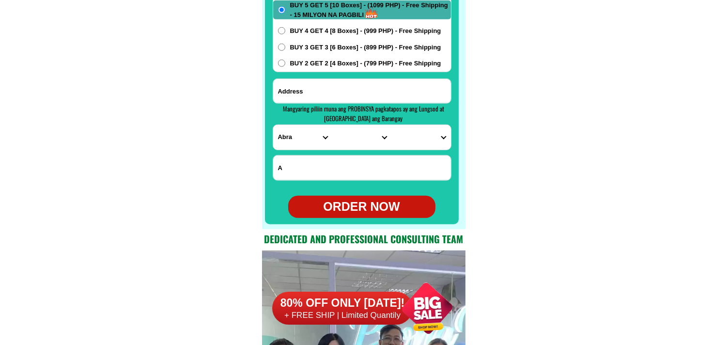
paste input "[STREET_ADDRESS] Mahabang Parang Binangonan [GEOGRAPHIC_DATA]"
click at [333, 95] on input "Input address" at bounding box center [362, 91] width 178 height 24
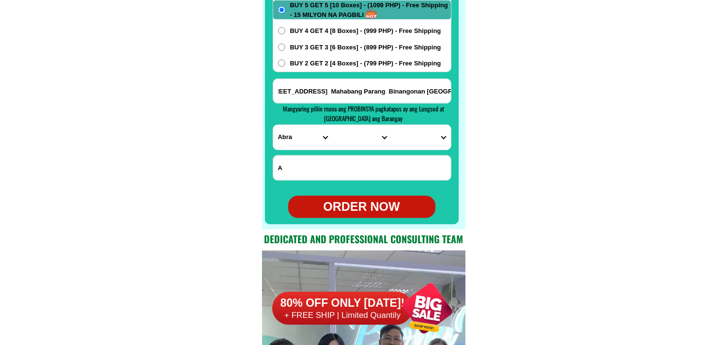
type input "[STREET_ADDRESS] Mahabang Parang Binangonan [GEOGRAPHIC_DATA]"
click at [296, 148] on select "PROVINCE [GEOGRAPHIC_DATA] [GEOGRAPHIC_DATA][PERSON_NAME][GEOGRAPHIC_DATA][GEOG…" at bounding box center [302, 137] width 59 height 25
select select "63_993"
click at [273, 125] on select "PROVINCE [GEOGRAPHIC_DATA] [GEOGRAPHIC_DATA][PERSON_NAME][GEOGRAPHIC_DATA][GEOG…" at bounding box center [302, 137] width 59 height 25
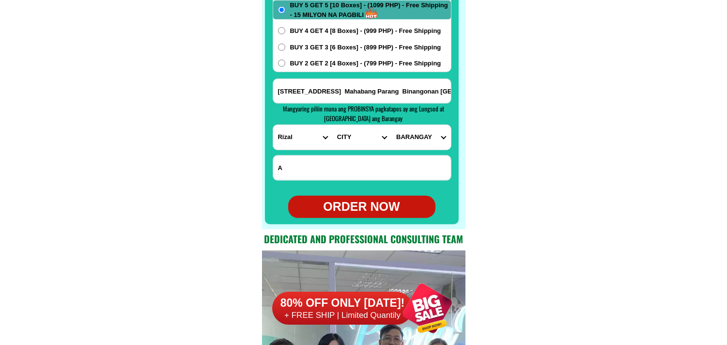
click at [349, 130] on select "CITY Angono Antipolo-city [GEOGRAPHIC_DATA] [GEOGRAPHIC_DATA] [PERSON_NAME][GEO…" at bounding box center [361, 137] width 59 height 25
select select "63_9938511"
click at [332, 125] on select "CITY Angono Antipolo-city [GEOGRAPHIC_DATA] [GEOGRAPHIC_DATA] [PERSON_NAME][GEO…" at bounding box center [361, 137] width 59 height 25
click at [417, 133] on select "BARANGAY Bangad Batingan Bilibiran Binitagan Bombong Buhangin Calumpang Ginoong…" at bounding box center [420, 137] width 59 height 25
select select "63_99385111504"
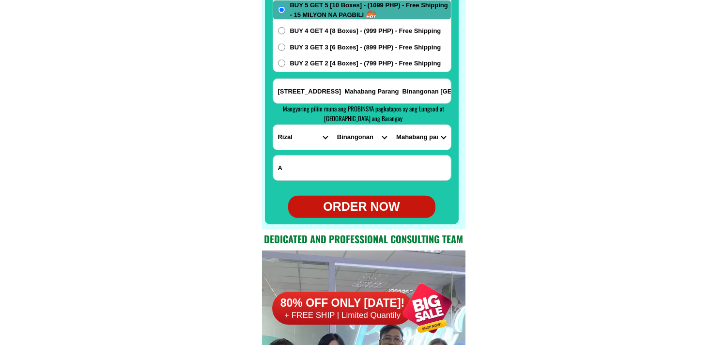
click at [391, 125] on select "BARANGAY Bangad Batingan Bilibiran Binitagan Bombong Buhangin Calumpang Ginoong…" at bounding box center [420, 137] width 59 height 25
click at [303, 63] on span "BUY 2 GET 2 [4 Boxes] - (799 PHP) - Free Shipping" at bounding box center [365, 64] width 151 height 10
click at [285, 63] on input "BUY 2 GET 2 [4 Boxes] - (799 PHP) - Free Shipping" at bounding box center [281, 63] width 7 height 7
radio input "true"
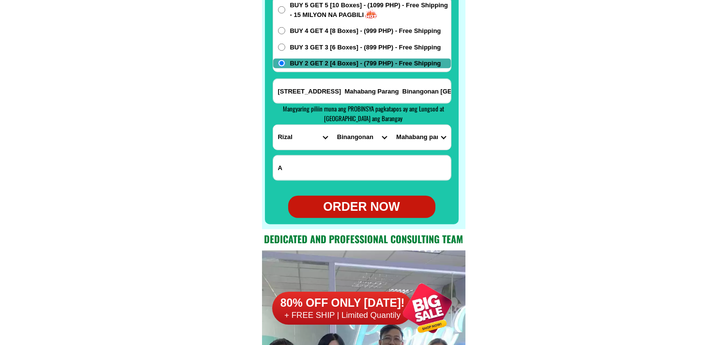
click at [370, 213] on div "ORDER NOW" at bounding box center [361, 207] width 147 height 18
radio input "true"
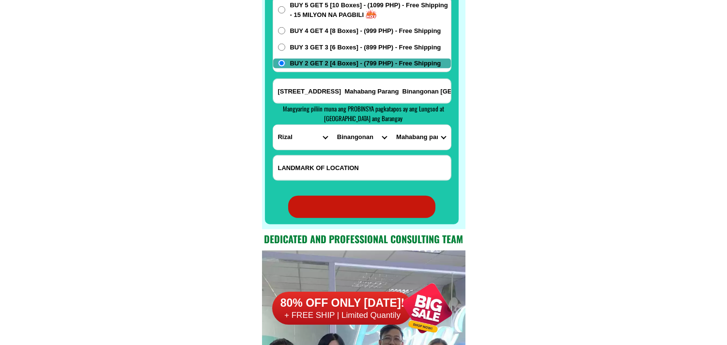
radio input "true"
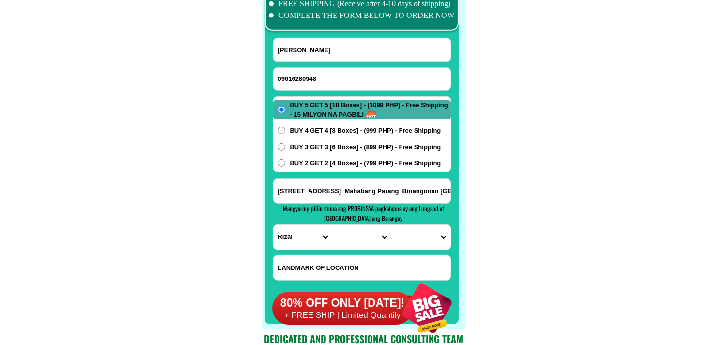
scroll to position [7657, 0]
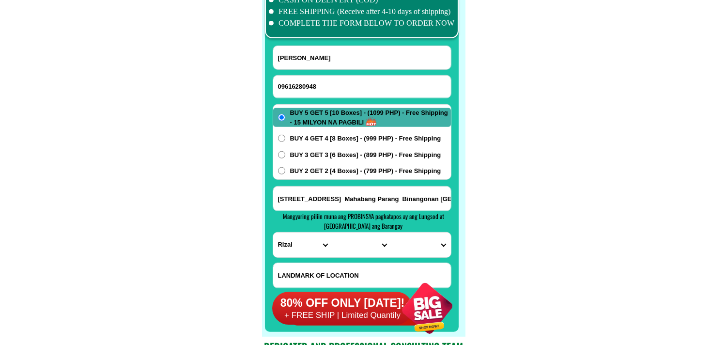
click at [315, 86] on input "09616280948" at bounding box center [362, 87] width 178 height 22
paste input "09260753593"
type input "09260753593"
drag, startPoint x: 326, startPoint y: 60, endPoint x: 248, endPoint y: 20, distance: 87.1
click at [324, 55] on input "Input full_name" at bounding box center [362, 57] width 178 height 23
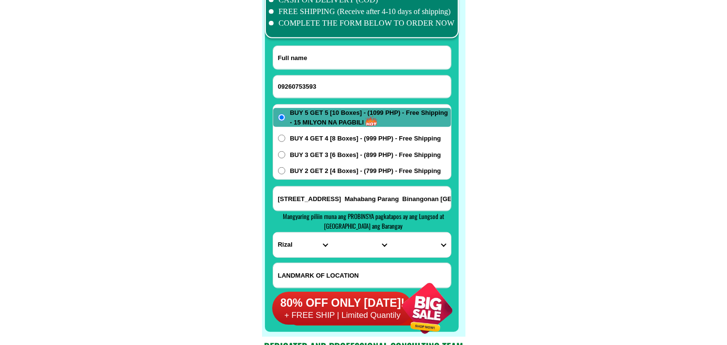
paste input "[PERSON_NAME]"
type input "[PERSON_NAME]"
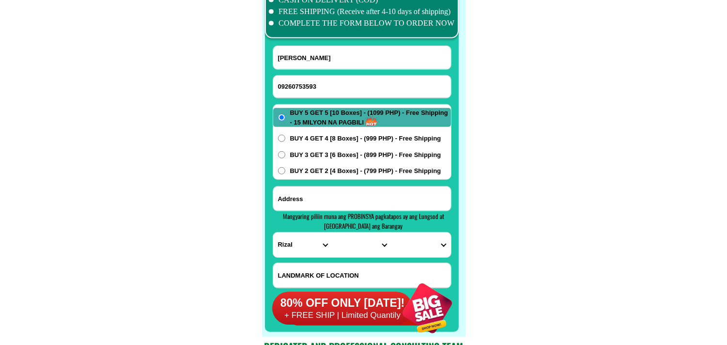
paste input "B-330 L-47 grp 5 [GEOGRAPHIC_DATA][PERSON_NAME]-13 Pembo Taguig Cty Buy 5 get 5…"
click at [342, 190] on input "B-330 L-47 grp 5 [GEOGRAPHIC_DATA][PERSON_NAME]-13 Pembo Taguig Cty Buy 5 get 5…" at bounding box center [362, 198] width 178 height 24
type input "B-330 L-47 grp 5 [GEOGRAPHIC_DATA][PERSON_NAME]-13 Pembo Taguig Cty Buy 5 get 5…"
drag, startPoint x: 494, startPoint y: 199, endPoint x: 488, endPoint y: 199, distance: 6.3
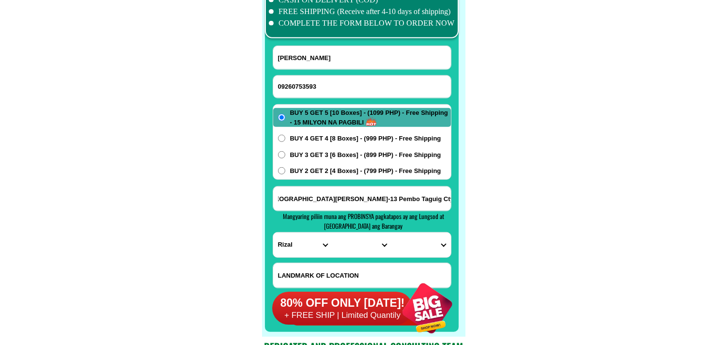
click at [295, 245] on select "PROVINCE [GEOGRAPHIC_DATA] [GEOGRAPHIC_DATA][PERSON_NAME][GEOGRAPHIC_DATA][GEOG…" at bounding box center [302, 244] width 59 height 25
select select "63_219"
click at [273, 232] on select "PROVINCE [GEOGRAPHIC_DATA] [GEOGRAPHIC_DATA][PERSON_NAME][GEOGRAPHIC_DATA][GEOG…" at bounding box center [302, 244] width 59 height 25
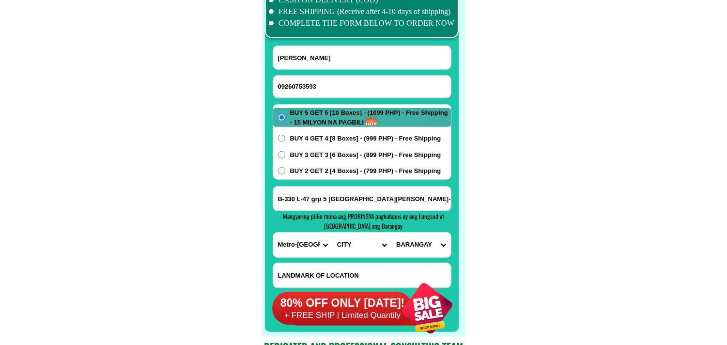
click at [349, 240] on select "CITY [GEOGRAPHIC_DATA] [GEOGRAPHIC_DATA] [GEOGRAPHIC_DATA] [GEOGRAPHIC_DATA]-ci…" at bounding box center [361, 244] width 59 height 25
select select "63_2191611"
click at [332, 232] on select "CITY [GEOGRAPHIC_DATA] [GEOGRAPHIC_DATA] [GEOGRAPHIC_DATA] [GEOGRAPHIC_DATA]-ci…" at bounding box center [361, 244] width 59 height 25
click at [424, 241] on select "BARANGAY Bagumbayan [GEOGRAPHIC_DATA][PERSON_NAME][GEOGRAPHIC_DATA] [GEOGRAPHIC…" at bounding box center [420, 244] width 59 height 25
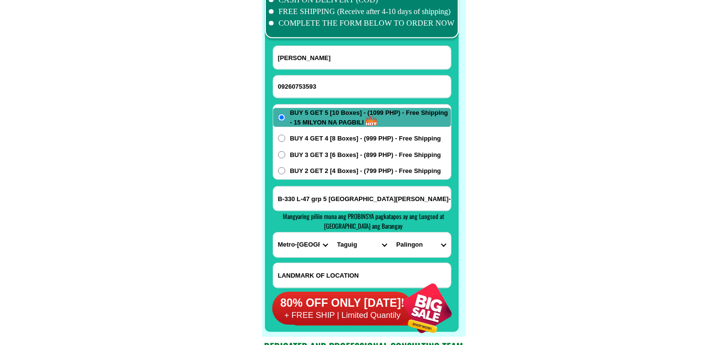
click at [423, 240] on select "BARANGAY Bagumbayan [GEOGRAPHIC_DATA][PERSON_NAME][GEOGRAPHIC_DATA] [GEOGRAPHIC…" at bounding box center [420, 244] width 59 height 25
click at [424, 246] on select "BARANGAY Bagumbayan [GEOGRAPHIC_DATA][PERSON_NAME][GEOGRAPHIC_DATA] [GEOGRAPHIC…" at bounding box center [420, 244] width 59 height 25
click at [400, 209] on input "B-330 L-47 grp 5 [GEOGRAPHIC_DATA][PERSON_NAME]-13 Pembo Taguig Cty Buy 5 get 5…" at bounding box center [362, 198] width 178 height 24
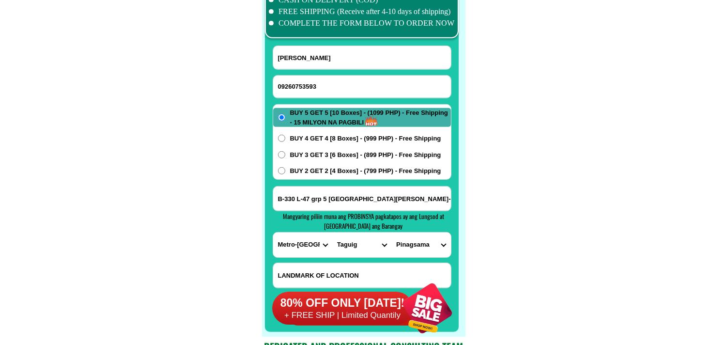
click at [432, 241] on select "BARANGAY Bagumbayan [GEOGRAPHIC_DATA][PERSON_NAME][GEOGRAPHIC_DATA] [GEOGRAPHIC…" at bounding box center [420, 244] width 59 height 25
drag, startPoint x: 541, startPoint y: 61, endPoint x: 436, endPoint y: 0, distance: 121.0
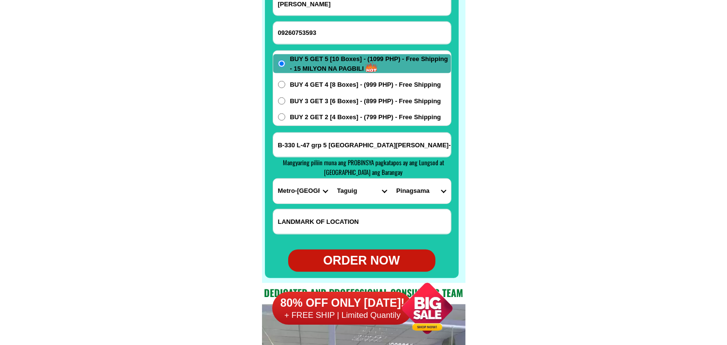
click at [424, 200] on select "BARANGAY Bagumbayan [GEOGRAPHIC_DATA][PERSON_NAME][GEOGRAPHIC_DATA] [GEOGRAPHIC…" at bounding box center [420, 191] width 59 height 25
click at [391, 179] on select "BARANGAY Bagumbayan [GEOGRAPHIC_DATA][PERSON_NAME][GEOGRAPHIC_DATA] [GEOGRAPHIC…" at bounding box center [420, 191] width 59 height 25
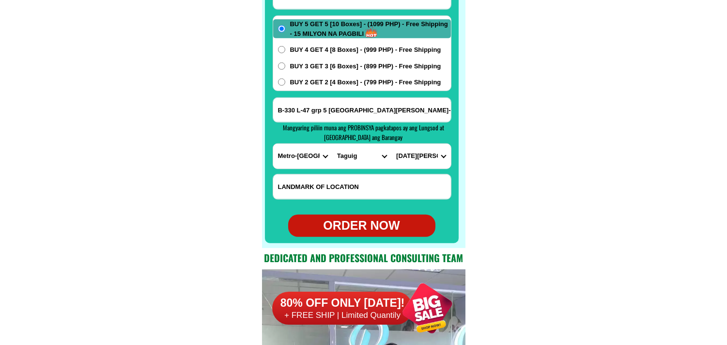
scroll to position [7764, 0]
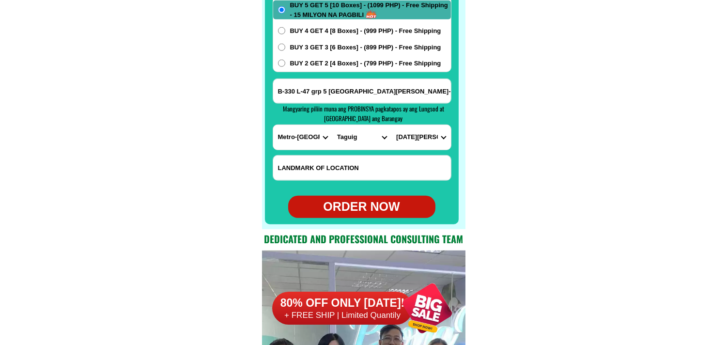
click at [416, 141] on select "BARANGAY Bagumbayan [GEOGRAPHIC_DATA][PERSON_NAME][GEOGRAPHIC_DATA] [GEOGRAPHIC…" at bounding box center [420, 137] width 59 height 25
click at [429, 137] on select "BARANGAY Bagumbayan [GEOGRAPHIC_DATA][PERSON_NAME][GEOGRAPHIC_DATA] [GEOGRAPHIC…" at bounding box center [420, 137] width 59 height 25
select select "63_21916117694"
click at [391, 125] on select "BARANGAY Bagumbayan [GEOGRAPHIC_DATA][PERSON_NAME][GEOGRAPHIC_DATA] [GEOGRAPHIC…" at bounding box center [420, 137] width 59 height 25
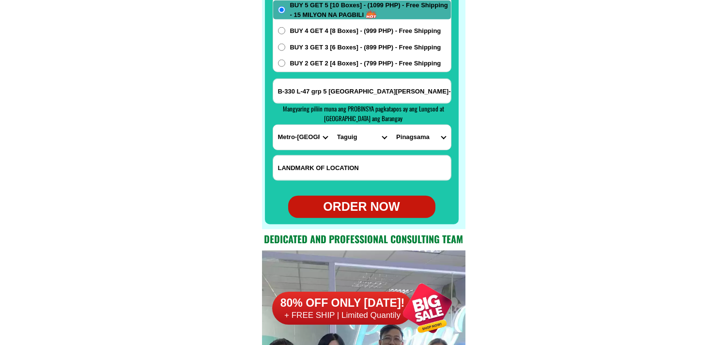
click at [383, 205] on div "ORDER NOW" at bounding box center [361, 207] width 147 height 18
type input "B-330 L-47 grp 5 [GEOGRAPHIC_DATA][PERSON_NAME]-13 Pembo Taguig Cty Buy 5 get 5…"
radio input "true"
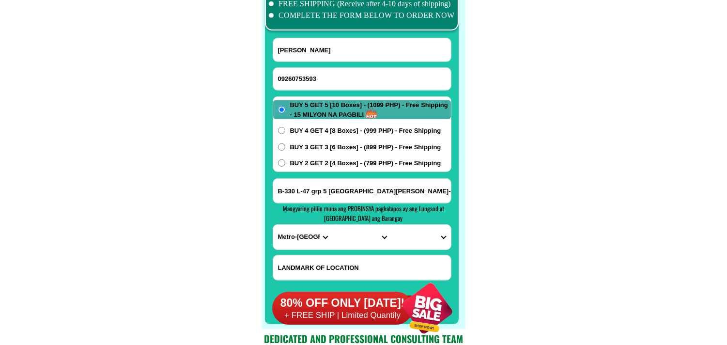
scroll to position [7657, 0]
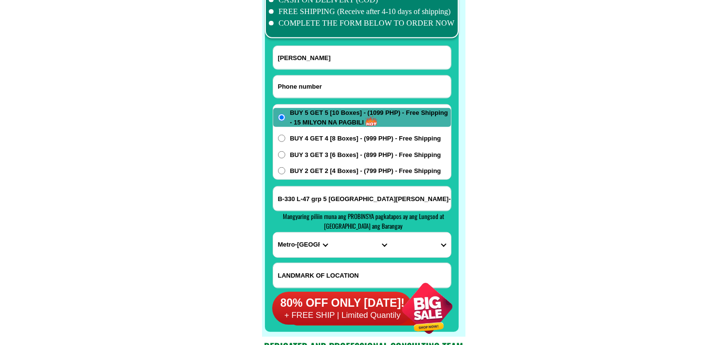
drag, startPoint x: 323, startPoint y: 83, endPoint x: 313, endPoint y: 79, distance: 10.9
click at [323, 83] on input "Input phone_number" at bounding box center [362, 87] width 178 height 22
paste input "09338114142"
type input "09338114142"
click at [323, 74] on form "[PERSON_NAME] 09338114142 ORDER NOW B-330 L-47 grp 5 [GEOGRAPHIC_DATA][PERSON_N…" at bounding box center [362, 186] width 179 height 280
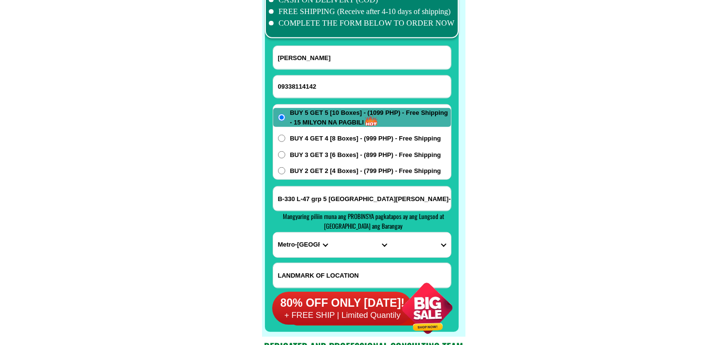
click at [330, 63] on input "[PERSON_NAME]" at bounding box center [362, 57] width 178 height 23
paste input "[PERSON_NAME]"
type input "[PERSON_NAME]"
click at [346, 199] on input "B-330 L-47 grp 5 [GEOGRAPHIC_DATA][PERSON_NAME]-13 Pembo Taguig Cty Buy 5 get 5…" at bounding box center [362, 198] width 178 height 24
paste input "1429 [PERSON_NAME] st [PERSON_NAME] ext sta [GEOGRAPHIC_DATA]"
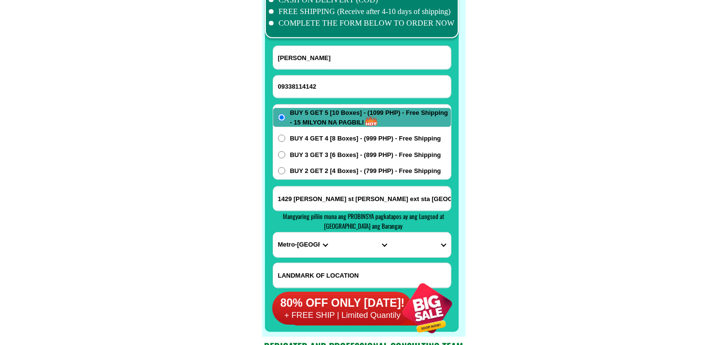
type input "1429 [PERSON_NAME] st [PERSON_NAME] ext sta [GEOGRAPHIC_DATA]"
click at [345, 174] on span "BUY 2 GET 2 [4 Boxes] - (799 PHP) - Free Shipping" at bounding box center [365, 171] width 151 height 10
click at [285, 174] on input "BUY 2 GET 2 [4 Boxes] - (799 PHP) - Free Shipping" at bounding box center [281, 170] width 7 height 7
radio input "true"
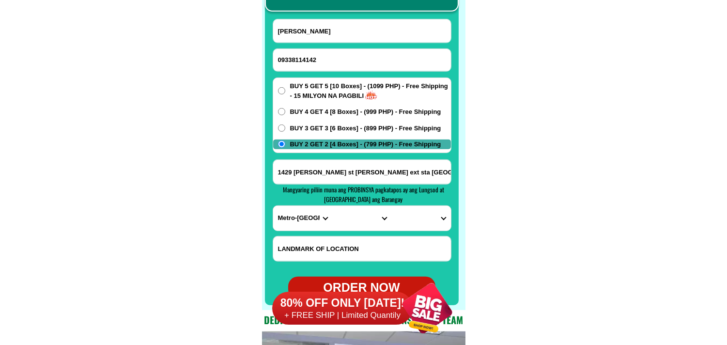
scroll to position [7711, 0]
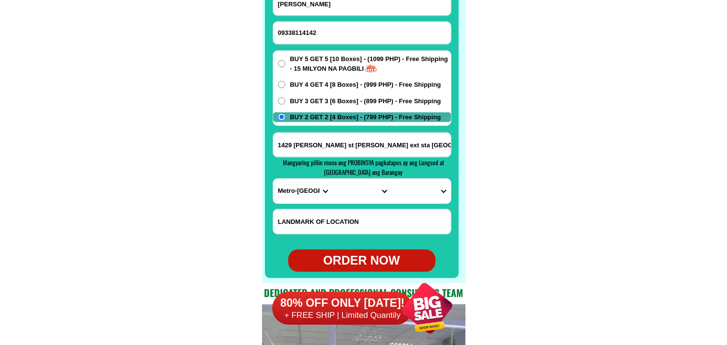
click at [298, 191] on select "PROVINCE [GEOGRAPHIC_DATA] [GEOGRAPHIC_DATA][PERSON_NAME][GEOGRAPHIC_DATA][GEOG…" at bounding box center [302, 191] width 59 height 25
select select "63_219"
click at [273, 179] on select "PROVINCE [GEOGRAPHIC_DATA] [GEOGRAPHIC_DATA][PERSON_NAME][GEOGRAPHIC_DATA][GEOG…" at bounding box center [302, 191] width 59 height 25
click at [347, 186] on select "CITY [GEOGRAPHIC_DATA] [GEOGRAPHIC_DATA] [GEOGRAPHIC_DATA] [GEOGRAPHIC_DATA]-ci…" at bounding box center [361, 191] width 59 height 25
select select "63_2194302"
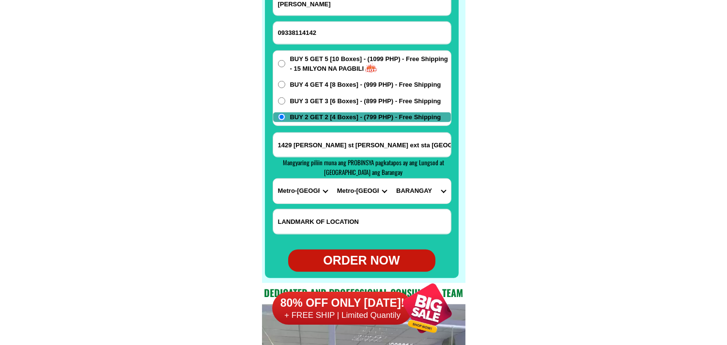
click at [332, 179] on select "CITY [GEOGRAPHIC_DATA] [GEOGRAPHIC_DATA] [GEOGRAPHIC_DATA] [GEOGRAPHIC_DATA]-ci…" at bounding box center [361, 191] width 59 height 25
click at [421, 189] on select "[GEOGRAPHIC_DATA] 587-a [GEOGRAPHIC_DATA]" at bounding box center [420, 191] width 59 height 25
click at [438, 192] on select "[GEOGRAPHIC_DATA] 587-a [GEOGRAPHIC_DATA]" at bounding box center [420, 191] width 59 height 25
click at [391, 179] on select "[GEOGRAPHIC_DATA] 587-a [GEOGRAPHIC_DATA]" at bounding box center [420, 191] width 59 height 25
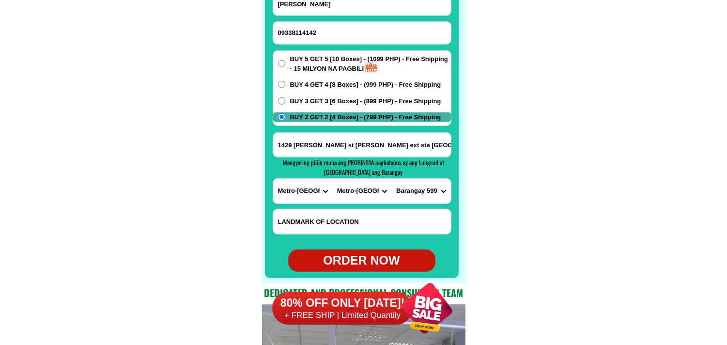
drag, startPoint x: 427, startPoint y: 186, endPoint x: 427, endPoint y: 179, distance: 6.8
click at [427, 186] on select "[GEOGRAPHIC_DATA] 587-a [GEOGRAPHIC_DATA]" at bounding box center [420, 191] width 59 height 25
select select "63_219430214307"
click at [391, 179] on select "[GEOGRAPHIC_DATA] 587-a [GEOGRAPHIC_DATA]" at bounding box center [420, 191] width 59 height 25
click at [359, 257] on div "ORDER NOW" at bounding box center [361, 260] width 147 height 18
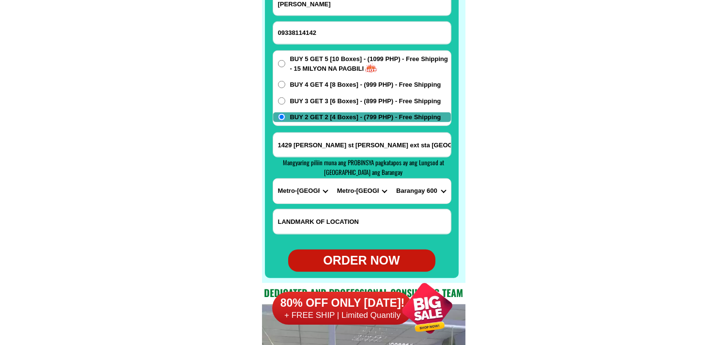
radio input "true"
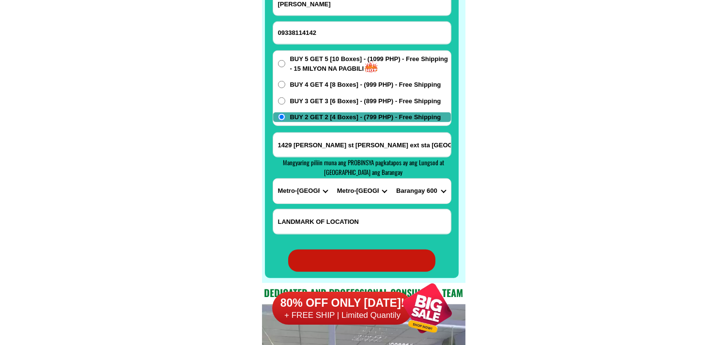
radio input "true"
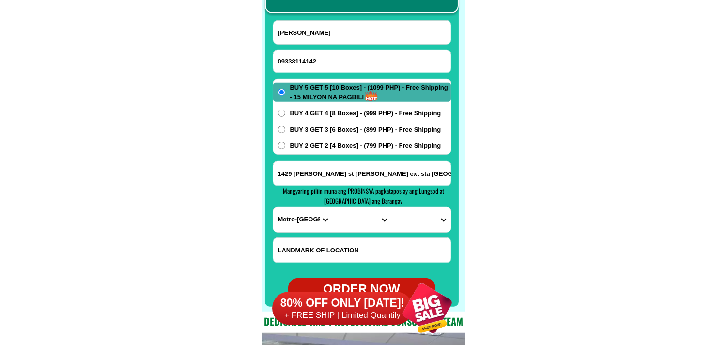
scroll to position [7657, 0]
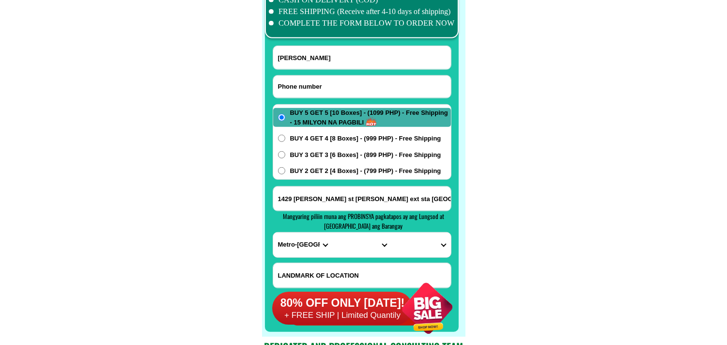
paste input "09310448524"
click at [331, 78] on input "09310448524" at bounding box center [362, 87] width 178 height 22
type input "09310448524"
drag, startPoint x: 333, startPoint y: 52, endPoint x: 286, endPoint y: 30, distance: 52.6
click at [331, 53] on input "[PERSON_NAME]" at bounding box center [362, 57] width 178 height 23
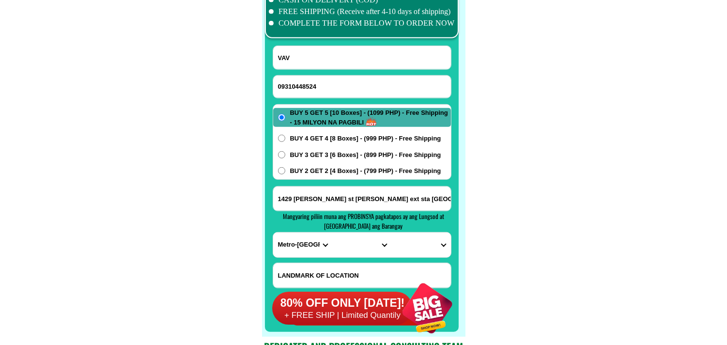
paste input "[PERSON_NAME]"
type input "[PERSON_NAME]"
paste input "barangay lambakin [DATE][GEOGRAPHIC_DATA][PERSON_NAME] ako nga pala [PERSON_NAM…"
click at [360, 201] on input "Input address" at bounding box center [362, 198] width 178 height 24
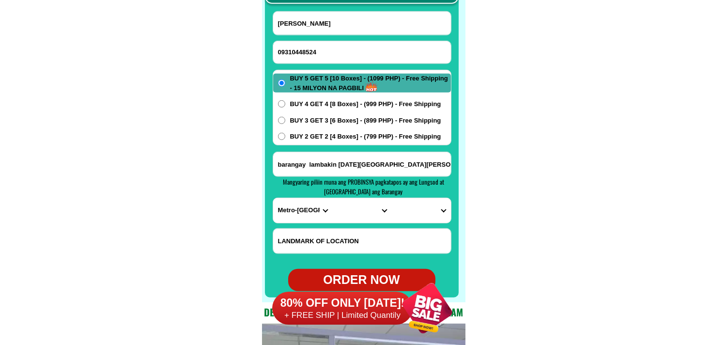
scroll to position [7711, 0]
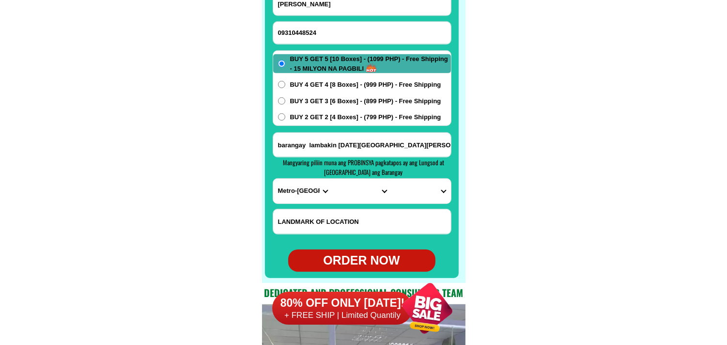
click at [298, 192] on select "PROVINCE [GEOGRAPHIC_DATA] [GEOGRAPHIC_DATA][PERSON_NAME][GEOGRAPHIC_DATA][GEOG…" at bounding box center [302, 191] width 59 height 25
click at [273, 179] on select "PROVINCE [GEOGRAPHIC_DATA] [GEOGRAPHIC_DATA][PERSON_NAME][GEOGRAPHIC_DATA][GEOG…" at bounding box center [302, 191] width 59 height 25
click at [361, 196] on select "CITY [PERSON_NAME] [GEOGRAPHIC_DATA] [GEOGRAPHIC_DATA]-[GEOGRAPHIC_DATA] [GEOGR…" at bounding box center [361, 191] width 59 height 25
click at [332, 179] on select "CITY [PERSON_NAME] [GEOGRAPHIC_DATA] [GEOGRAPHIC_DATA]-[GEOGRAPHIC_DATA] [GEOGR…" at bounding box center [361, 191] width 59 height 25
click at [422, 185] on select "BARANGAY Bagong pag-asa [GEOGRAPHIC_DATA] silang [GEOGRAPHIC_DATA] [GEOGRAPHIC_…" at bounding box center [420, 191] width 59 height 25
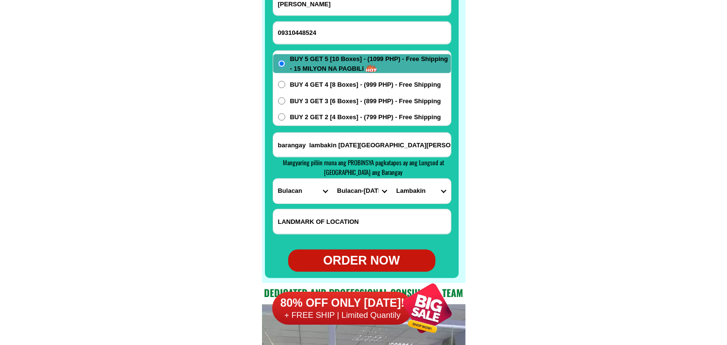
click at [391, 179] on select "BARANGAY Bagong pag-asa [GEOGRAPHIC_DATA] silang [GEOGRAPHIC_DATA] [GEOGRAPHIC_…" at bounding box center [420, 191] width 59 height 25
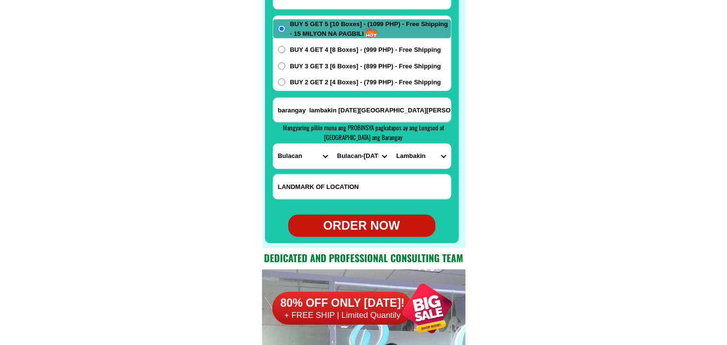
scroll to position [7764, 0]
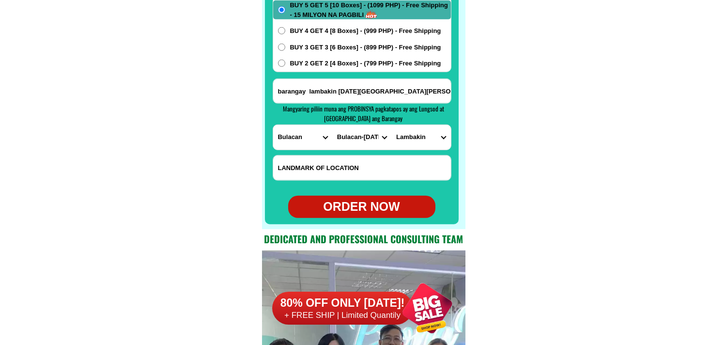
click at [370, 197] on div "ORDER NOW" at bounding box center [361, 207] width 147 height 22
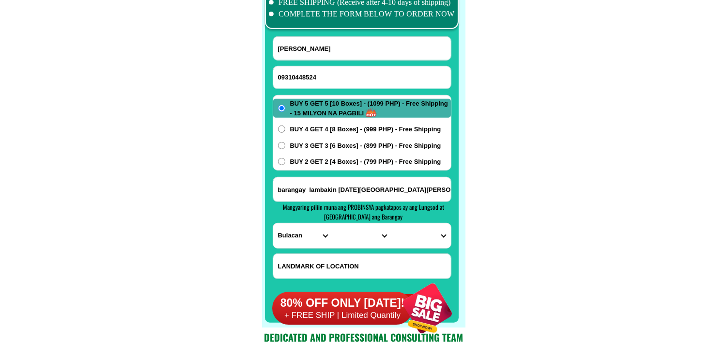
scroll to position [7657, 0]
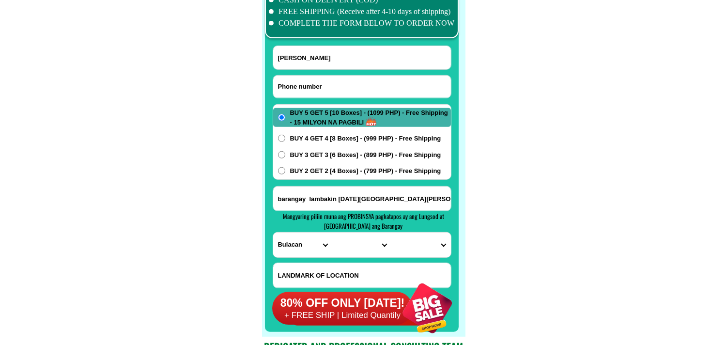
drag, startPoint x: 368, startPoint y: 88, endPoint x: 351, endPoint y: 74, distance: 21.7
click at [368, 86] on input "Input phone_number" at bounding box center [362, 87] width 178 height 22
paste input "09858505106"
click at [331, 64] on input "Input full_name" at bounding box center [362, 57] width 178 height 23
paste input "[PERSON_NAME]"
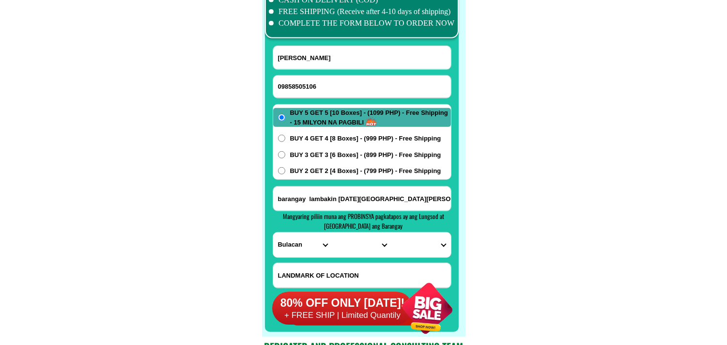
click at [349, 183] on form "[PERSON_NAME] 09858505106 ORDER NOW [GEOGRAPHIC_DATA] [DATE][GEOGRAPHIC_DATA][P…" at bounding box center [362, 186] width 179 height 280
drag, startPoint x: 356, startPoint y: 189, endPoint x: 349, endPoint y: 191, distance: 7.9
click at [356, 190] on input "barangay lambakin [DATE][GEOGRAPHIC_DATA][PERSON_NAME] ako nga pala [PERSON_NAM…" at bounding box center [362, 198] width 178 height 24
paste input "Siet lake [PERSON_NAME][GEOGRAPHIC_DATA]"
click at [323, 166] on span "BUY 2 GET 2 [4 Boxes] - (799 PHP) - Free Shipping" at bounding box center [365, 171] width 151 height 10
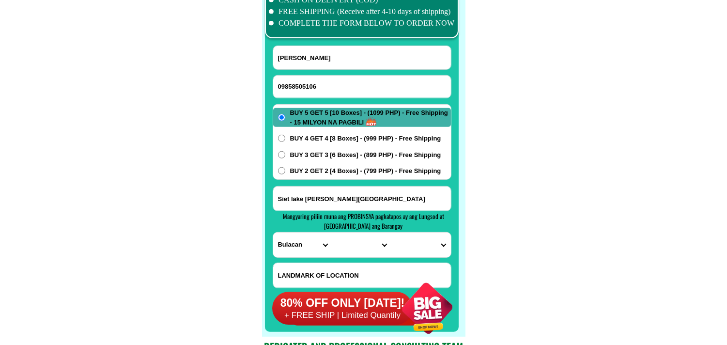
click at [304, 172] on span "BUY 2 GET 2 [4 Boxes] - (799 PHP) - Free Shipping" at bounding box center [365, 171] width 151 height 10
click at [285, 172] on input "BUY 2 GET 2 [4 Boxes] - (799 PHP) - Free Shipping" at bounding box center [281, 170] width 7 height 7
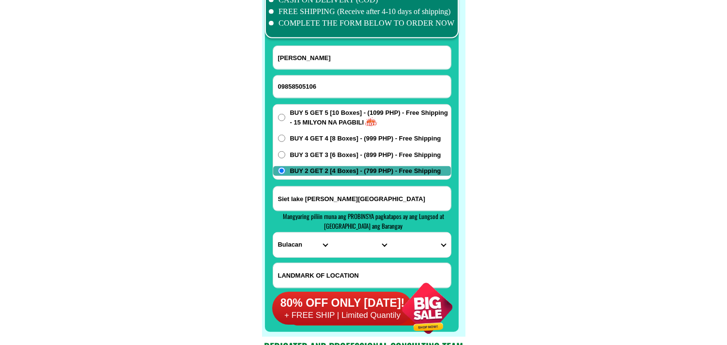
drag, startPoint x: 489, startPoint y: 172, endPoint x: 402, endPoint y: 194, distance: 89.3
click at [298, 237] on select "PROVINCE [GEOGRAPHIC_DATA] [GEOGRAPHIC_DATA][PERSON_NAME][GEOGRAPHIC_DATA][GEOG…" at bounding box center [302, 244] width 59 height 25
click at [273, 232] on select "PROVINCE [GEOGRAPHIC_DATA] [GEOGRAPHIC_DATA][PERSON_NAME][GEOGRAPHIC_DATA][GEOG…" at bounding box center [302, 244] width 59 height 25
click at [350, 246] on select "CITY Hadji-panglima-tahil Indanan [PERSON_NAME][GEOGRAPHIC_DATA]-[GEOGRAPHIC_DA…" at bounding box center [361, 244] width 59 height 25
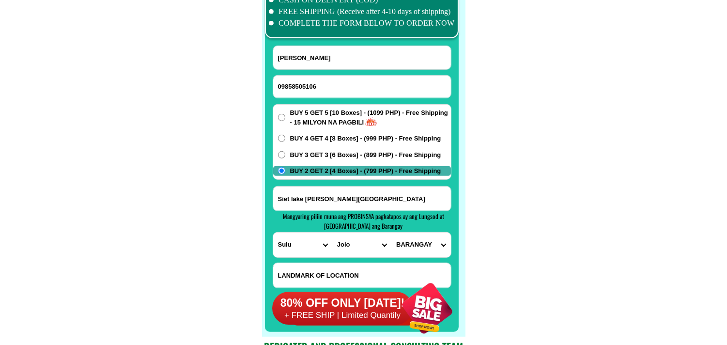
click at [332, 232] on select "CITY Hadji-panglima-tahil Indanan [PERSON_NAME][GEOGRAPHIC_DATA]-[GEOGRAPHIC_DA…" at bounding box center [361, 244] width 59 height 25
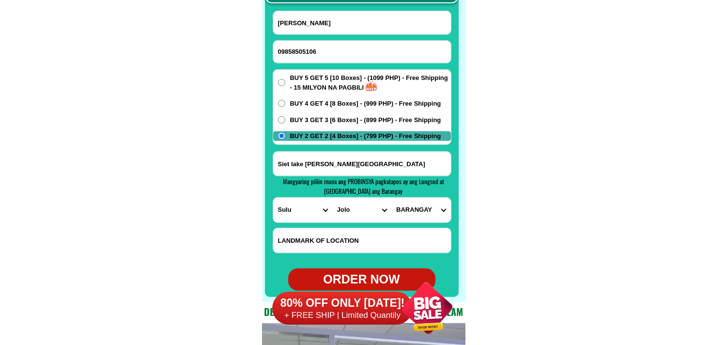
scroll to position [7711, 0]
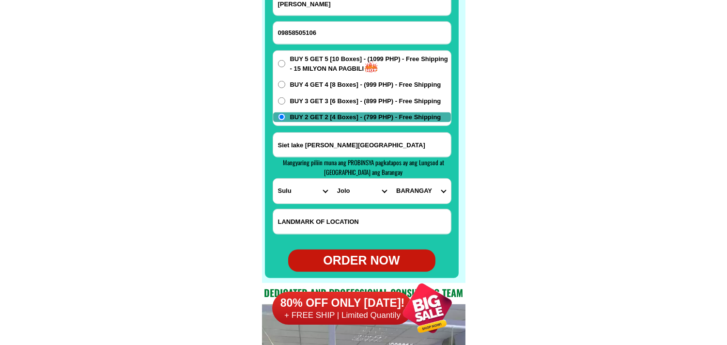
click at [423, 188] on select "BARANGAY Alat Asturias Bus-bus Chinese pier San [PERSON_NAME] Takut-takut [PERS…" at bounding box center [420, 191] width 59 height 25
click at [431, 194] on select "BARANGAY Alat Asturias Bus-bus Chinese pier San [PERSON_NAME] Takut-takut [PERS…" at bounding box center [420, 191] width 59 height 25
click at [353, 193] on select "CITY Hadji-panglima-tahil Indanan [PERSON_NAME][GEOGRAPHIC_DATA]-[GEOGRAPHIC_DA…" at bounding box center [361, 191] width 59 height 25
click at [332, 179] on select "CITY Hadji-panglima-tahil Indanan [PERSON_NAME][GEOGRAPHIC_DATA]-[GEOGRAPHIC_DA…" at bounding box center [361, 191] width 59 height 25
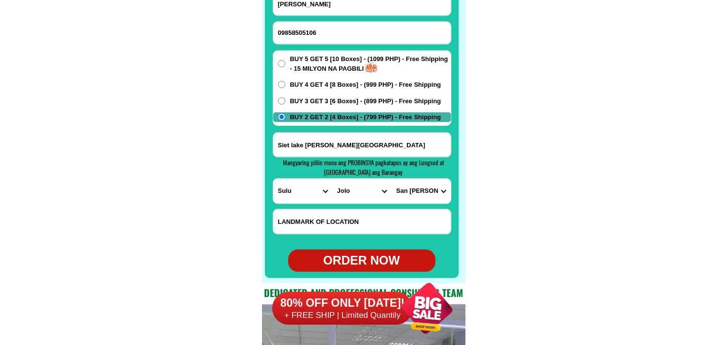
click at [436, 191] on select "BARANGAY Alat Asturias Bus-bus Chinese pier San [PERSON_NAME] Takut-takut [PERS…" at bounding box center [420, 191] width 59 height 25
click at [359, 190] on select "CITY Hadji-panglima-tahil Indanan [PERSON_NAME][GEOGRAPHIC_DATA]-[GEOGRAPHIC_DA…" at bounding box center [361, 191] width 59 height 25
click at [332, 179] on select "CITY Hadji-panglima-tahil Indanan [PERSON_NAME][GEOGRAPHIC_DATA]-[GEOGRAPHIC_DA…" at bounding box center [361, 191] width 59 height 25
click at [419, 183] on select "BARANGAY Asin Bakud Bangday Baunoh Bitanag Bud seit Bulangsi Datag Kamalig Kan …" at bounding box center [420, 191] width 59 height 25
click at [391, 179] on select "BARANGAY Asin Bakud Bangday Baunoh Bitanag Bud seit Bulangsi Datag Kamalig Kan …" at bounding box center [420, 191] width 59 height 25
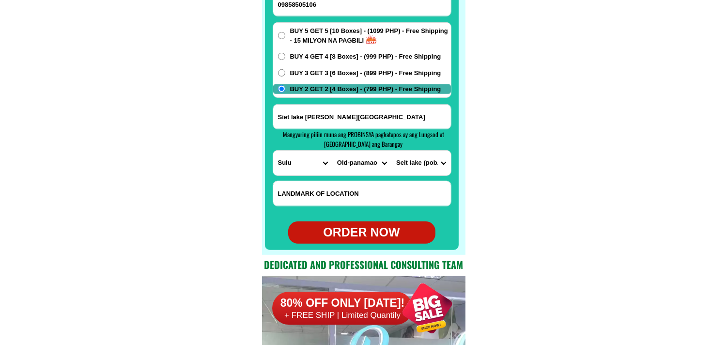
scroll to position [7764, 0]
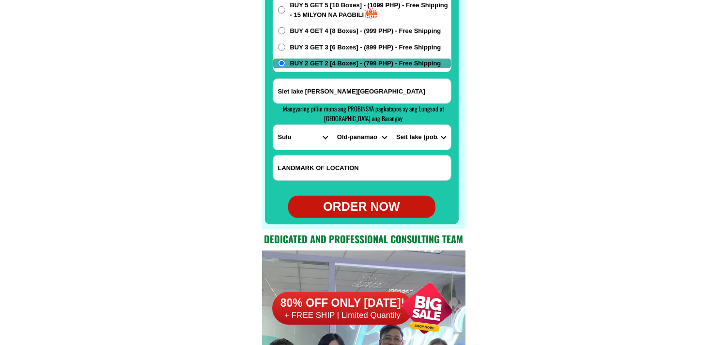
click at [383, 203] on div "ORDER NOW" at bounding box center [361, 207] width 147 height 18
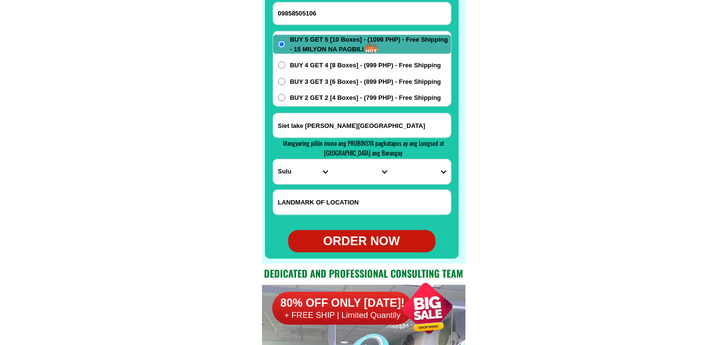
scroll to position [7711, 0]
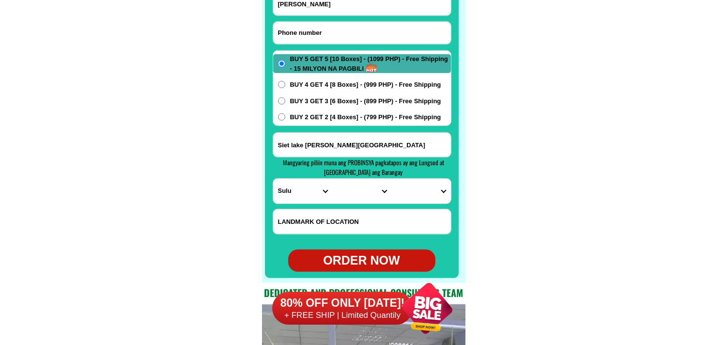
paste input "639308675269"
drag, startPoint x: 324, startPoint y: 26, endPoint x: 320, endPoint y: 28, distance: 5.1
click at [324, 26] on input "639308675269" at bounding box center [362, 33] width 178 height 22
drag, startPoint x: 286, startPoint y: 29, endPoint x: 262, endPoint y: 36, distance: 24.7
click at [262, 36] on div "CASH ON DELIVERY (COD) FREE SHIPPING (Receive after 4-10 days of shipping) COMP…" at bounding box center [363, 104] width 203 height 358
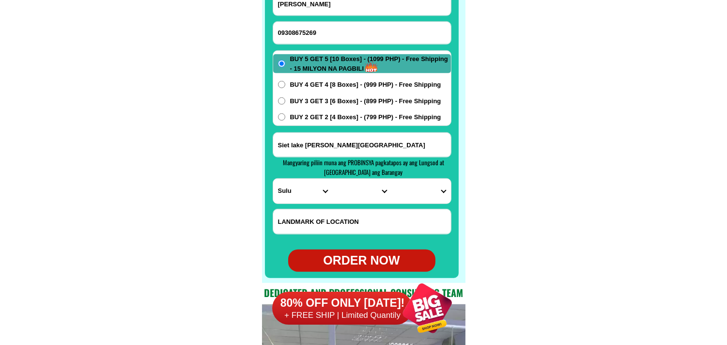
drag, startPoint x: 168, startPoint y: 102, endPoint x: 166, endPoint y: 90, distance: 12.3
click at [318, 8] on input "Input full_name" at bounding box center [362, 3] width 178 height 23
paste input "[PERSON_NAME]"
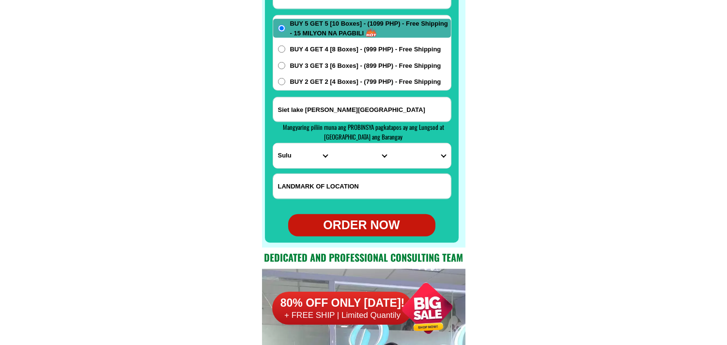
scroll to position [7764, 0]
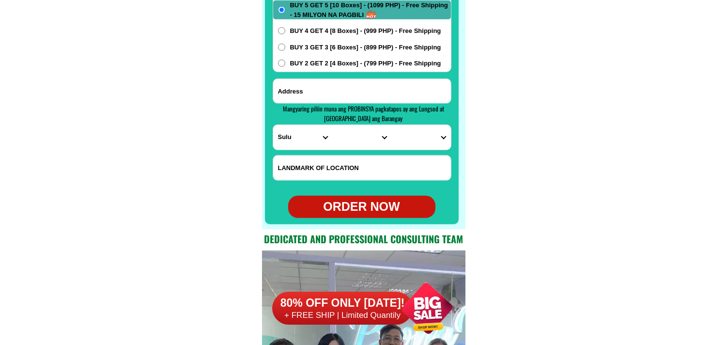
click at [324, 87] on input "Input address" at bounding box center [362, 91] width 178 height 24
paste input "0111A Buencamino st brgy [GEOGRAPHIC_DATA][PERSON_NAME][DATE][PERSON_NAME],[GEO…"
click at [287, 139] on select "PROVINCE [GEOGRAPHIC_DATA] [GEOGRAPHIC_DATA][PERSON_NAME][GEOGRAPHIC_DATA][GEOG…" at bounding box center [302, 137] width 59 height 25
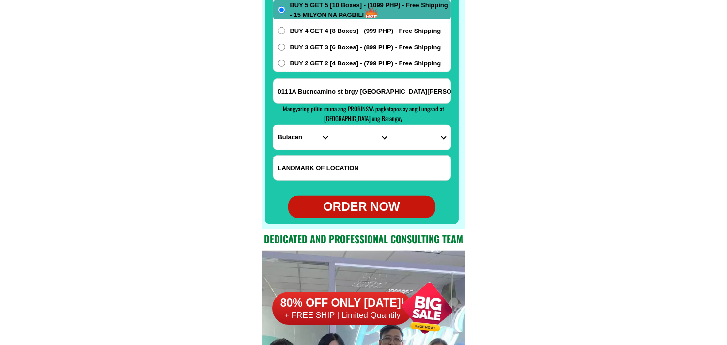
click at [273, 125] on select "PROVINCE [GEOGRAPHIC_DATA] [GEOGRAPHIC_DATA][PERSON_NAME][GEOGRAPHIC_DATA][GEOG…" at bounding box center [302, 137] width 59 height 25
click at [341, 143] on select "CITY [PERSON_NAME] [GEOGRAPHIC_DATA] [GEOGRAPHIC_DATA]-[GEOGRAPHIC_DATA] [GEOGR…" at bounding box center [361, 137] width 59 height 25
click at [332, 125] on select "CITY [PERSON_NAME] [GEOGRAPHIC_DATA] [GEOGRAPHIC_DATA]-[GEOGRAPHIC_DATA] [GEOGR…" at bounding box center [361, 137] width 59 height 25
click at [424, 136] on select "BARANGAY Bagong pag-asa [GEOGRAPHIC_DATA] silang [GEOGRAPHIC_DATA] [GEOGRAPHIC_…" at bounding box center [420, 137] width 59 height 25
click at [391, 125] on select "BARANGAY Bagong pag-asa [GEOGRAPHIC_DATA] silang [GEOGRAPHIC_DATA] [GEOGRAPHIC_…" at bounding box center [420, 137] width 59 height 25
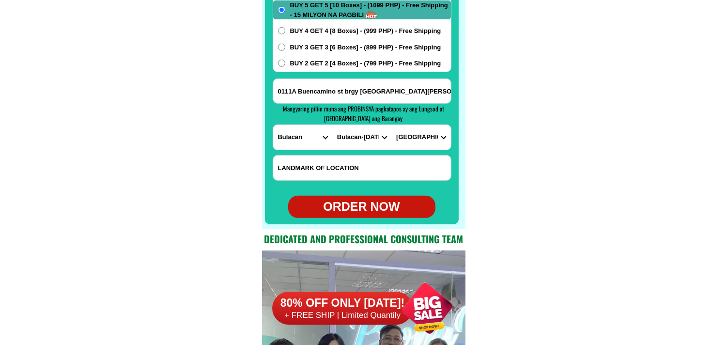
click at [364, 207] on div "ORDER NOW" at bounding box center [361, 207] width 147 height 18
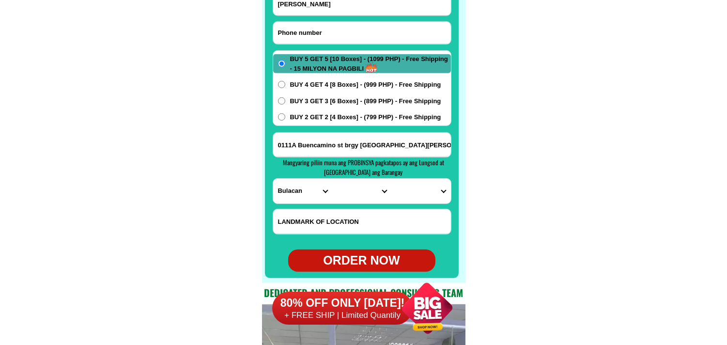
click at [335, 30] on input "Input phone_number" at bounding box center [362, 33] width 178 height 22
paste input "09094509861"
click at [343, 6] on input "[PERSON_NAME]" at bounding box center [362, 3] width 178 height 23
paste input "[PERSON_NAME]"
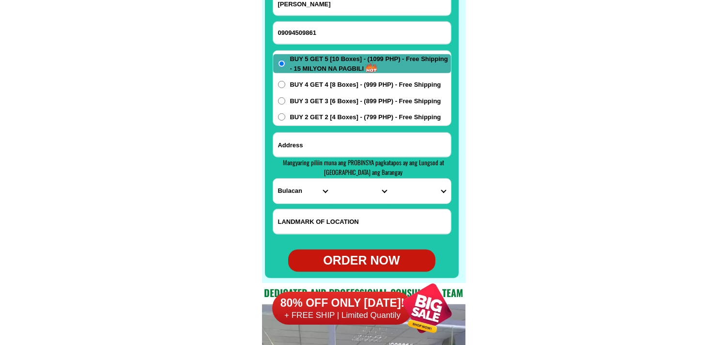
click at [310, 135] on input "Input address" at bounding box center [362, 145] width 178 height 24
paste input "Cabuyao buko roll Malvar Branch Pres. laurel Hi way poblacion malvar batangas o…"
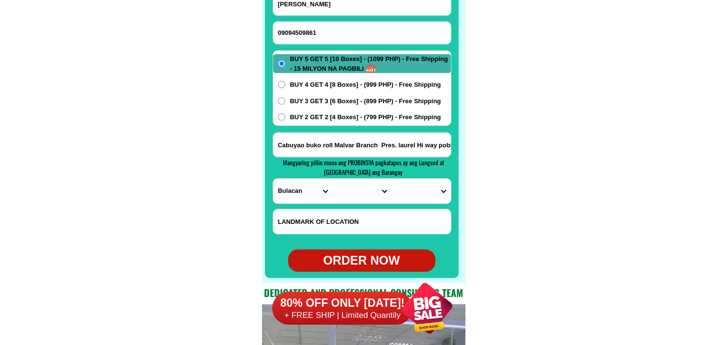
scroll to position [0, 144]
click at [270, 212] on div at bounding box center [362, 104] width 194 height 347
click at [399, 141] on input "Cabuyao buko roll Malvar Branch Pres. laurel Hi way poblacion malvar batangas o…" at bounding box center [362, 145] width 178 height 24
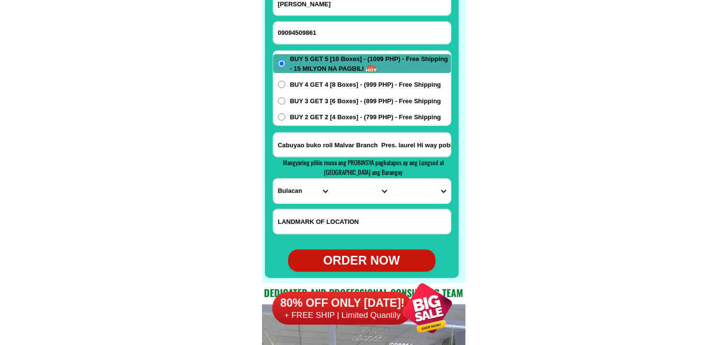
click at [294, 199] on select "PROVINCE [GEOGRAPHIC_DATA] [GEOGRAPHIC_DATA][PERSON_NAME][GEOGRAPHIC_DATA][GEOG…" at bounding box center [302, 191] width 59 height 25
click at [273, 179] on select "PROVINCE [GEOGRAPHIC_DATA] [GEOGRAPHIC_DATA][PERSON_NAME][GEOGRAPHIC_DATA][GEOG…" at bounding box center [302, 191] width 59 height 25
click at [436, 138] on input "Cabuyao buko roll Malvar Branch Pres. laurel Hi way poblacion malvar batangas o…" at bounding box center [362, 145] width 178 height 24
click at [371, 190] on select "CITY Agoncillo Alitagtag Allacapan [GEOGRAPHIC_DATA] [GEOGRAPHIC_DATA]-balete […" at bounding box center [361, 191] width 59 height 25
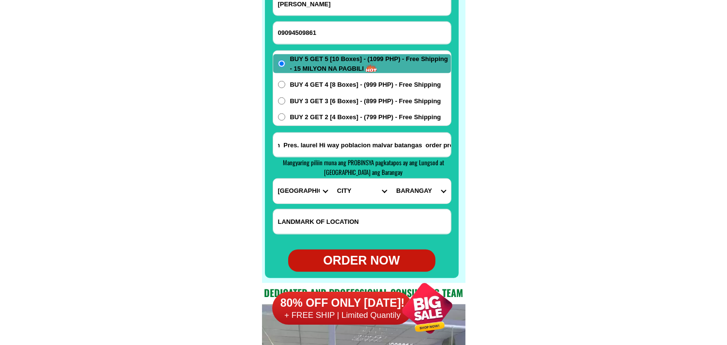
scroll to position [0, 0]
click at [332, 179] on select "CITY Agoncillo Alitagtag Allacapan [GEOGRAPHIC_DATA] [GEOGRAPHIC_DATA]-balete […" at bounding box center [361, 191] width 59 height 25
click at [433, 143] on input "Cabuyao buko roll Malvar Branch Pres. laurel Hi way poblacion malvar batangas o…" at bounding box center [362, 145] width 178 height 24
click at [424, 190] on select "BARANGAY Bagong pook [GEOGRAPHIC_DATA] ([GEOGRAPHIC_DATA][PERSON_NAME]) [GEOGRA…" at bounding box center [420, 191] width 59 height 25
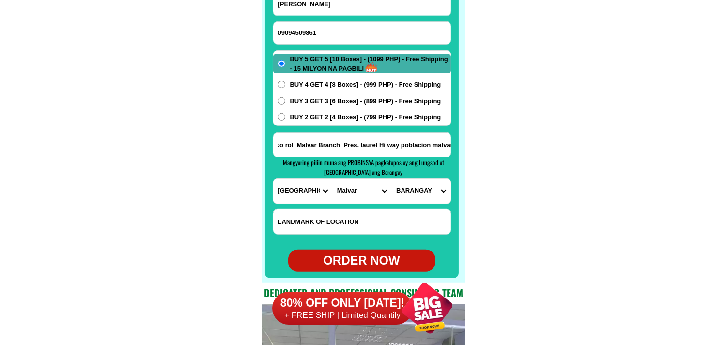
scroll to position [0, 0]
click at [391, 179] on select "BARANGAY Bagong pook [GEOGRAPHIC_DATA] ([GEOGRAPHIC_DATA][PERSON_NAME]) [GEOGRA…" at bounding box center [420, 191] width 59 height 25
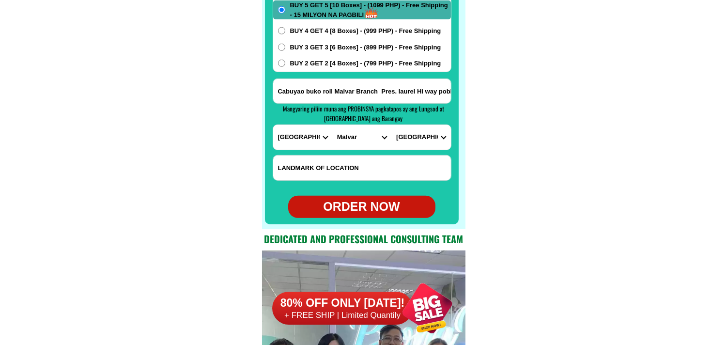
click at [379, 201] on div "ORDER NOW" at bounding box center [361, 207] width 147 height 18
